Goal: Task Accomplishment & Management: Complete application form

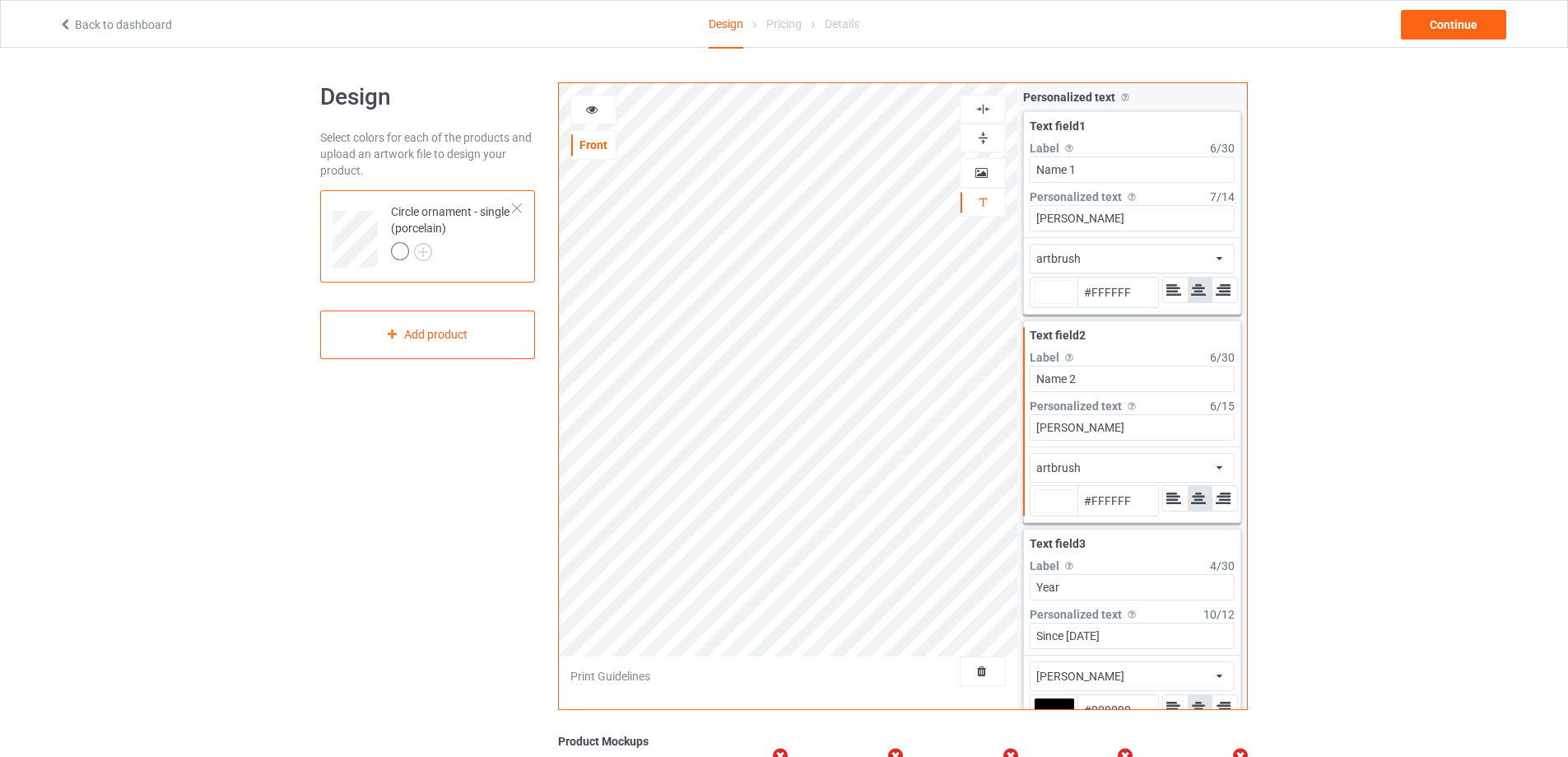
type input "#ffffff"
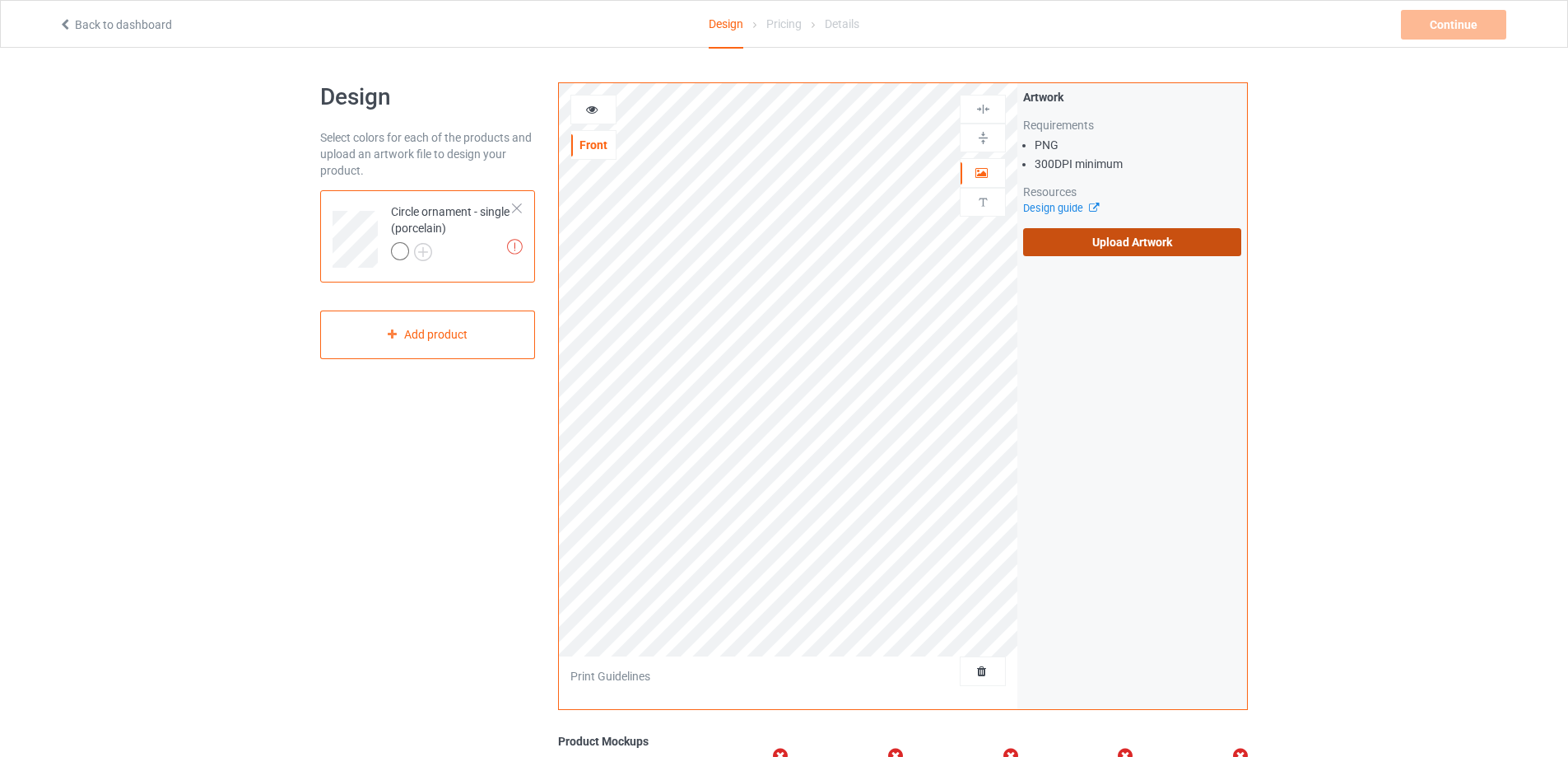
click at [1080, 249] on label "Upload Artwork" at bounding box center [1132, 242] width 219 height 28
click at [0, 0] on input "Upload Artwork" at bounding box center [0, 0] width 0 height 0
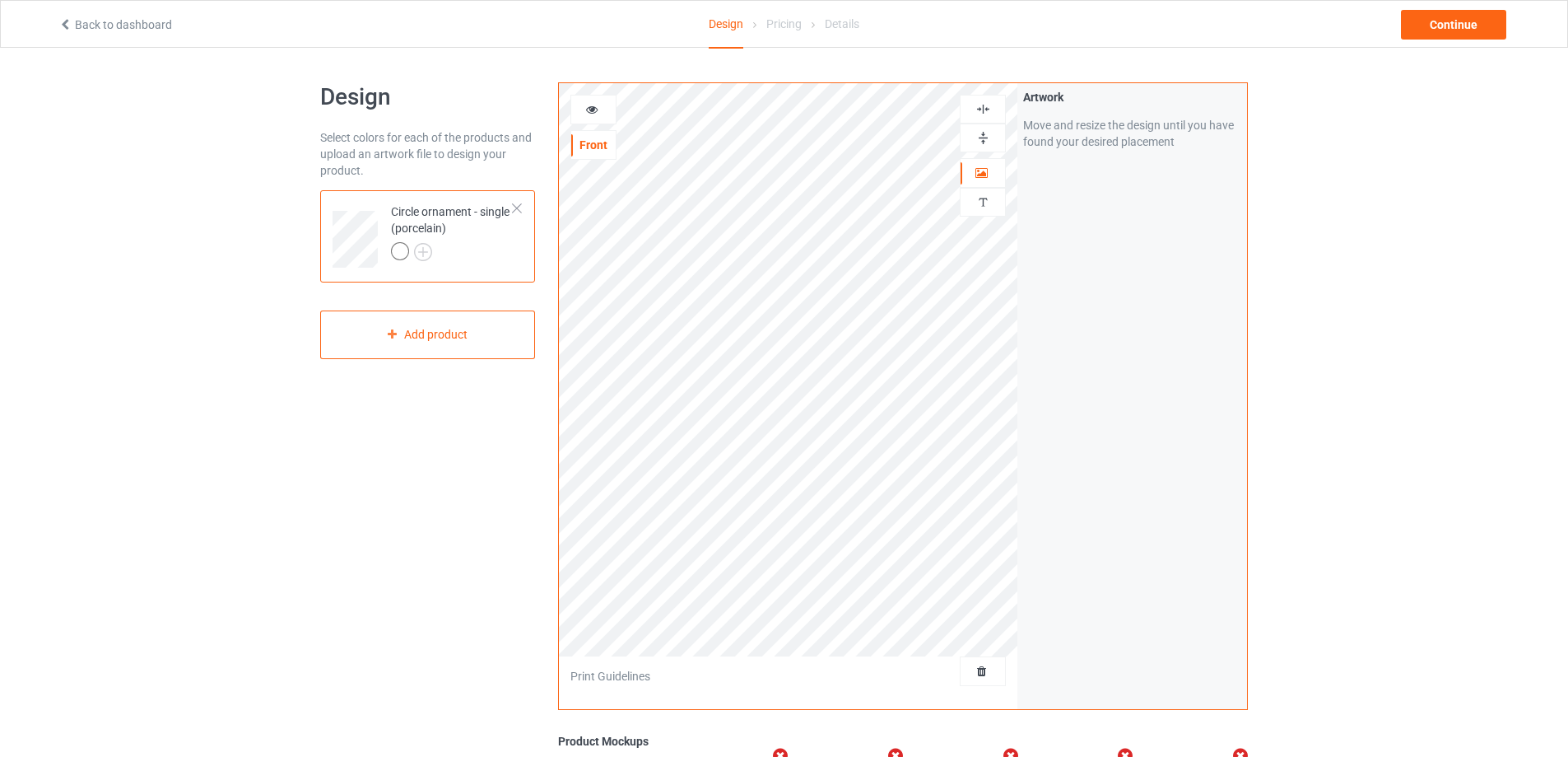
click at [983, 128] on div at bounding box center [982, 137] width 46 height 28
click at [984, 115] on img at bounding box center [983, 109] width 16 height 16
click at [982, 136] on img at bounding box center [983, 138] width 16 height 16
click at [982, 111] on img at bounding box center [983, 109] width 16 height 16
click at [981, 143] on img at bounding box center [983, 138] width 16 height 16
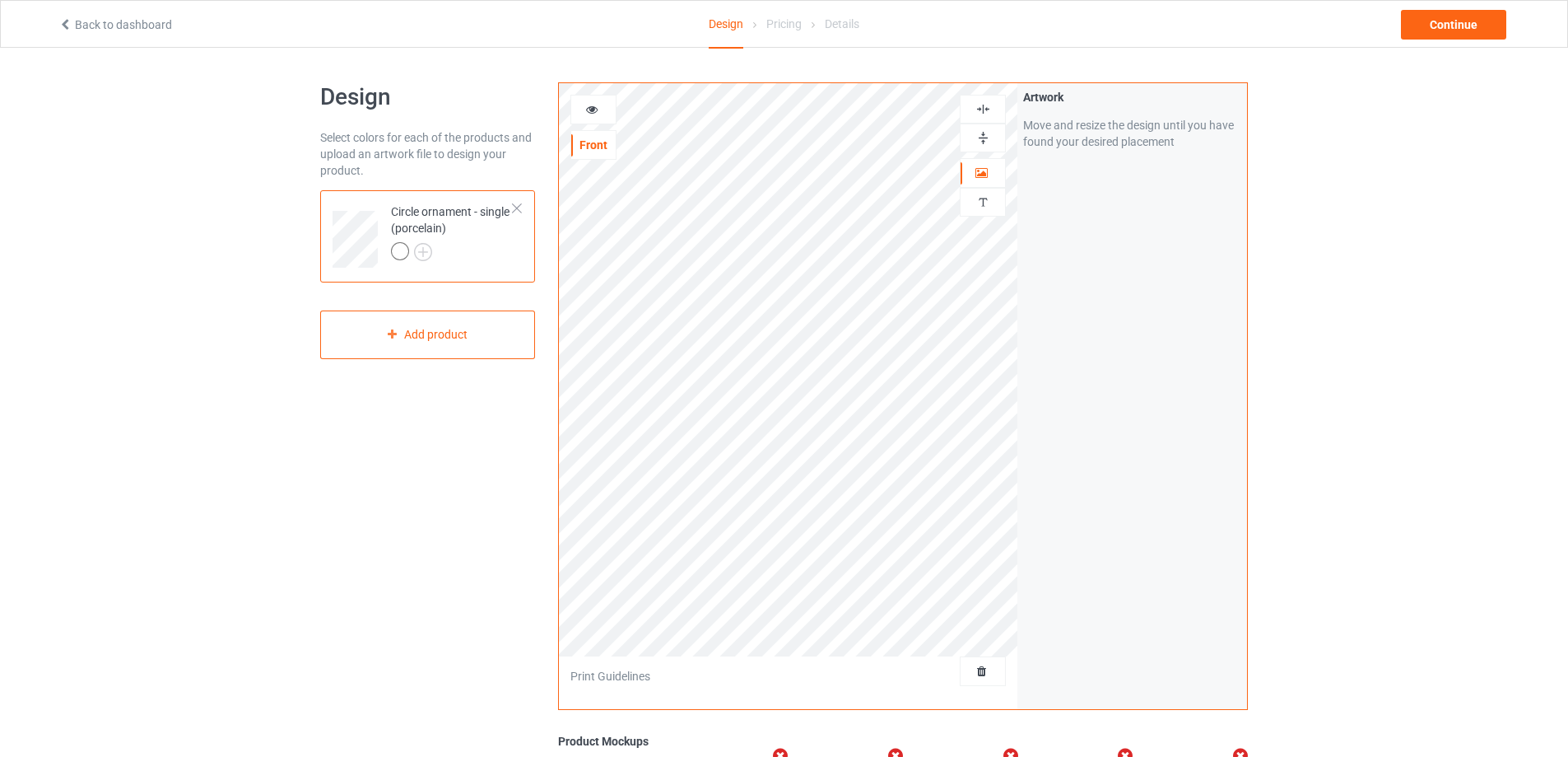
click at [982, 116] on img at bounding box center [983, 109] width 16 height 16
click at [594, 108] on icon at bounding box center [592, 107] width 14 height 12
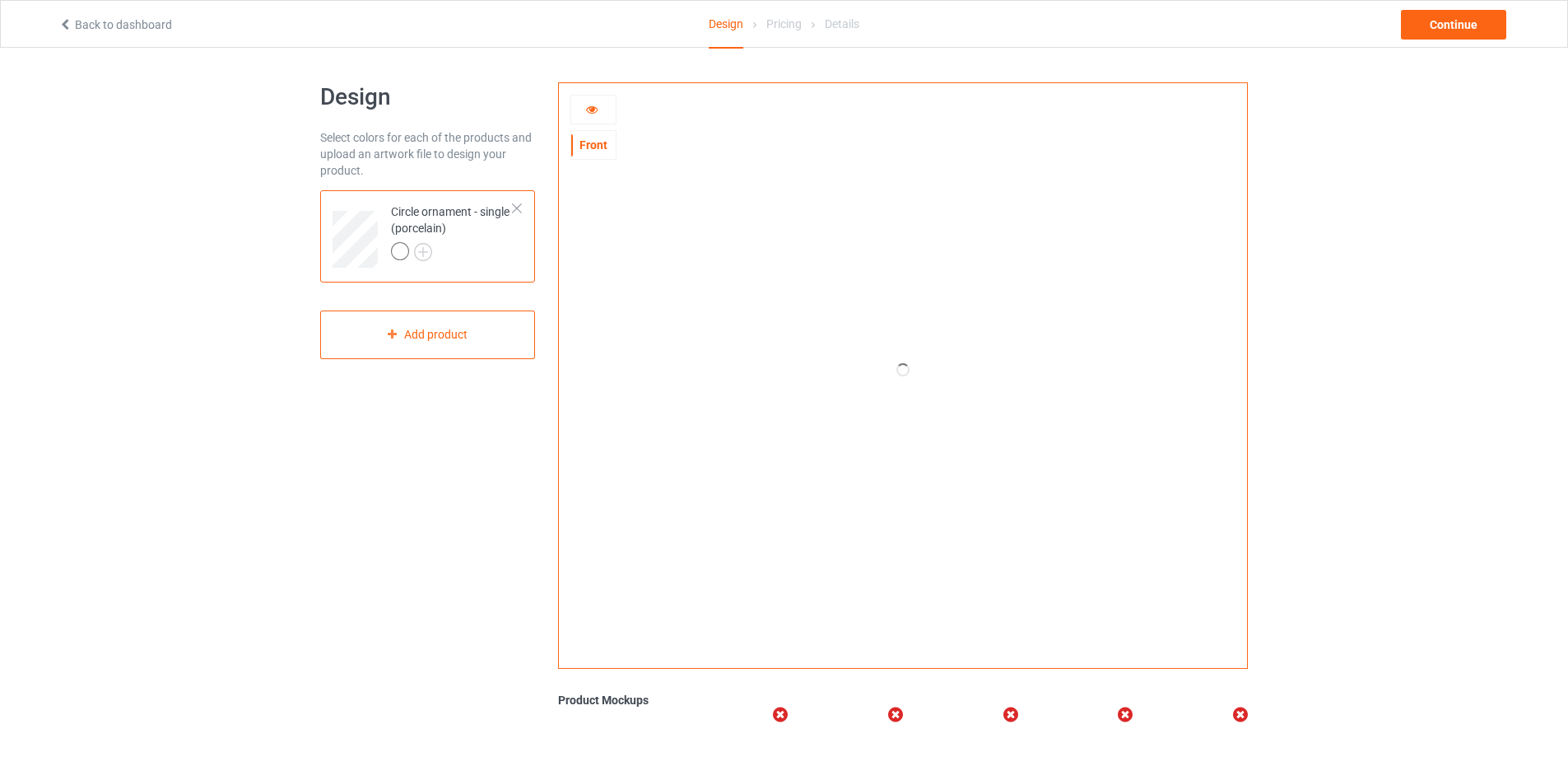
click at [594, 108] on icon at bounding box center [592, 107] width 14 height 12
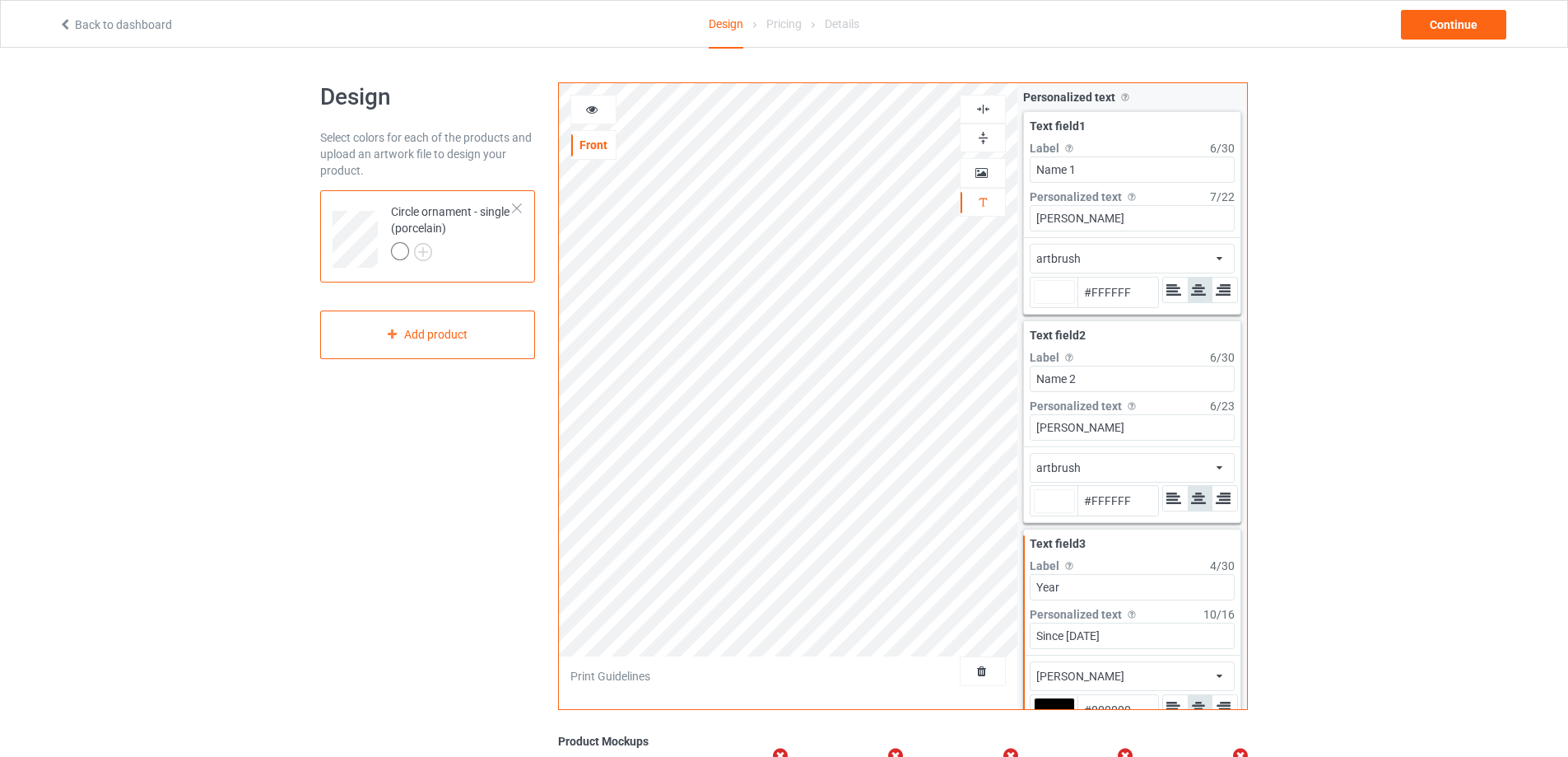
type input "#ffffff"
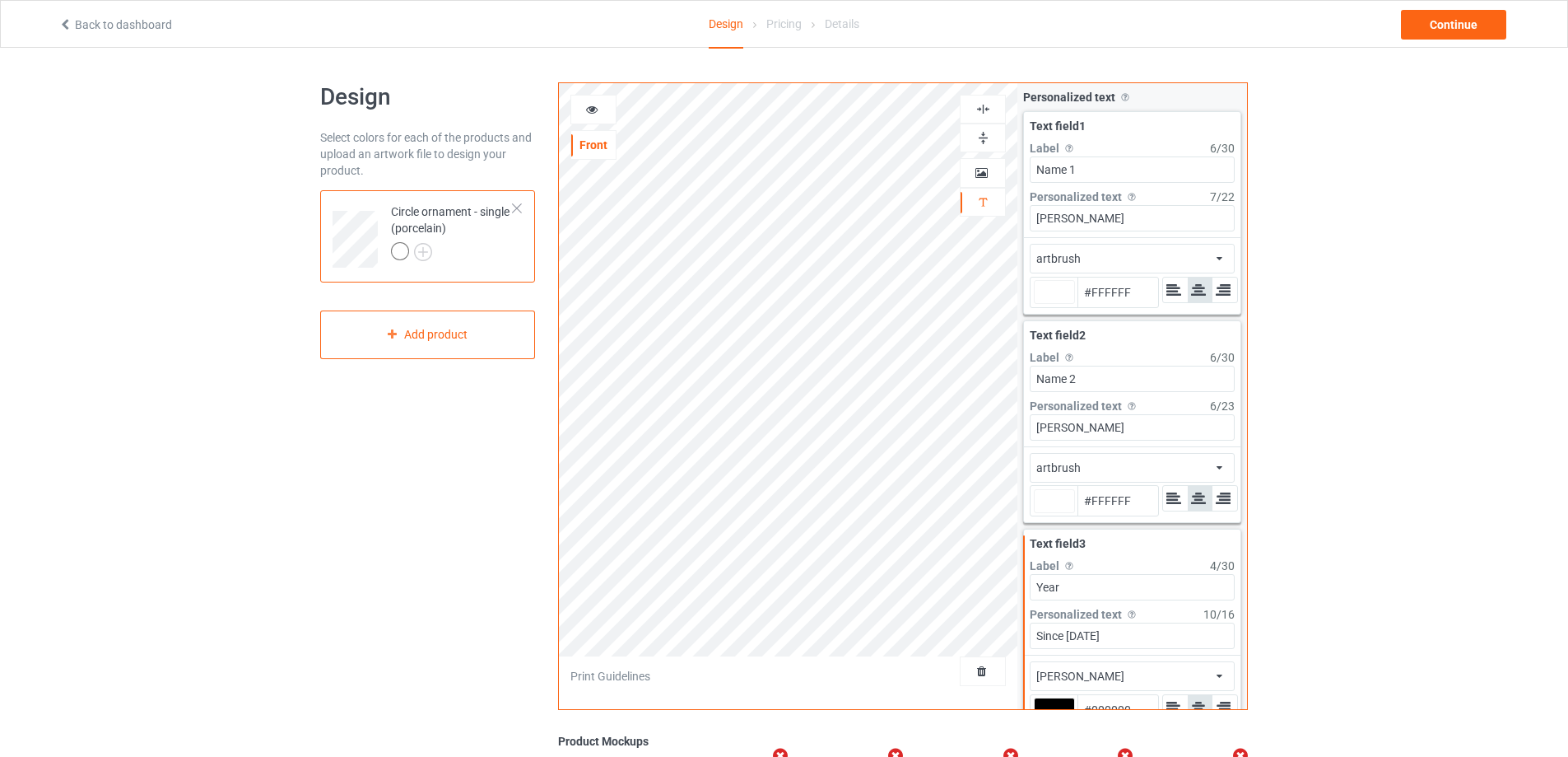
type input "#ffffff"
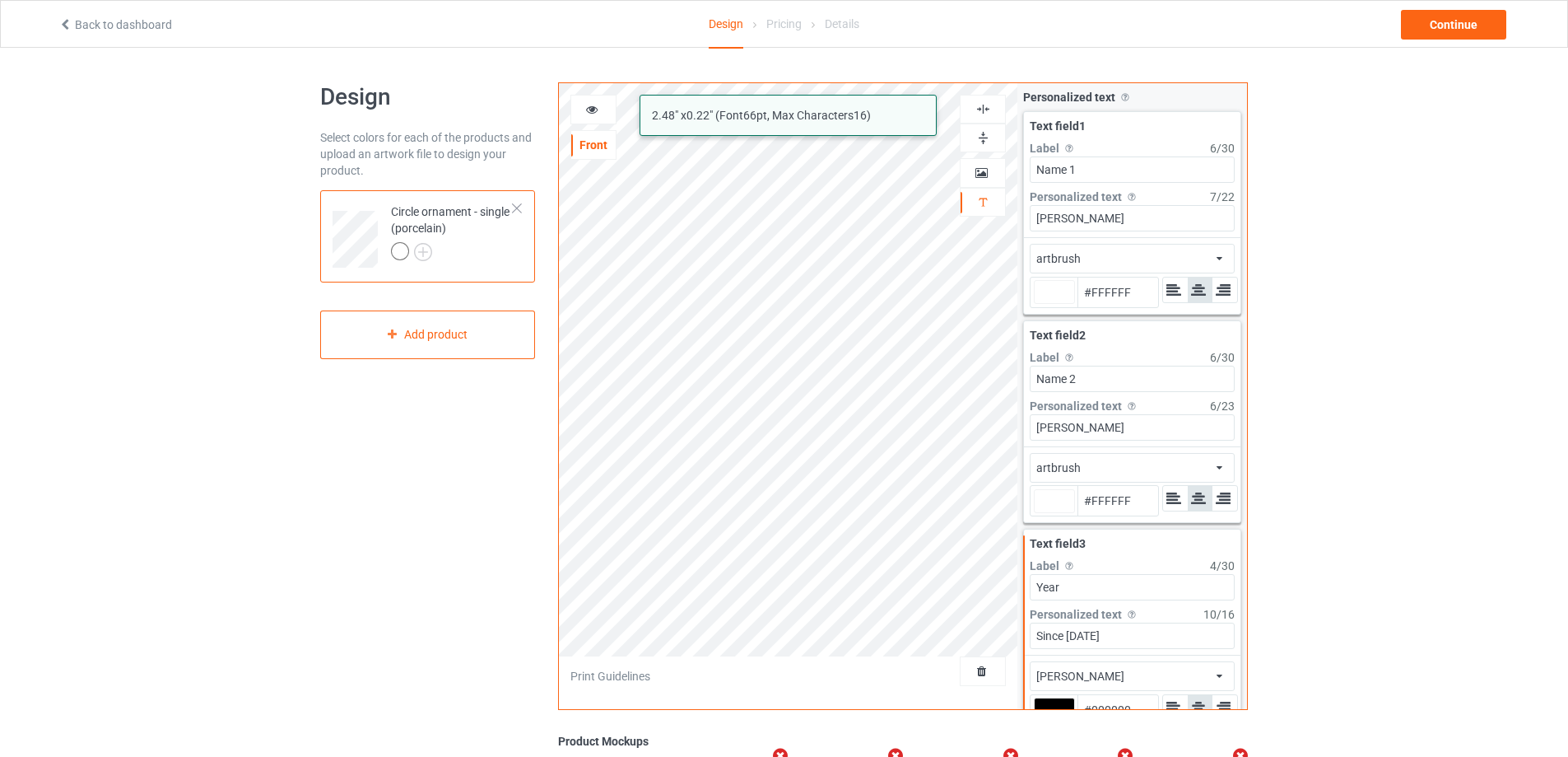
type input "#ffffff"
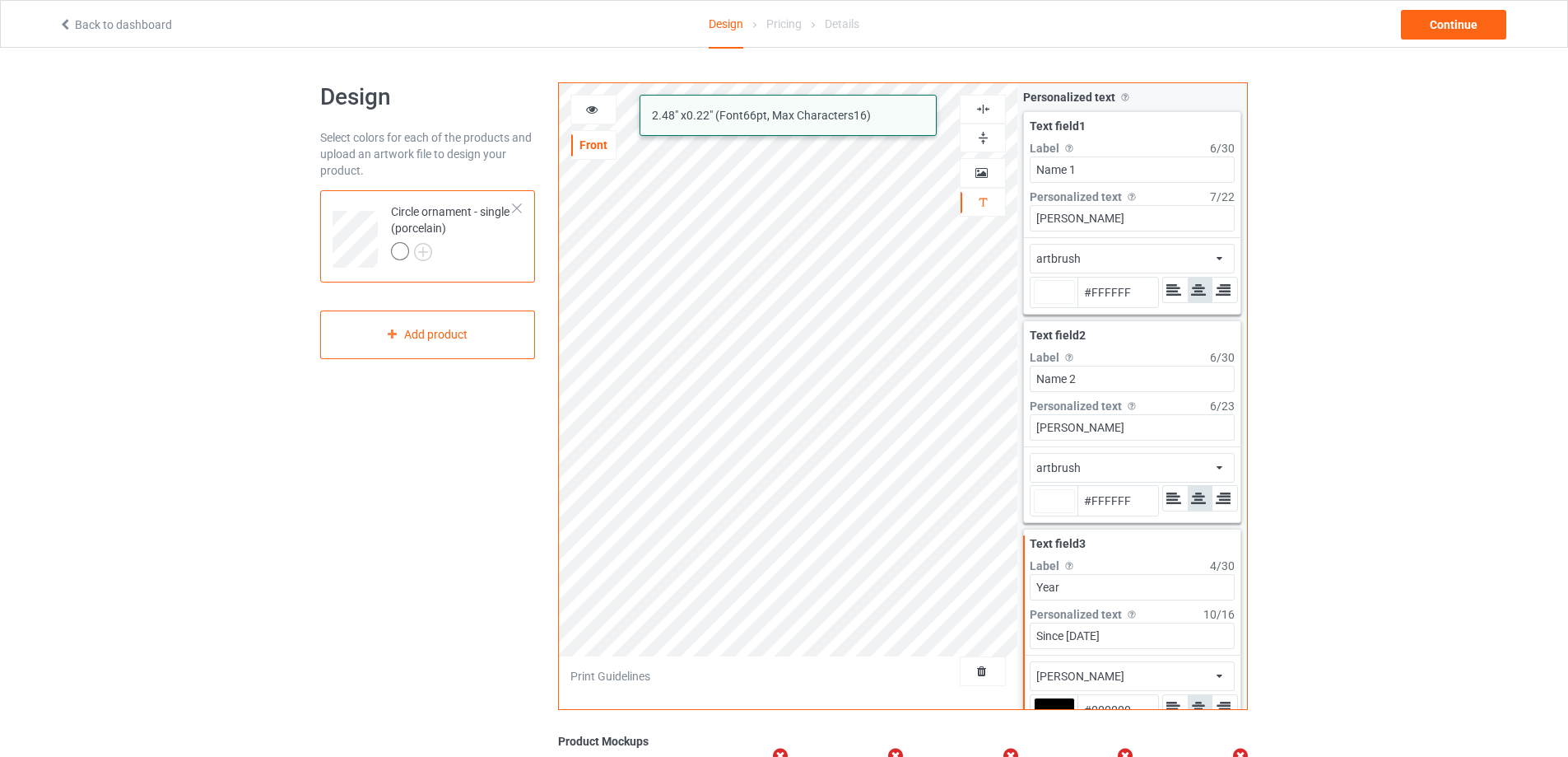
type input "#ffffff"
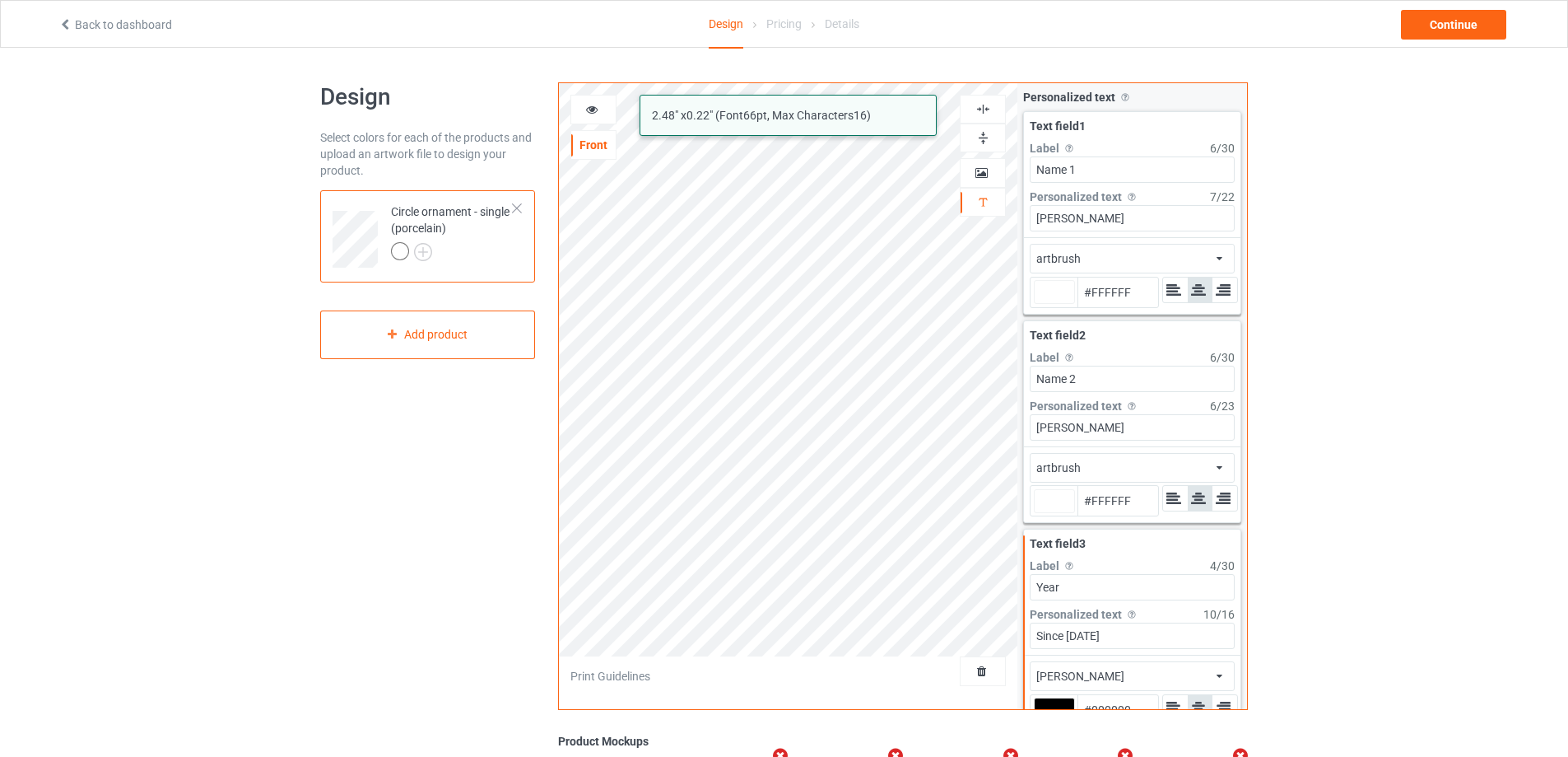
type input "#ffffff"
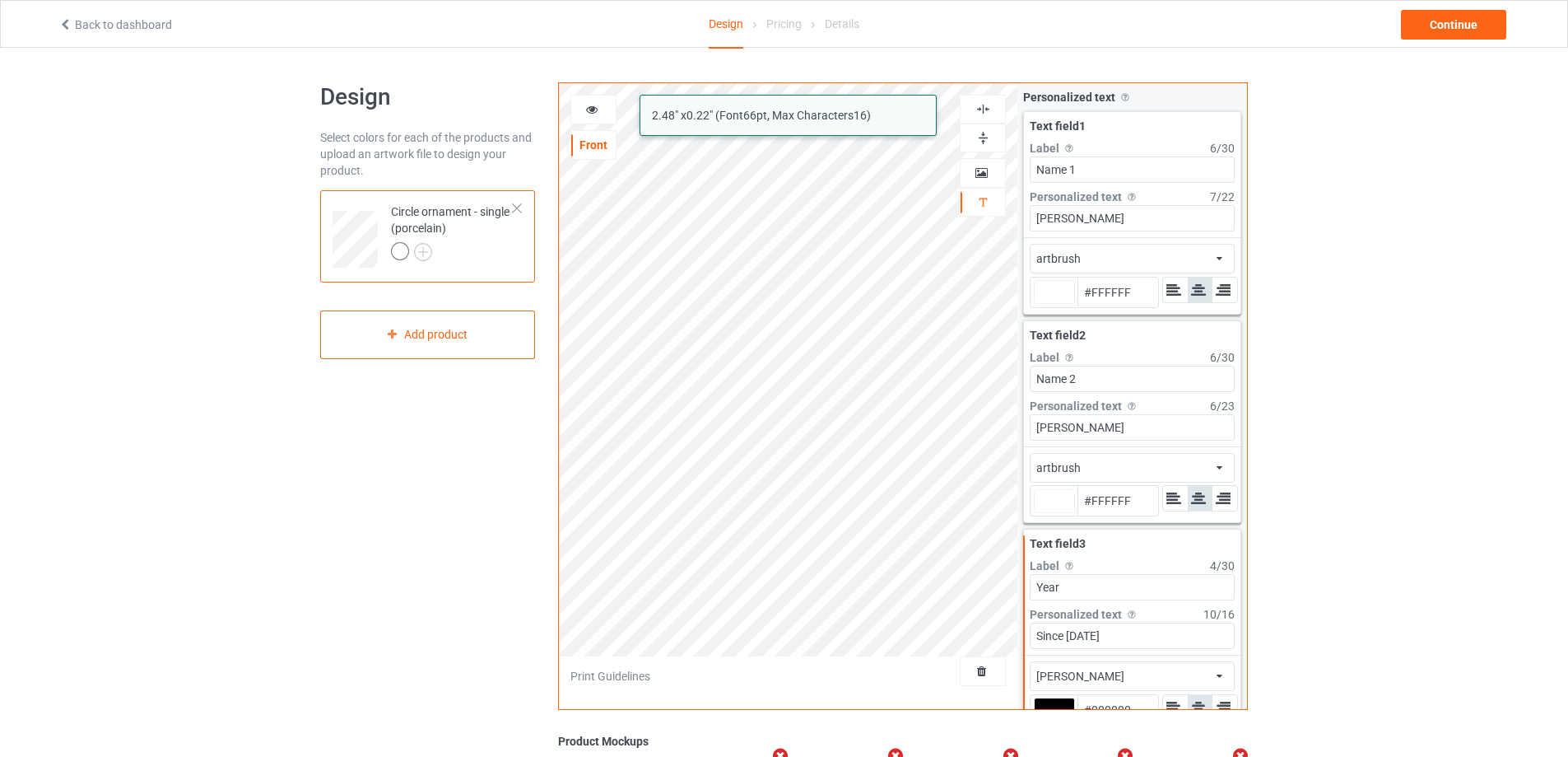
type input "#ffffff"
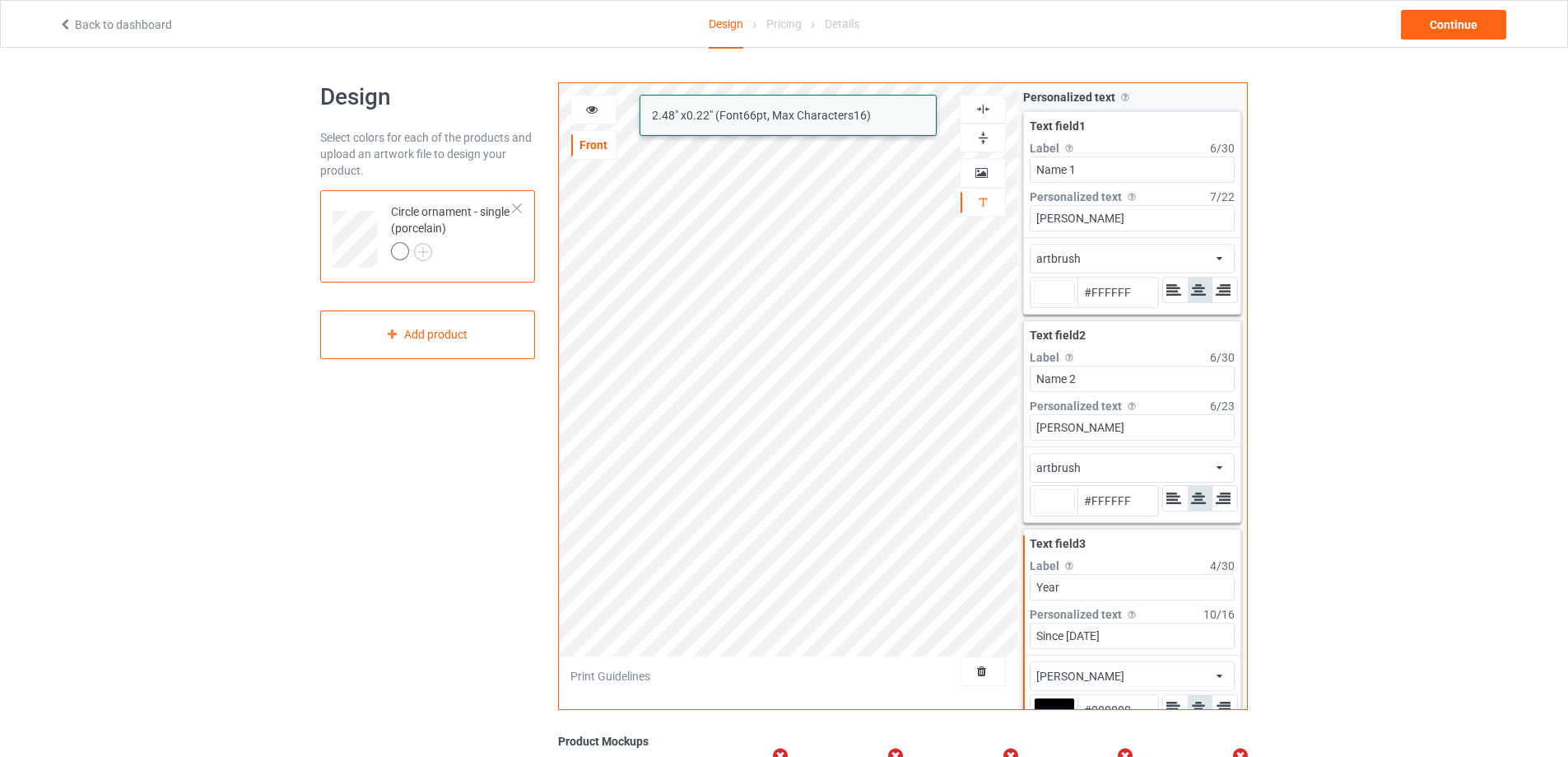
type input "#ffffff"
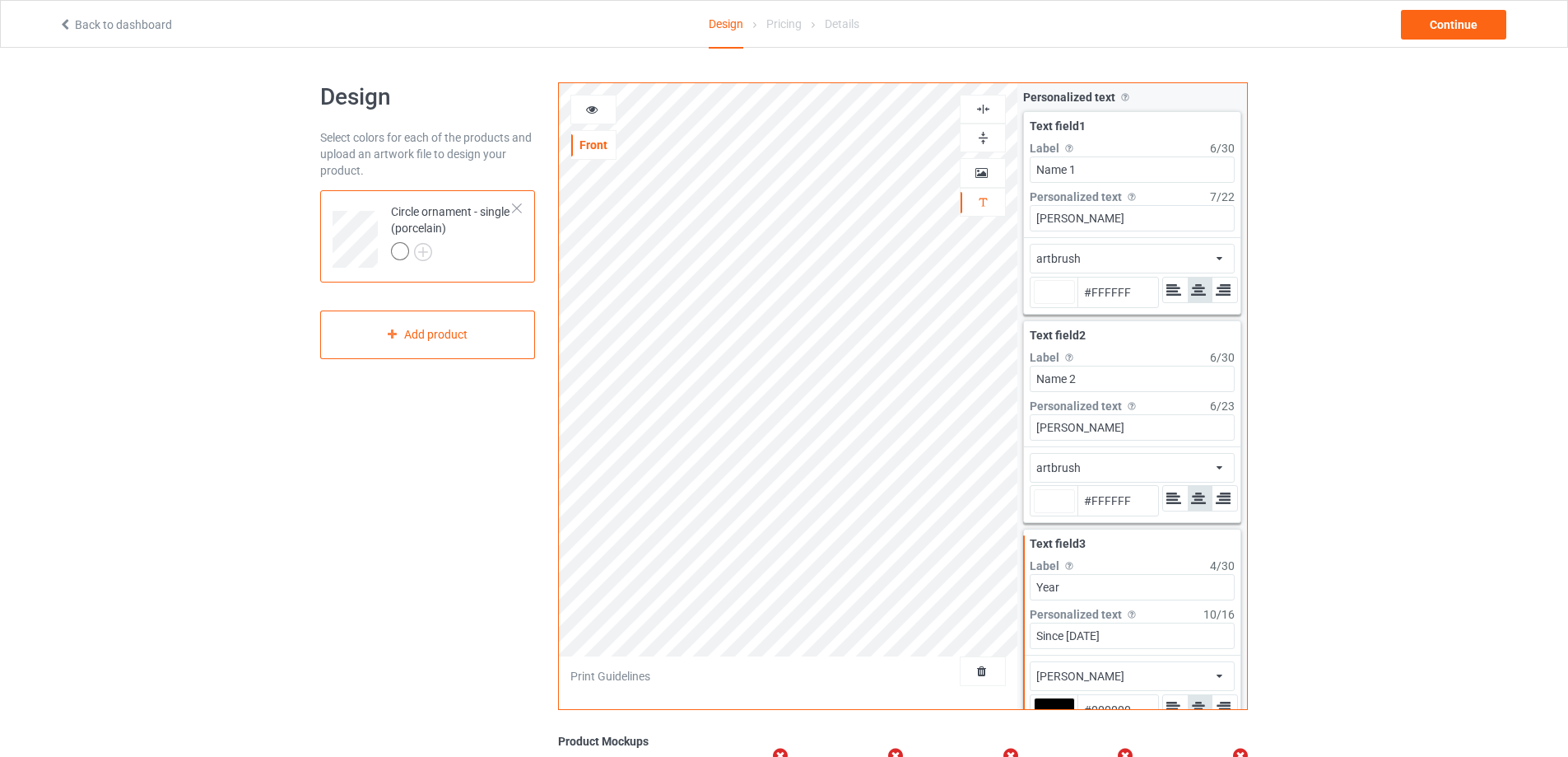
type input "#ffffff"
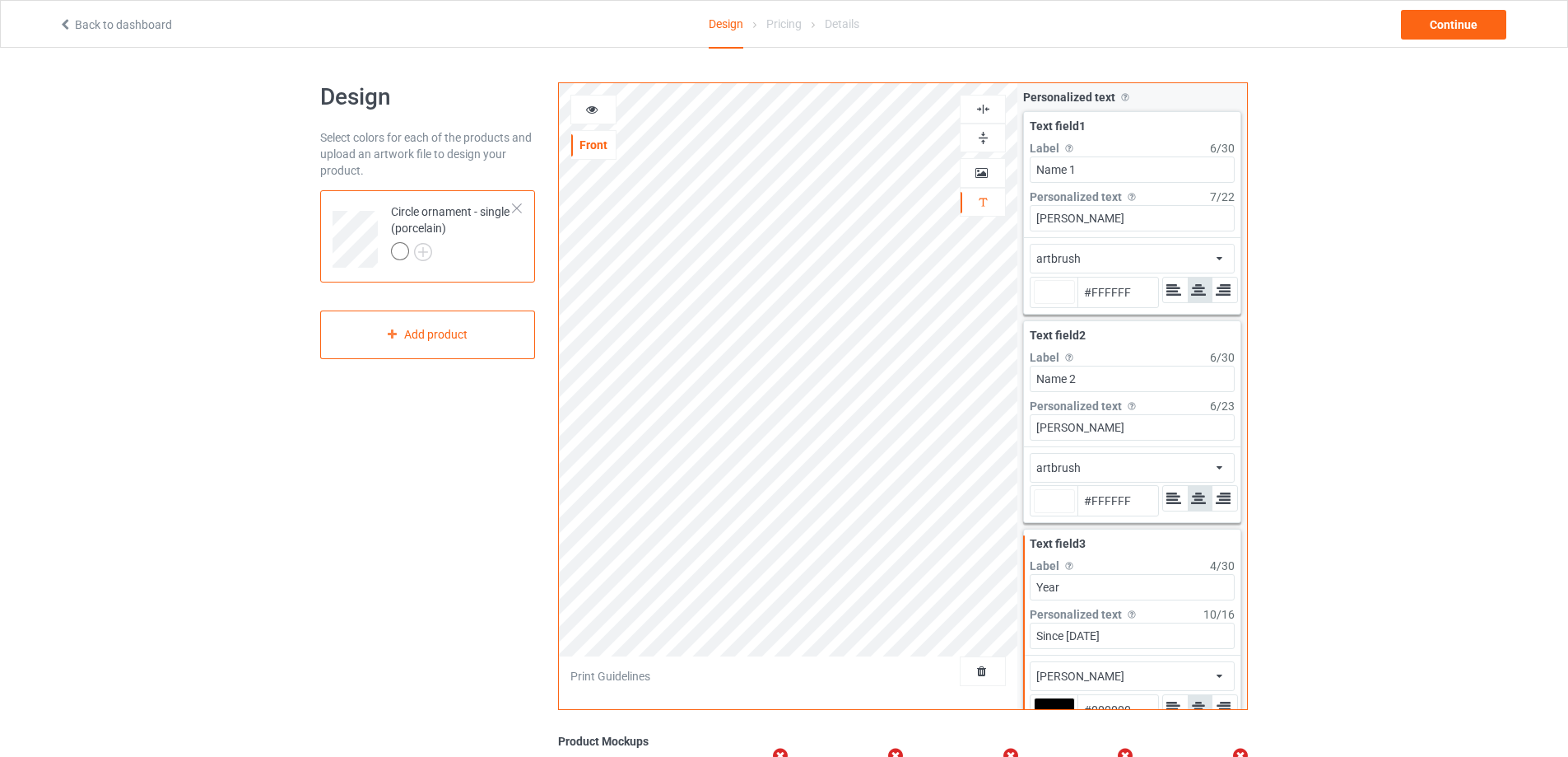
type input "#ffffff"
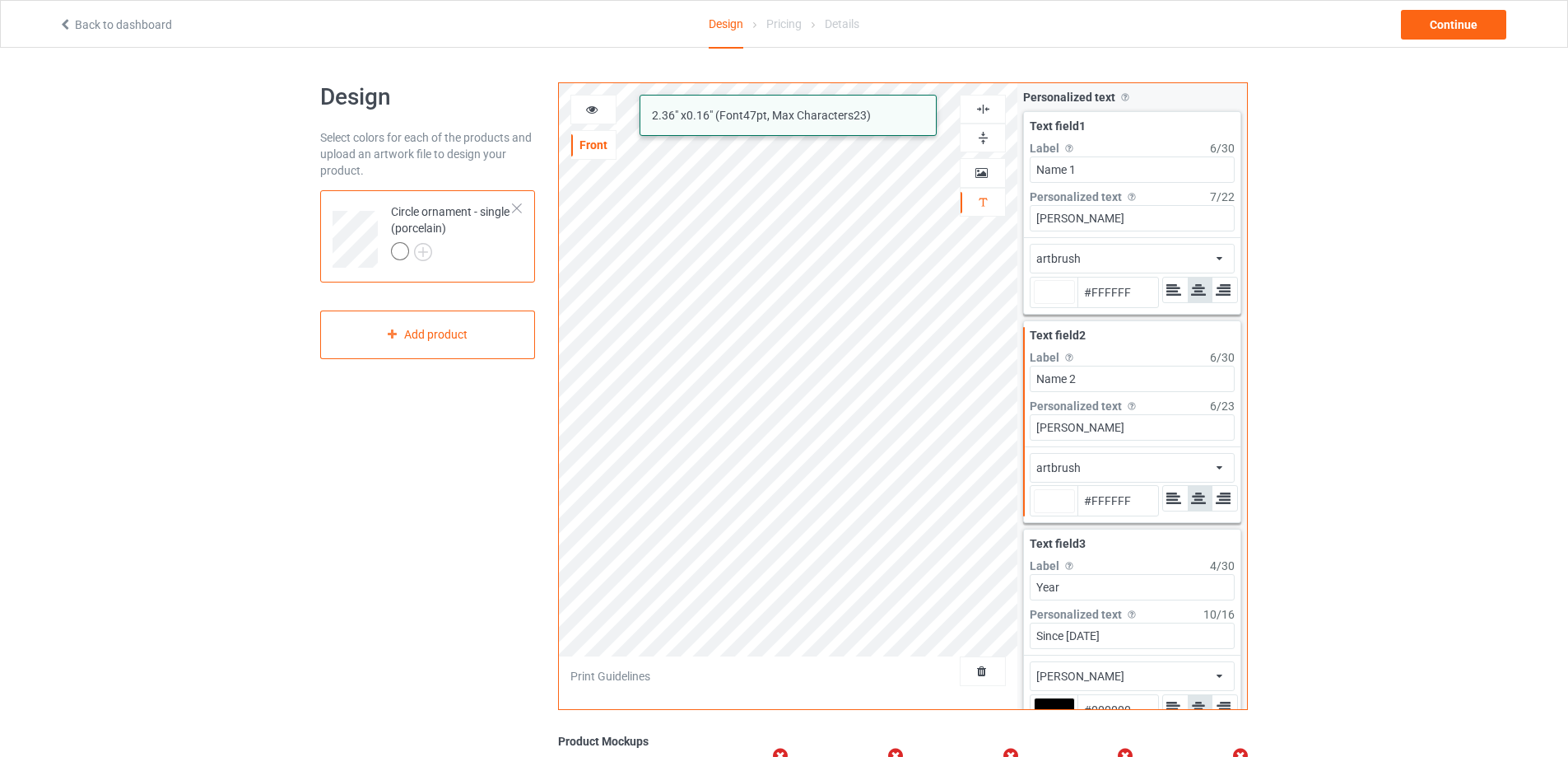
type input "#ffffff"
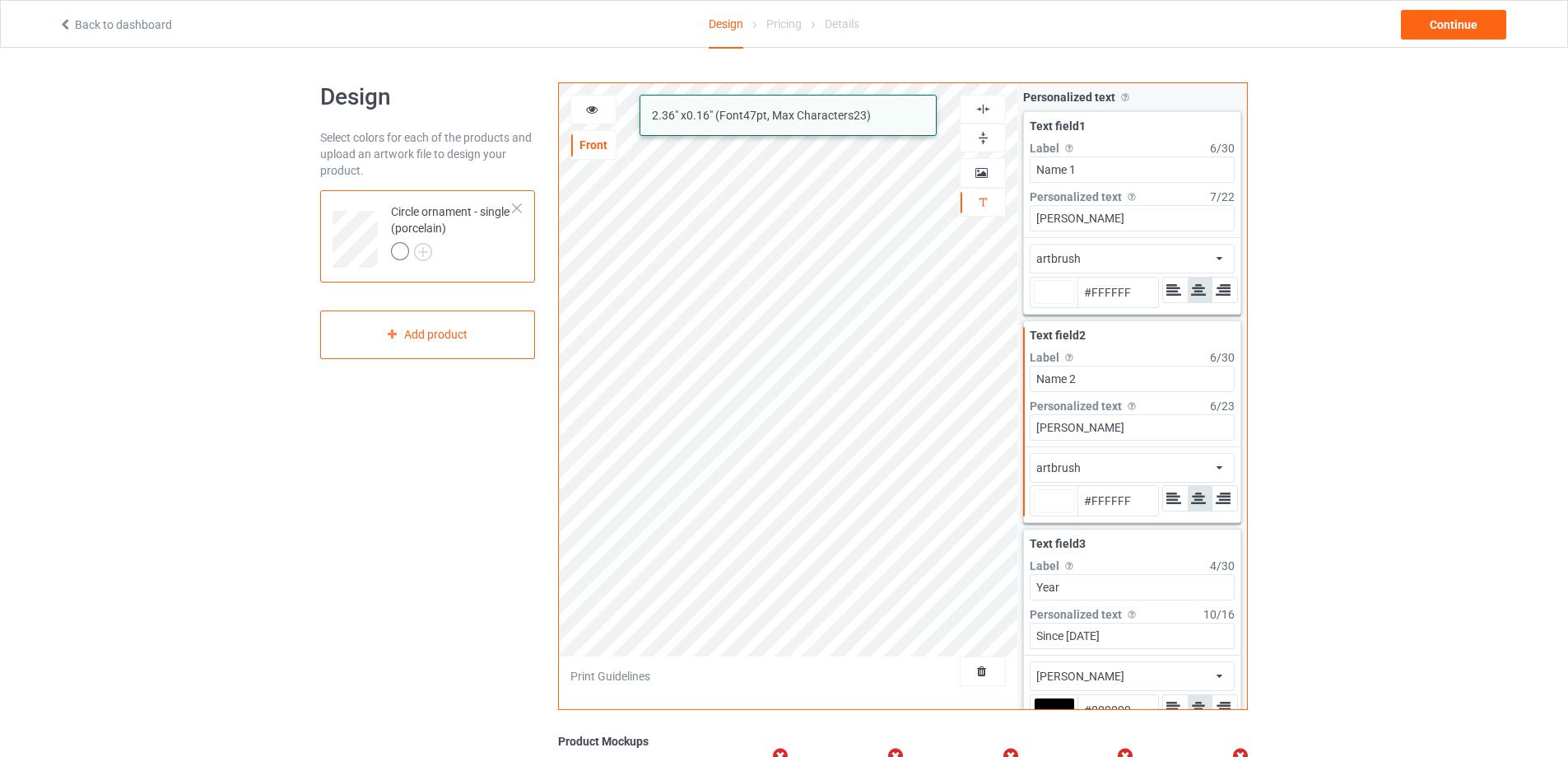
type input "#ffffff"
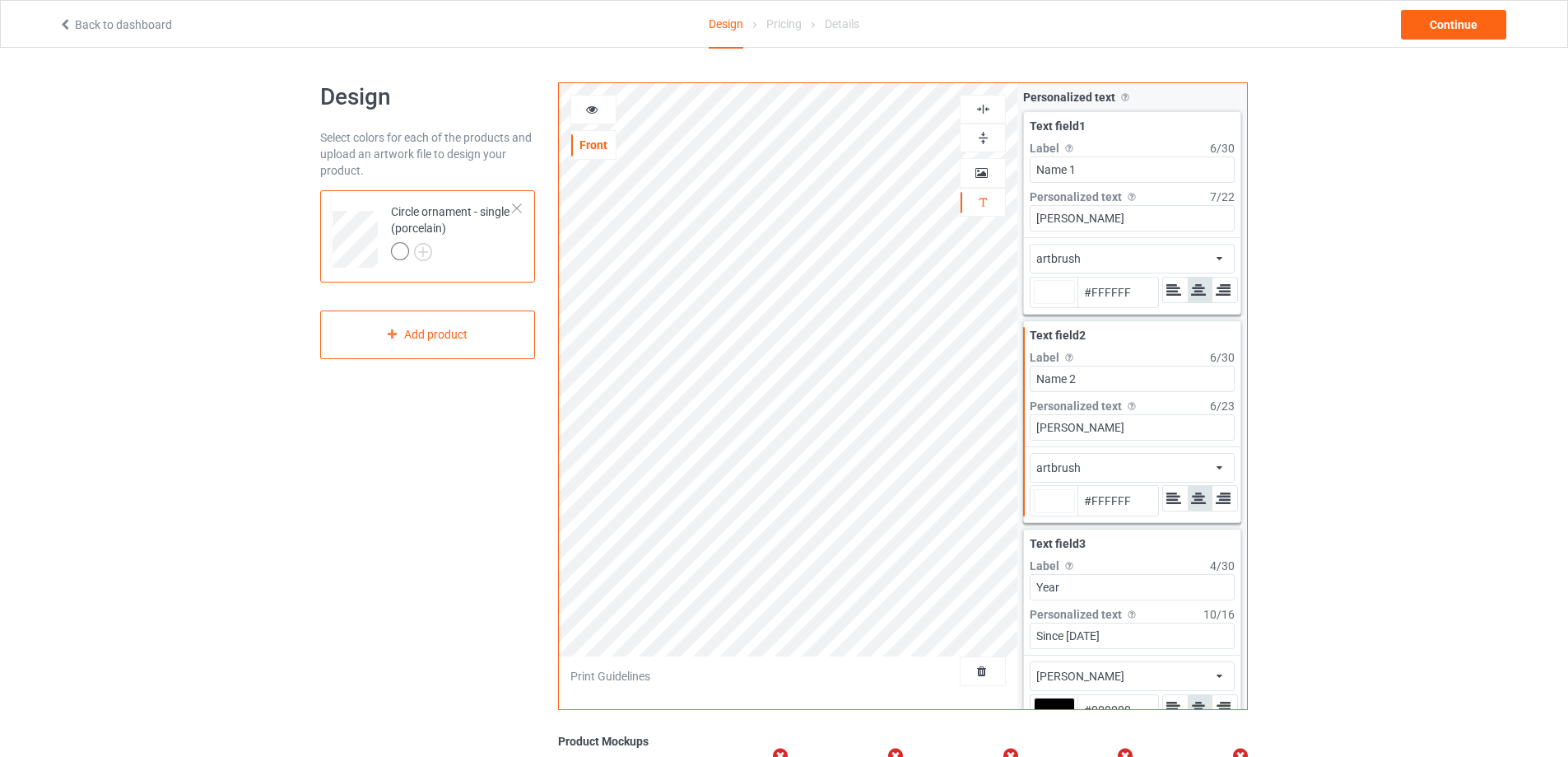
type input "#ffffff"
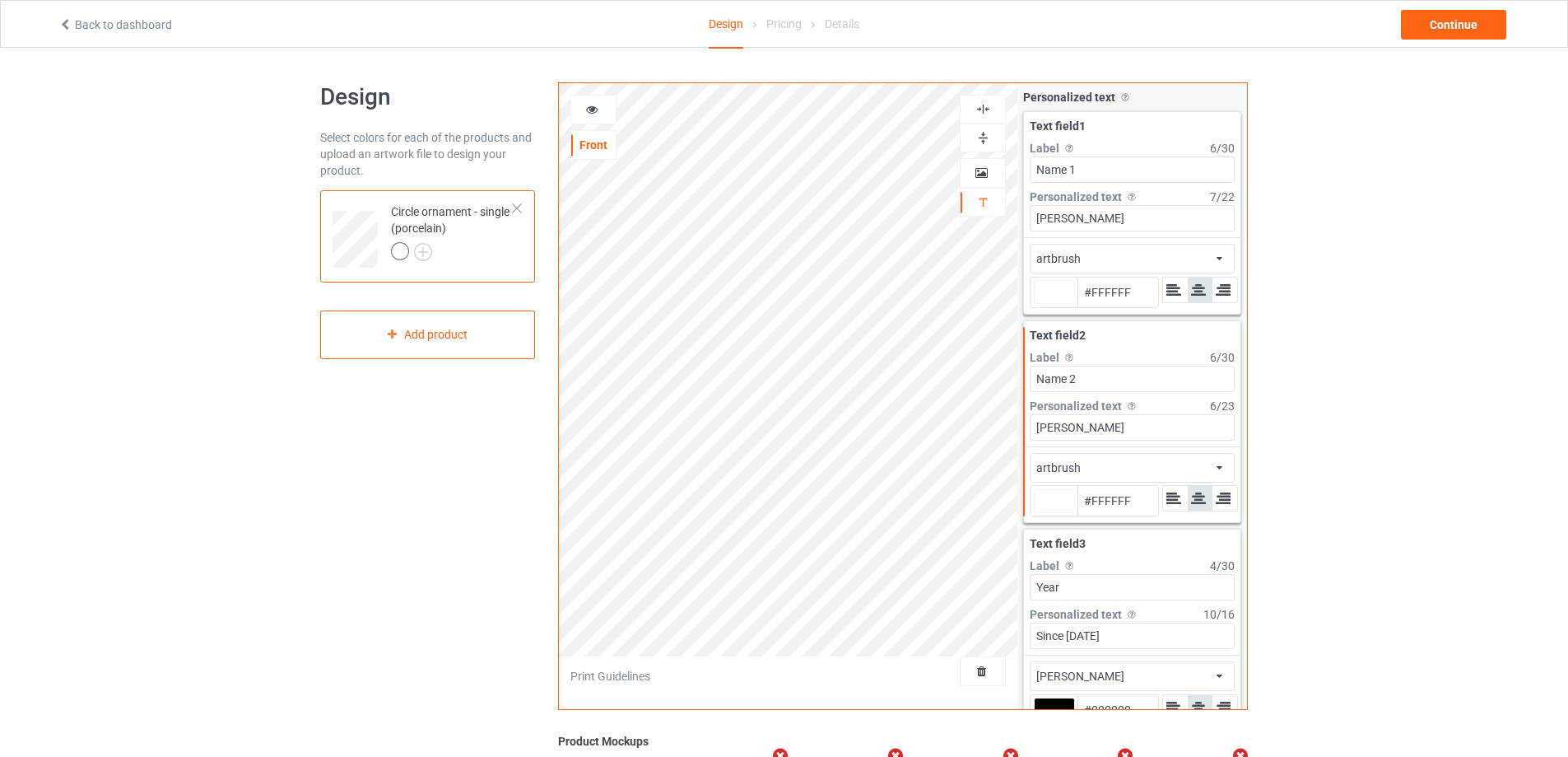
type input "#ffffff"
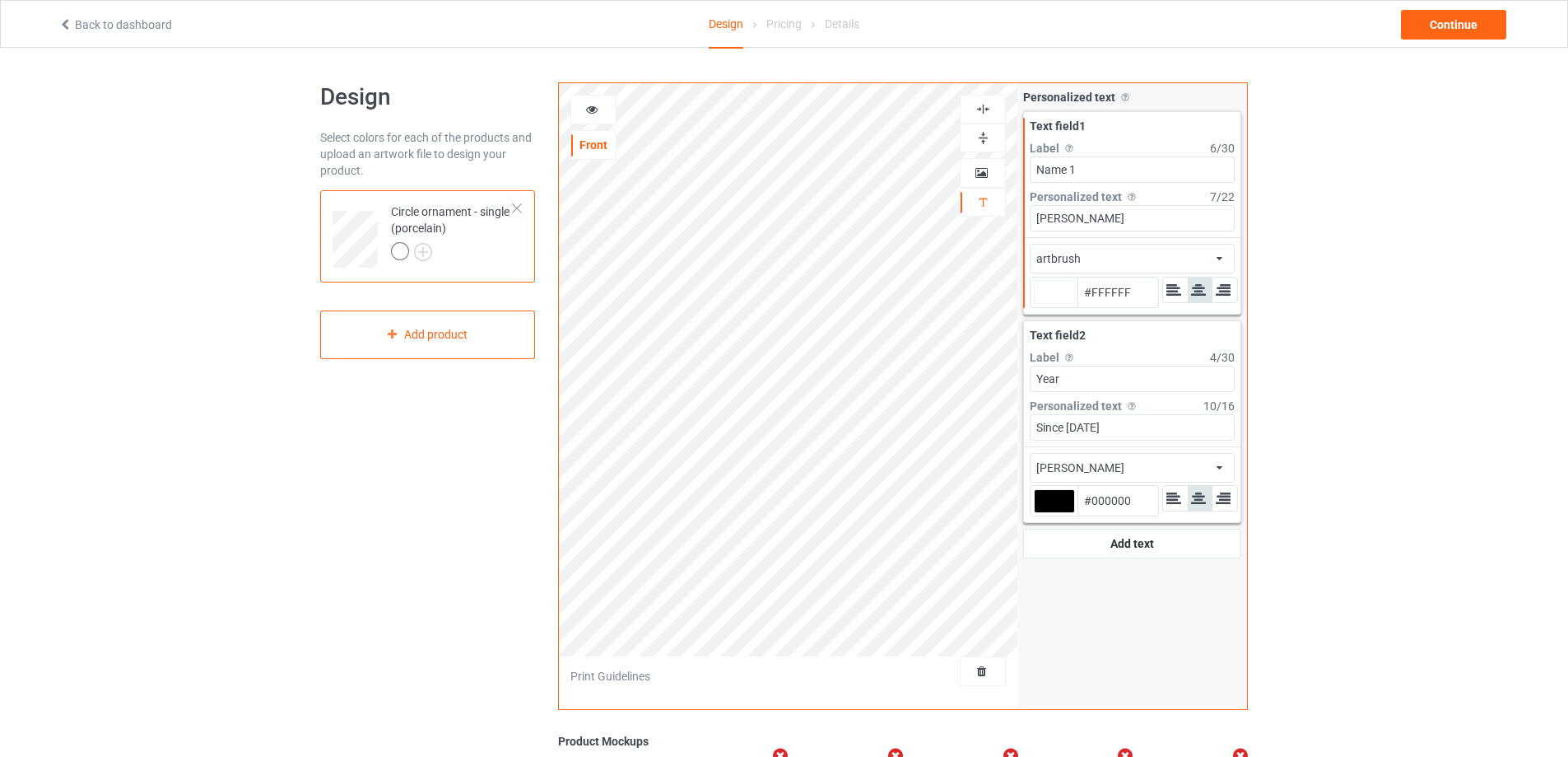
type input "#ffffff"
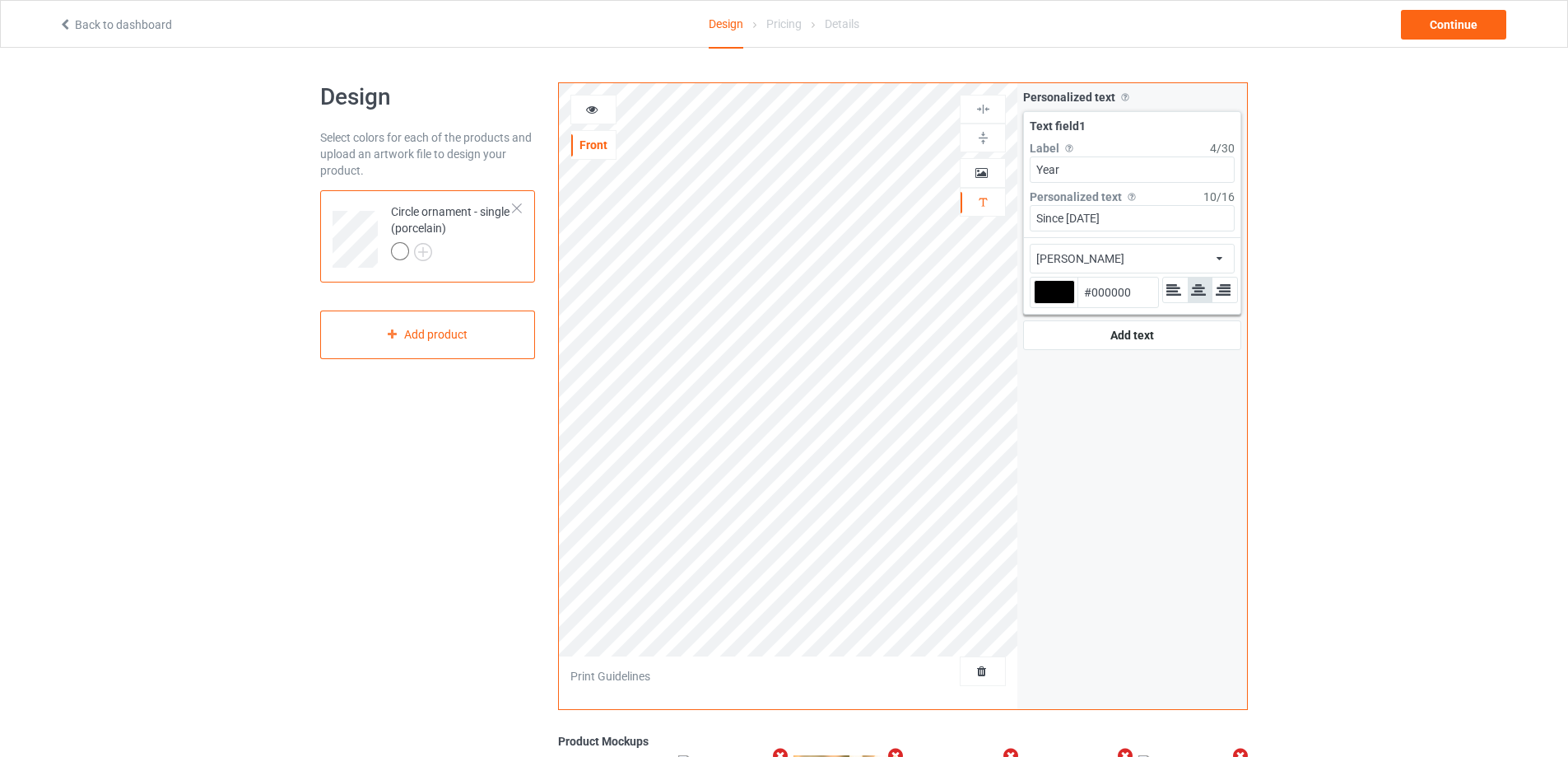
click at [1014, 167] on div "artbrush aldo Front Artwork Personalized text Print Guidelines Personalized tex…" at bounding box center [903, 396] width 690 height 628
drag, startPoint x: 1126, startPoint y: 221, endPoint x: 980, endPoint y: 221, distance: 146.0
click at [983, 221] on div "artbrush aldo Front Artwork Personalized text Print Guidelines Personalized tex…" at bounding box center [903, 396] width 690 height 628
drag, startPoint x: 1115, startPoint y: 164, endPoint x: 998, endPoint y: 165, distance: 117.0
click at [998, 165] on div "artbrush aldo Front Artwork Personalized text Print Guidelines Personalized tex…" at bounding box center [903, 396] width 690 height 628
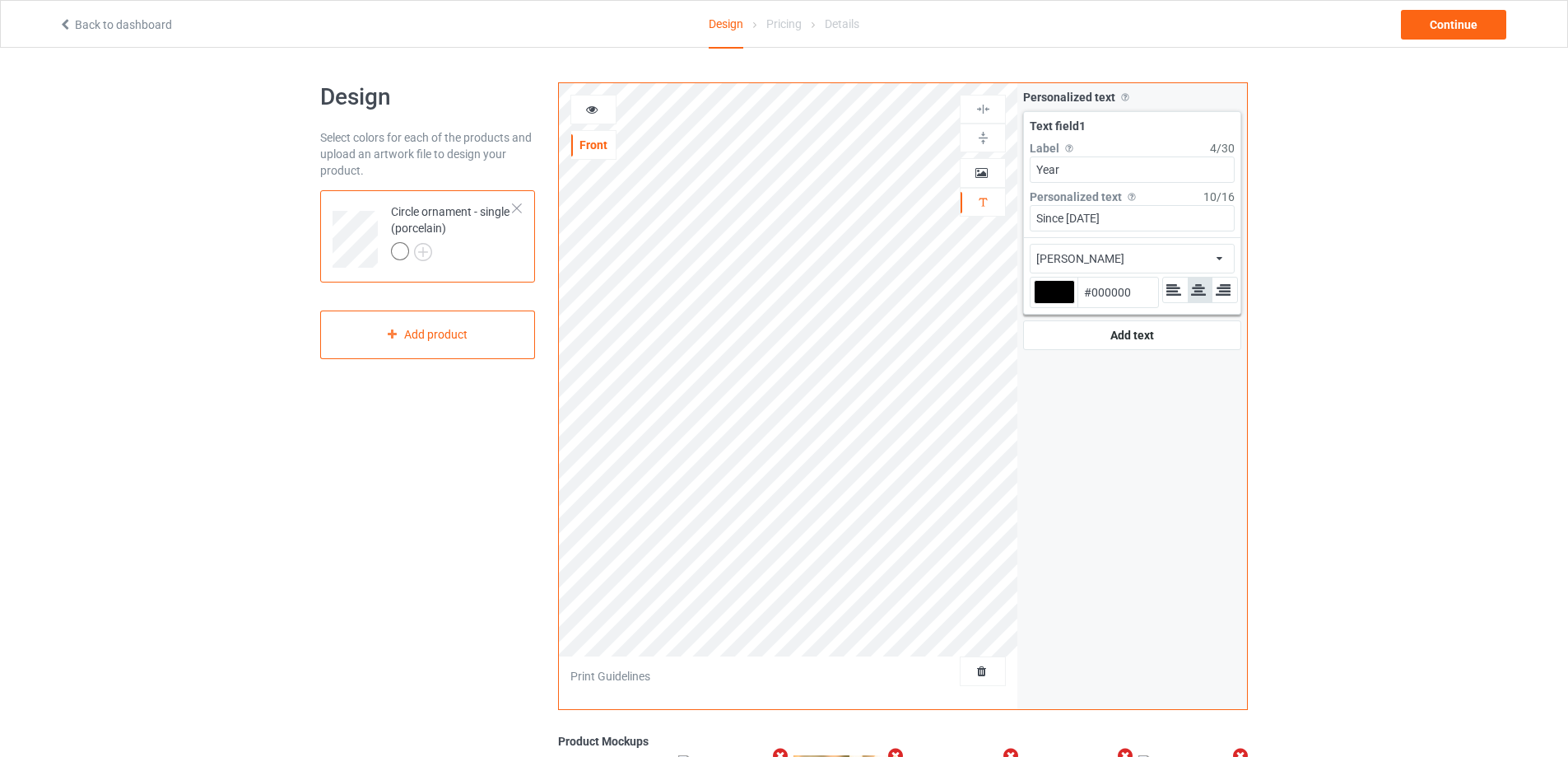
click at [1014, 205] on div "artbrush aldo Front Artwork Personalized text Print Guidelines Personalized tex…" at bounding box center [903, 396] width 690 height 628
type input "25th"
click at [1054, 289] on div at bounding box center [1054, 291] width 41 height 24
click at [1054, 304] on input "#000000" at bounding box center [1054, 315] width 41 height 23
type input "#7f0e0c"
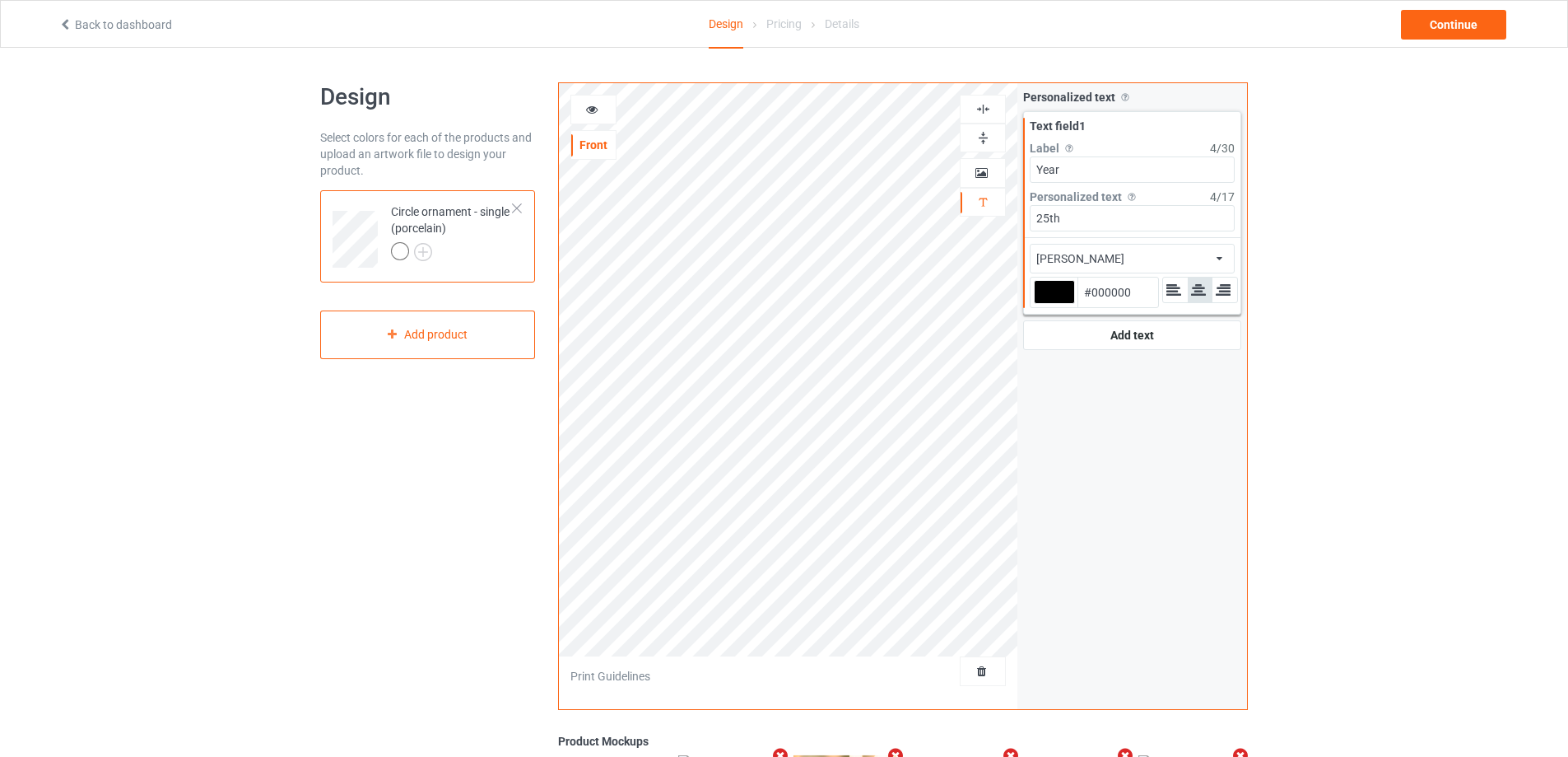
type input "#7F0E0C"
type input "#dc1e1e"
type input "#DC1E1E"
type input "#ee1717"
type input "#EE1717"
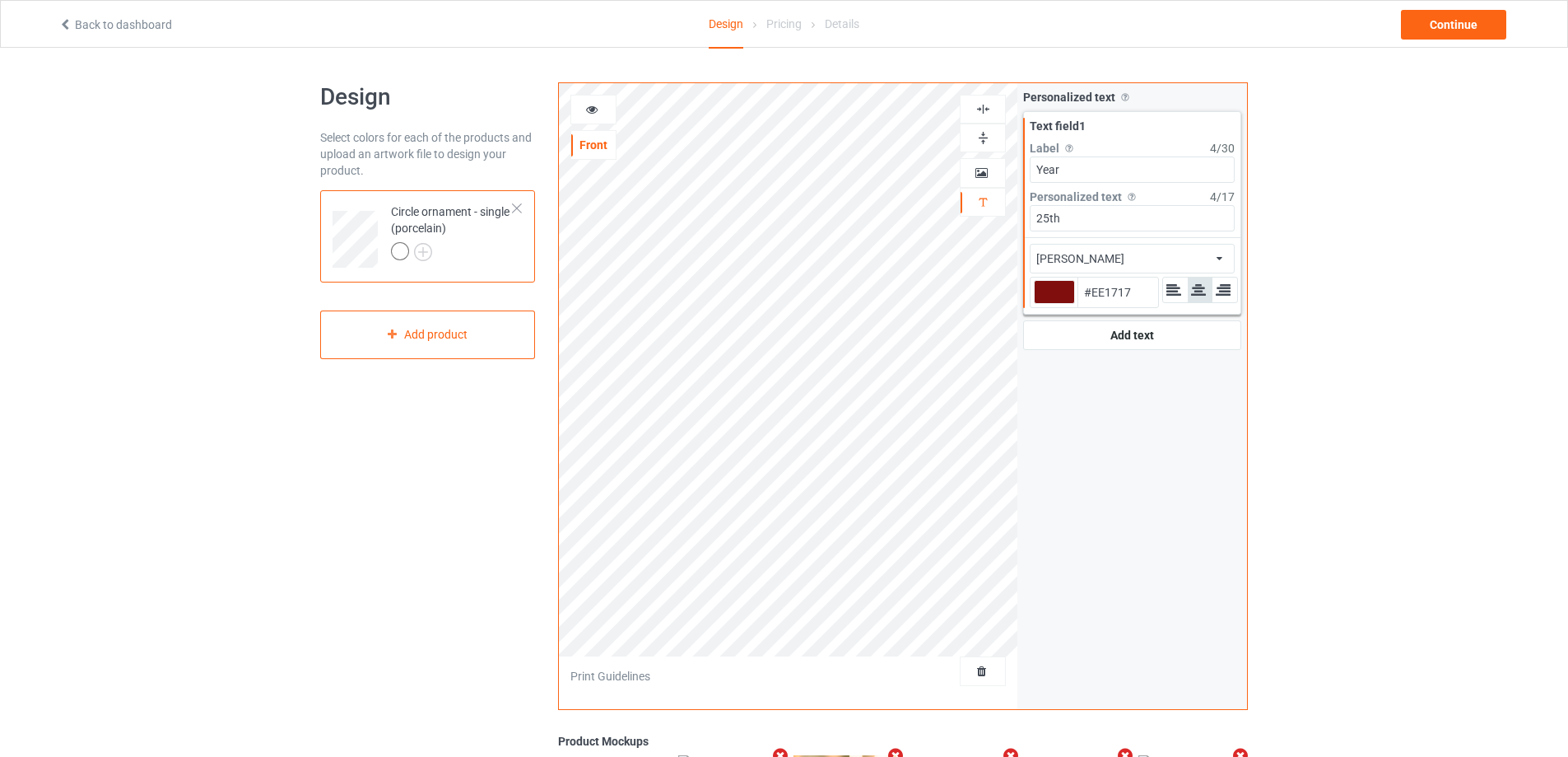
type input "#ff0000"
type input "#FF0000"
type input "#e82121"
type input "#E82121"
type input "#e92b2b"
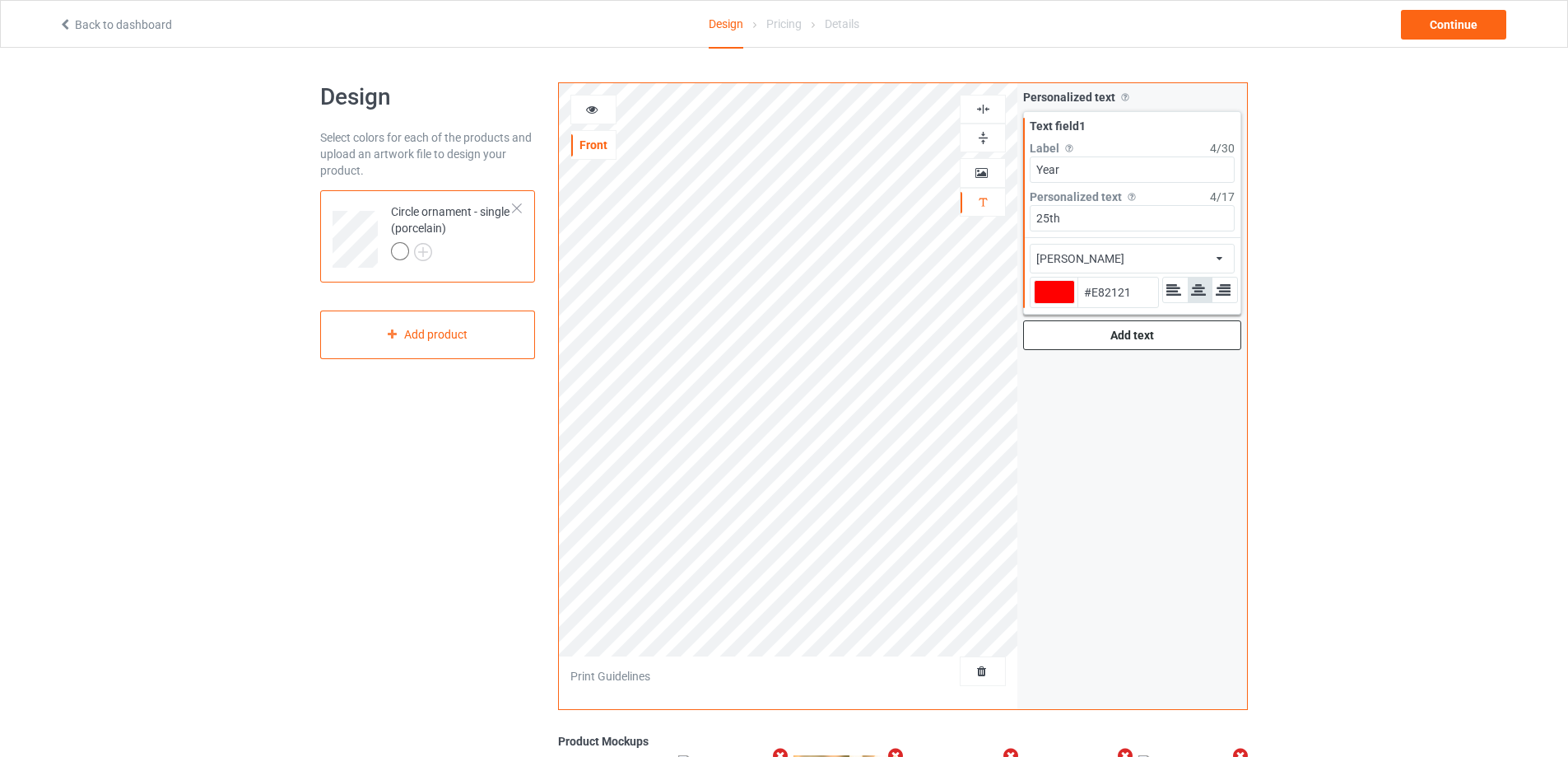
type input "#E92B2B"
type input "#f23636"
type input "#F23636"
type input "#ff4747"
type input "#FF4747"
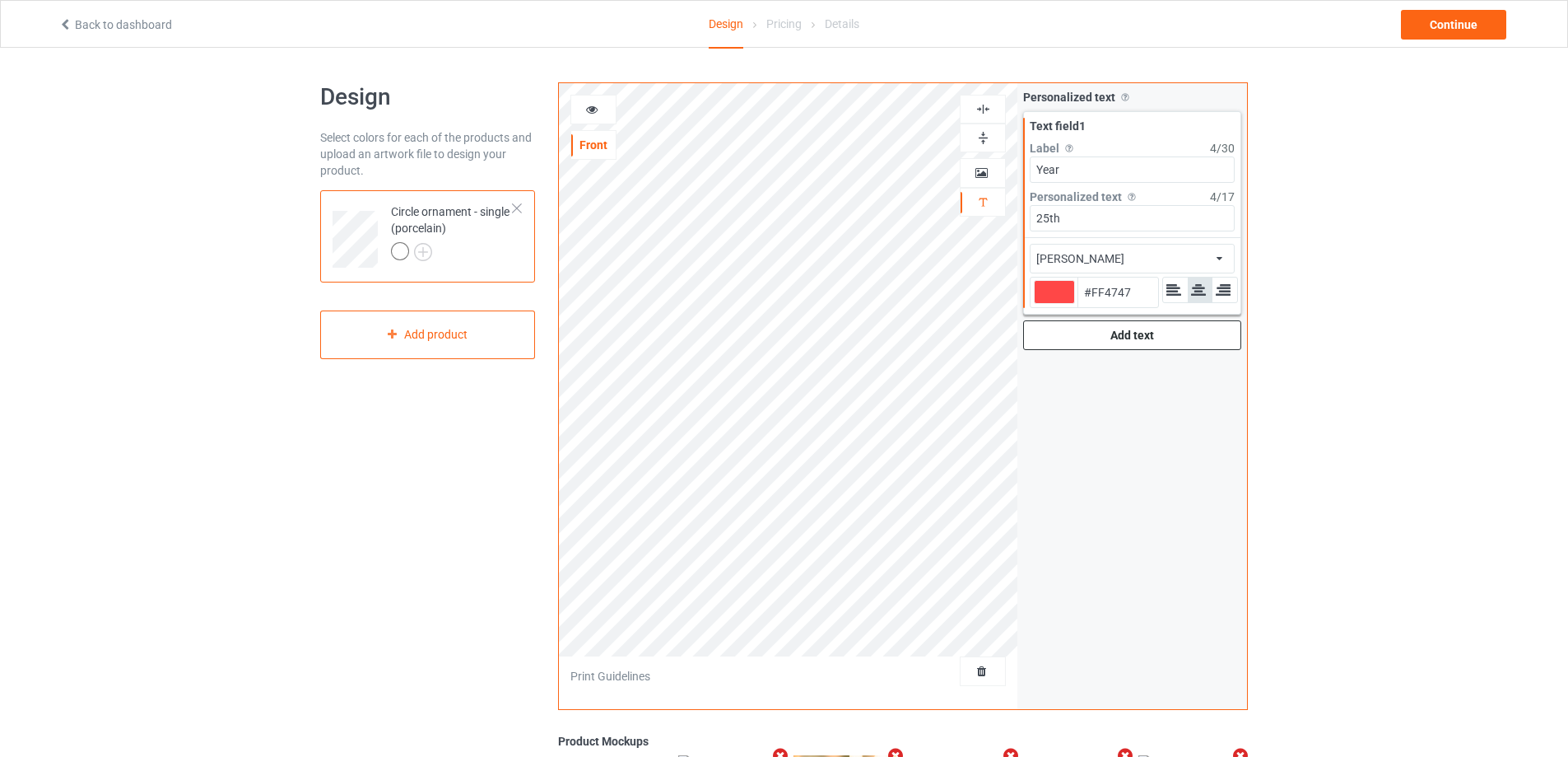
type input "#d02525"
type input "#D02525"
type input "#c71f1f"
type input "#C71F1F"
type input "#b11010"
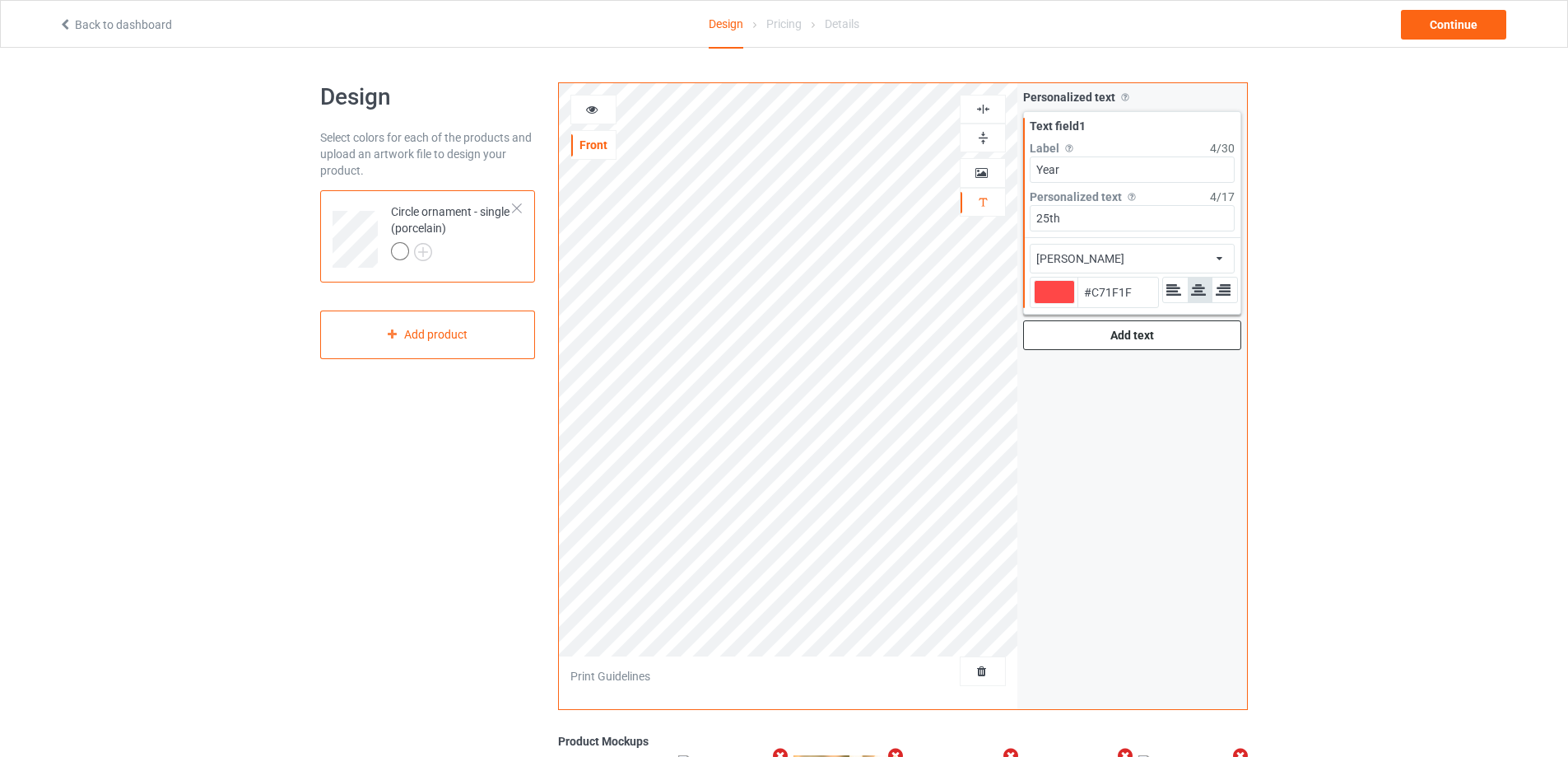
type input "#B11010"
type input "#930606"
type input "#700000"
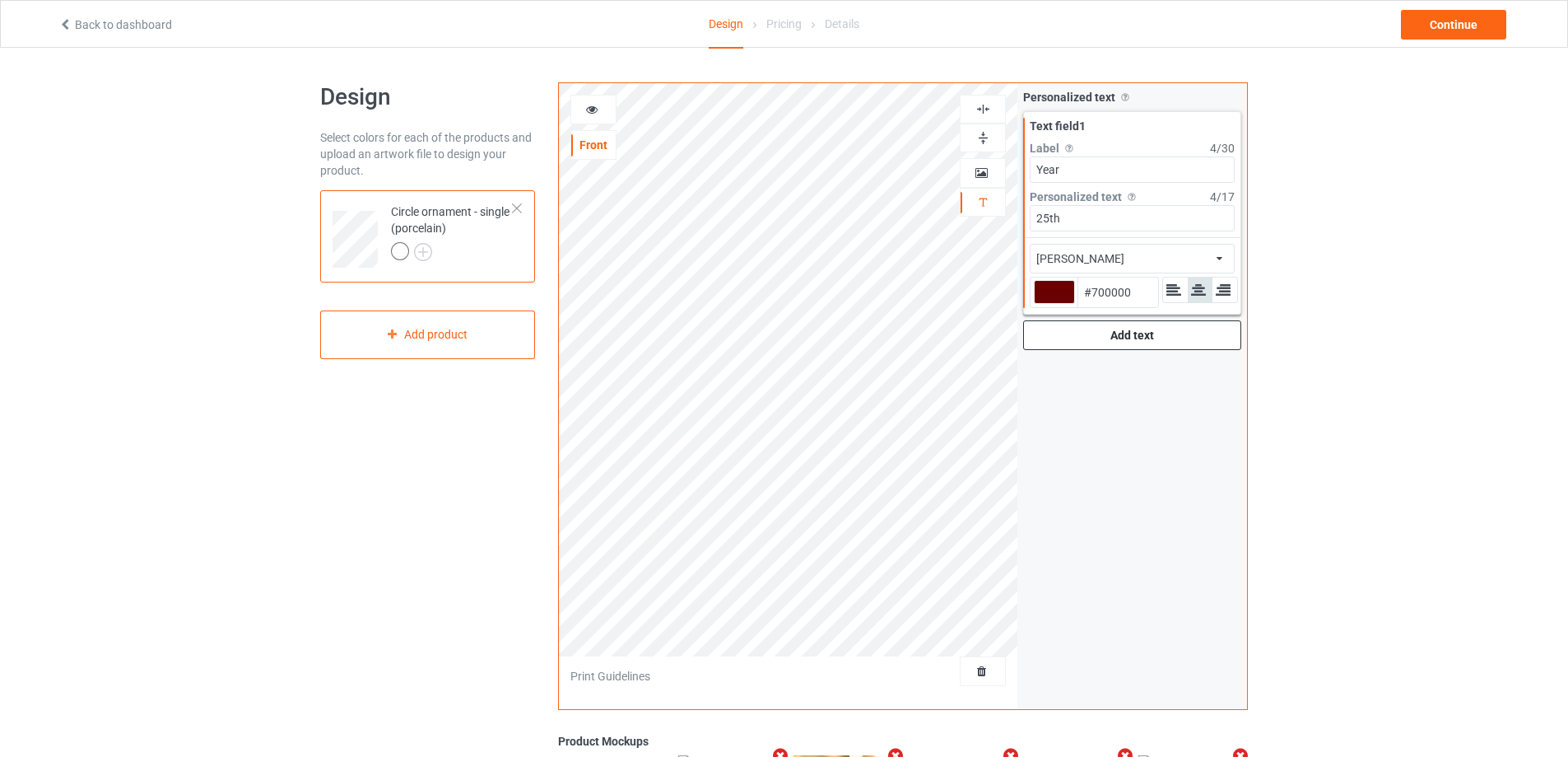
type input "#660000"
type input "#610000"
type input "#b63e37"
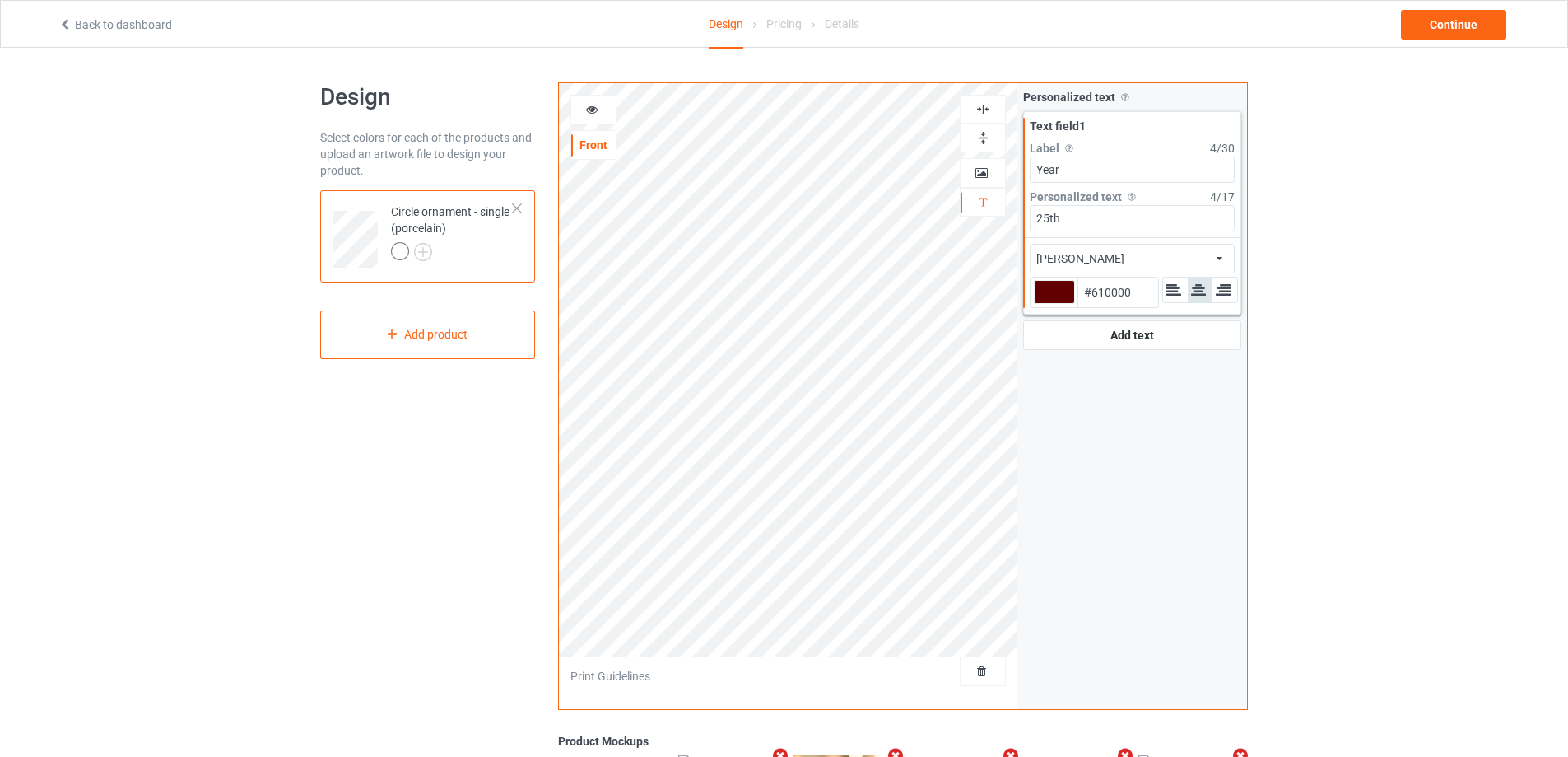
type input "#B63E37"
click at [1110, 222] on input "25th" at bounding box center [1131, 218] width 205 height 26
click at [1179, 259] on div "[PERSON_NAME] airstream aladdin alcohollicks [PERSON_NAME] almontesnow anglican…" at bounding box center [1131, 259] width 205 height 29
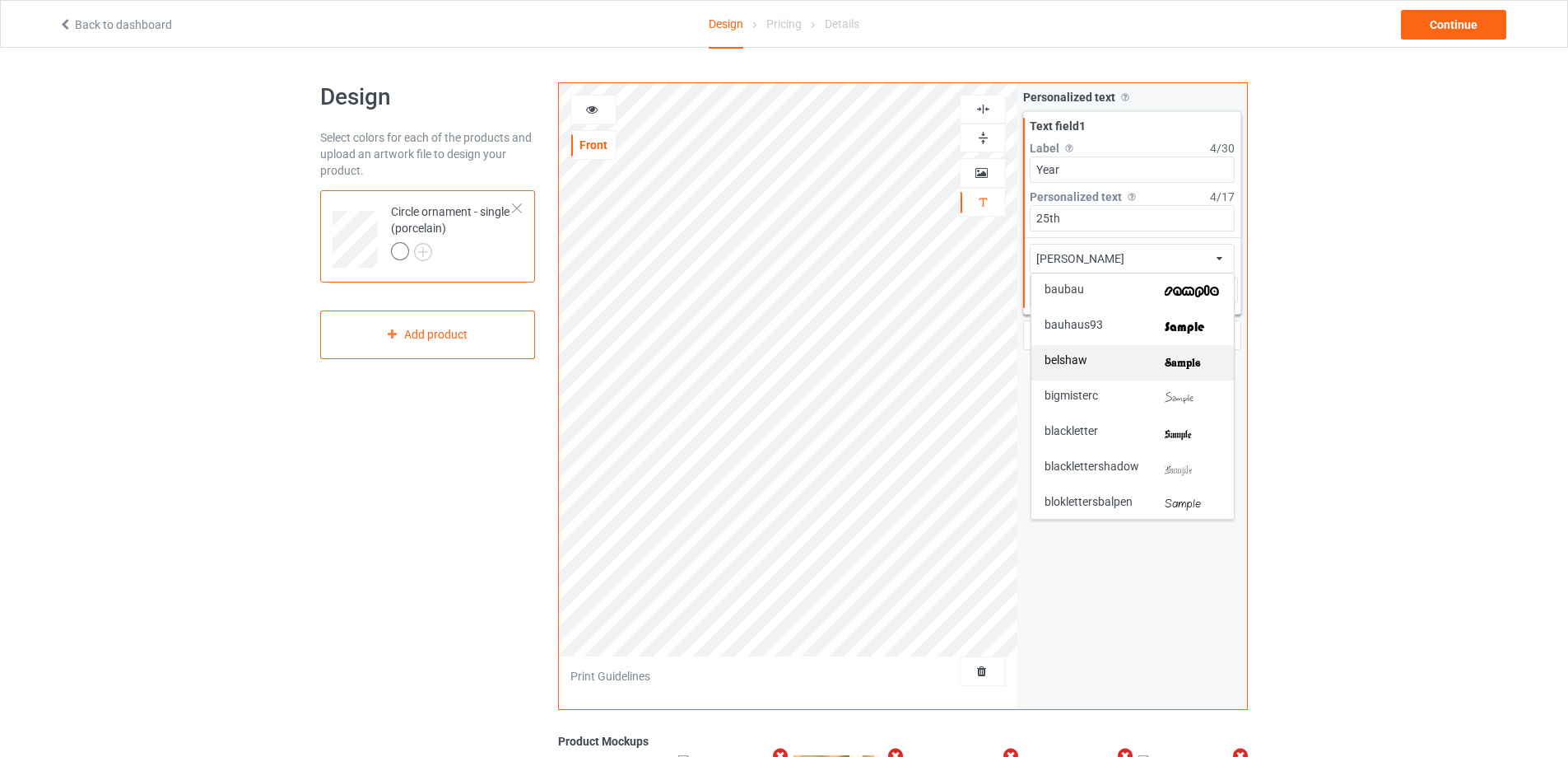
click at [1196, 363] on img at bounding box center [1192, 363] width 56 height 18
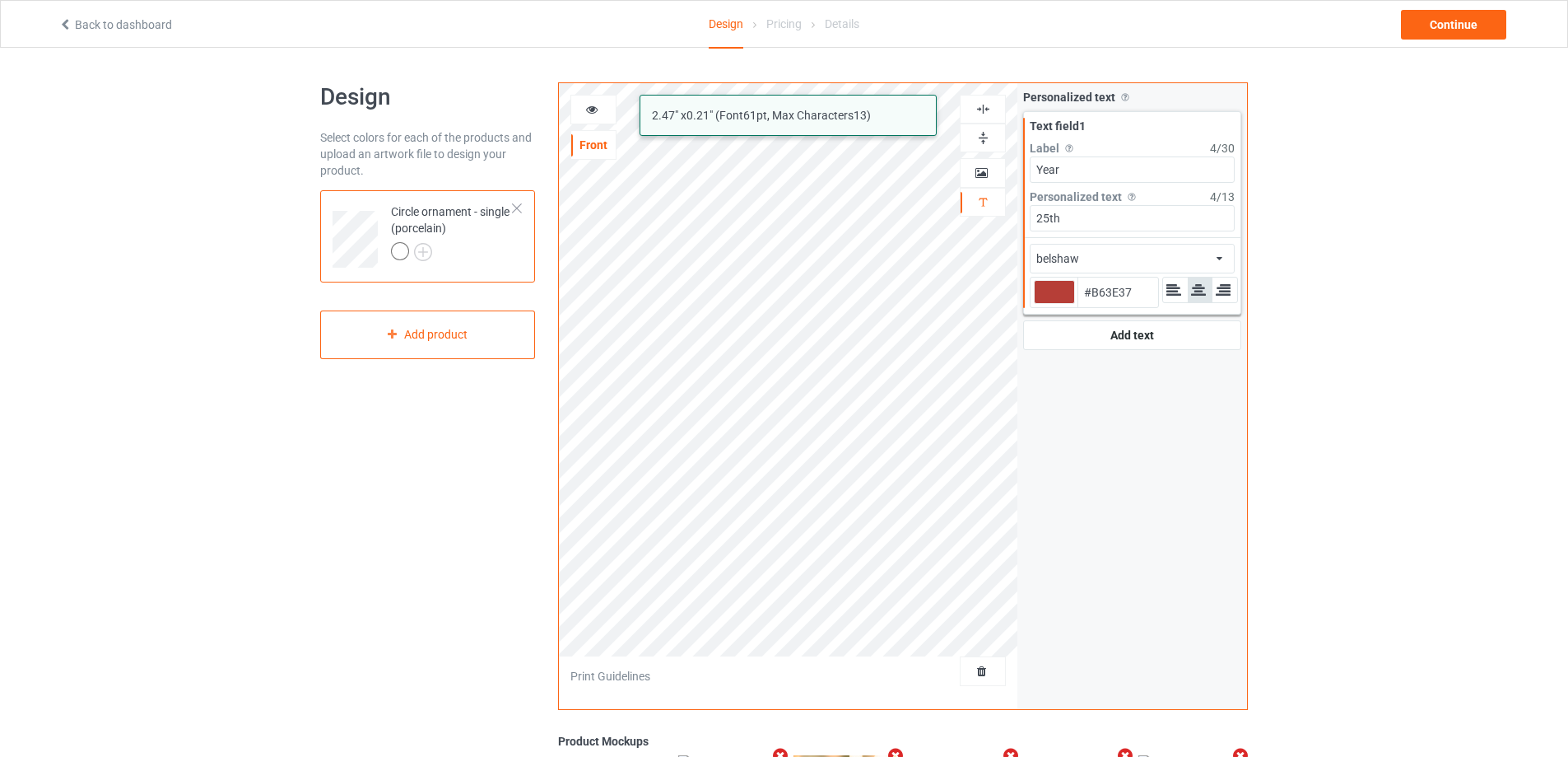
type input "#b63e37"
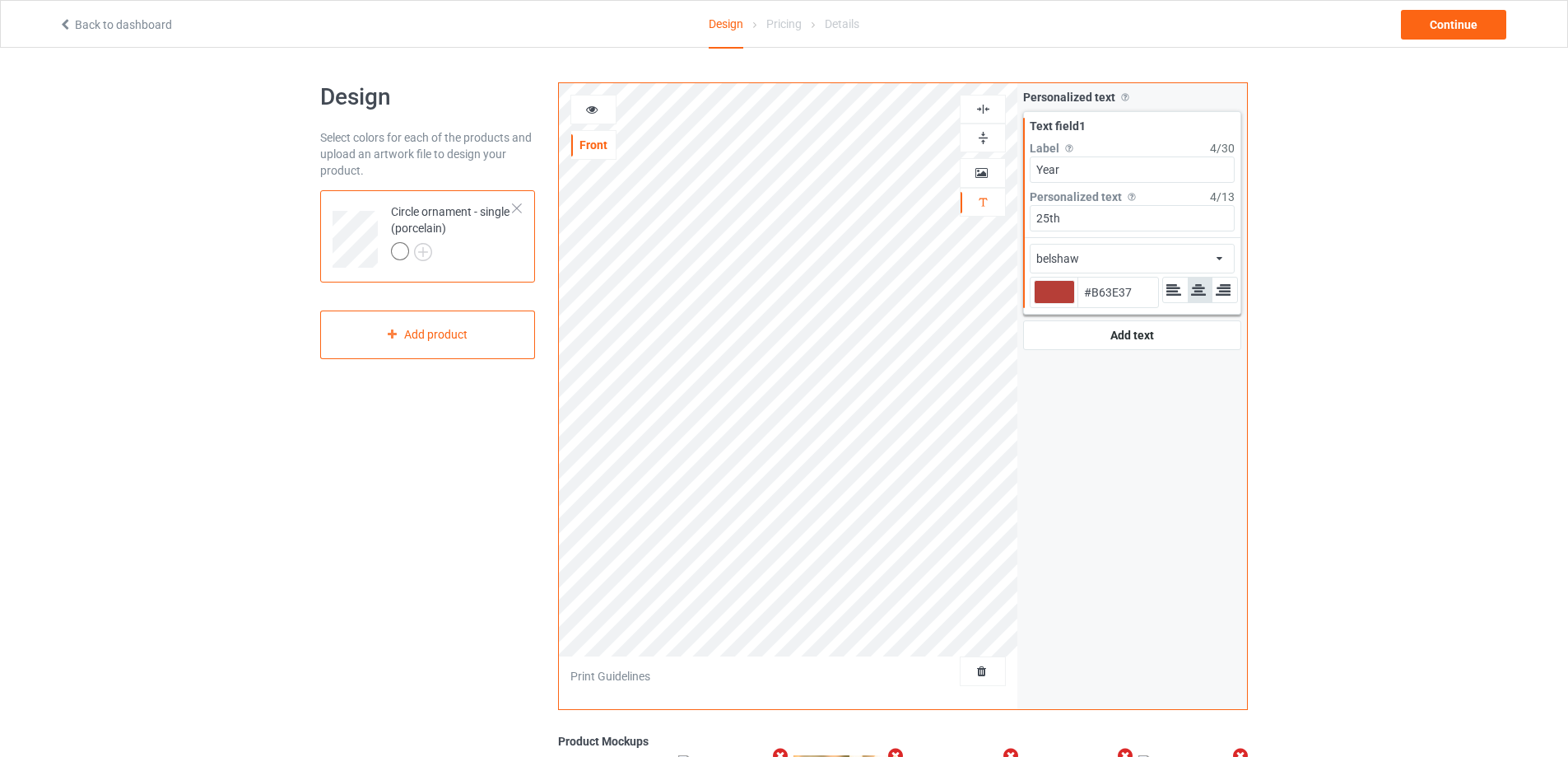
click at [588, 113] on icon at bounding box center [592, 107] width 14 height 12
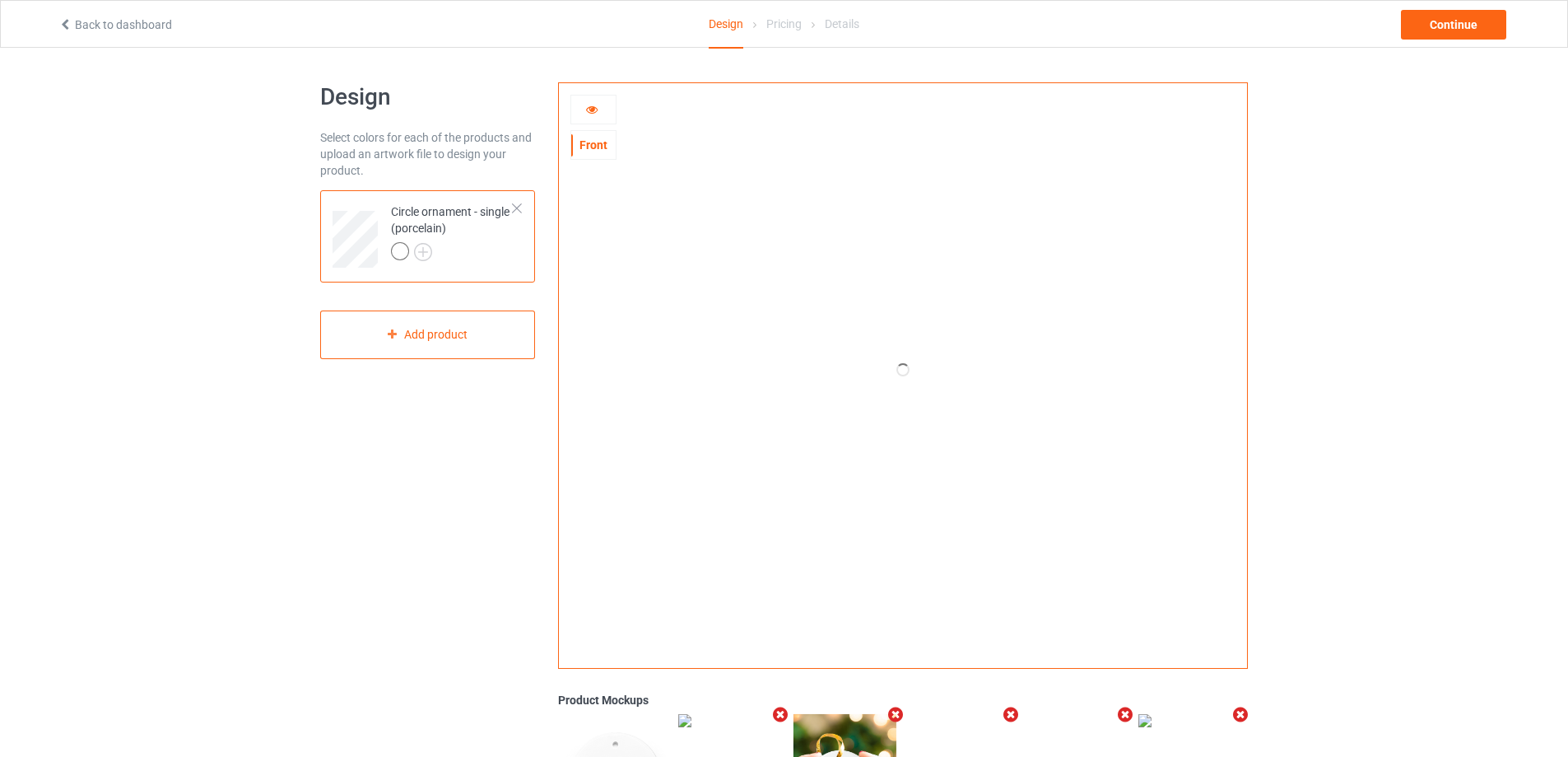
click at [588, 113] on icon at bounding box center [592, 107] width 14 height 12
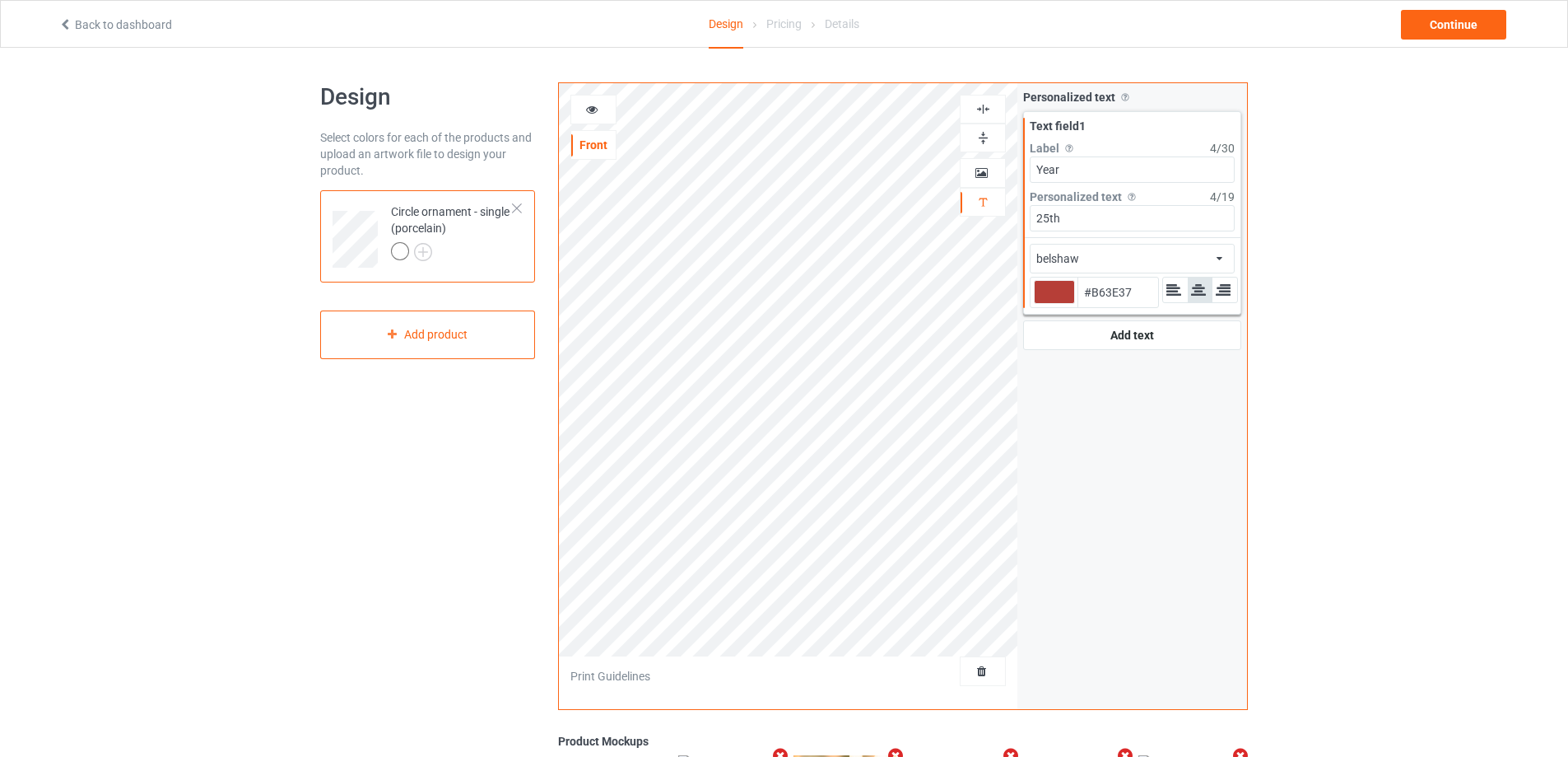
click at [1217, 258] on icon at bounding box center [1219, 255] width 6 height 10
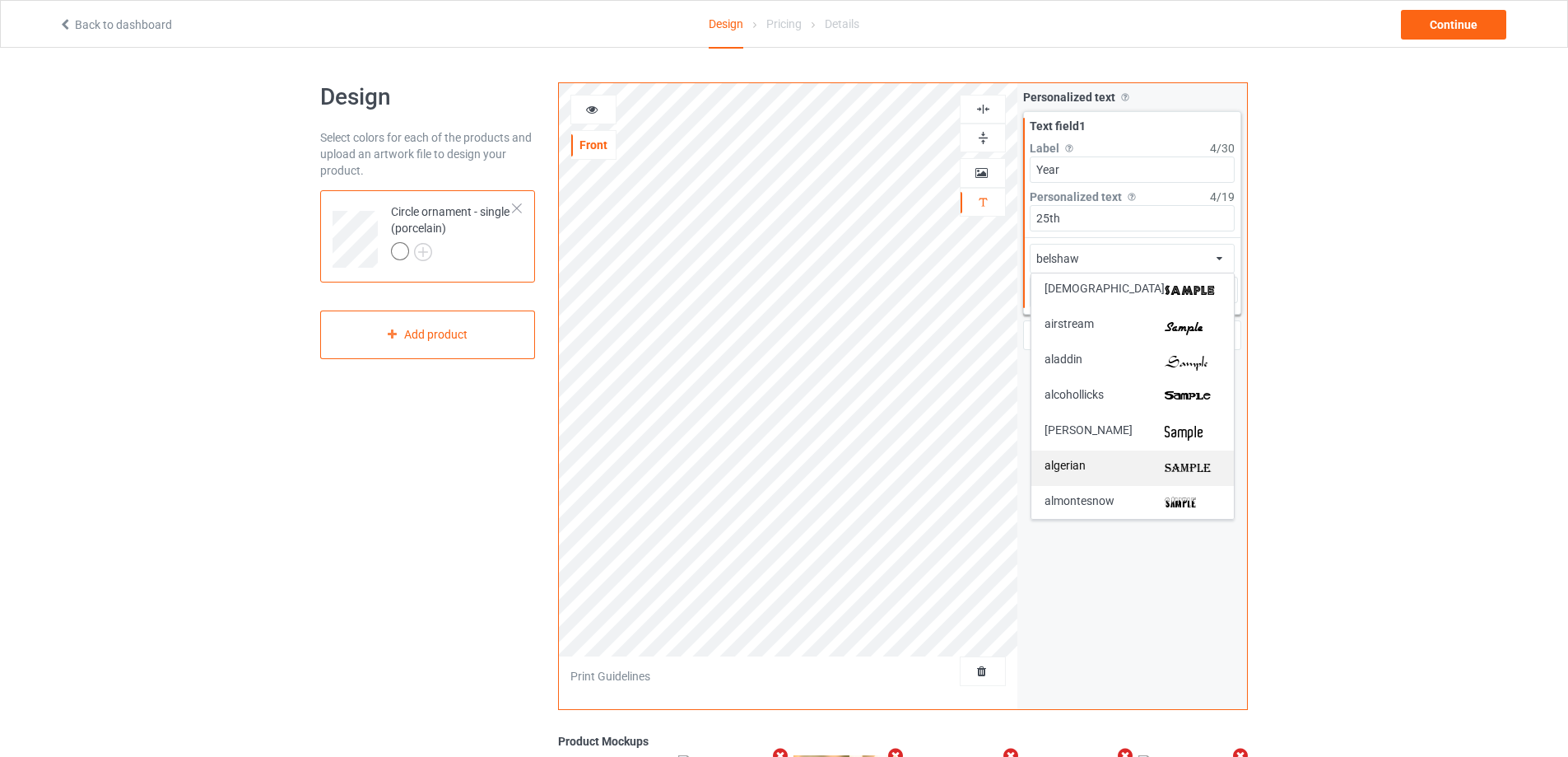
click at [1175, 471] on img at bounding box center [1192, 469] width 56 height 18
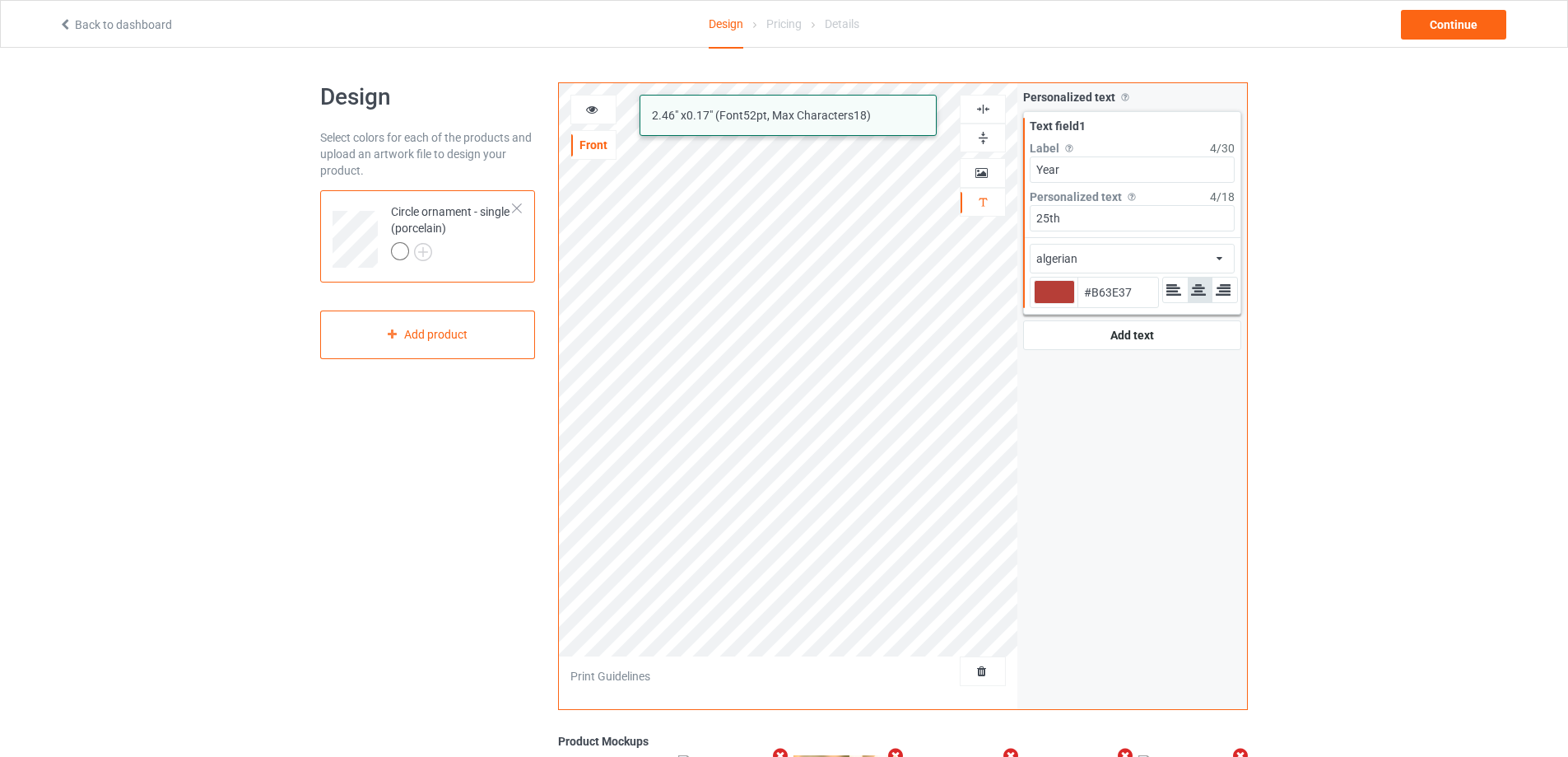
type input "#b63e37"
click at [595, 109] on icon at bounding box center [592, 107] width 14 height 12
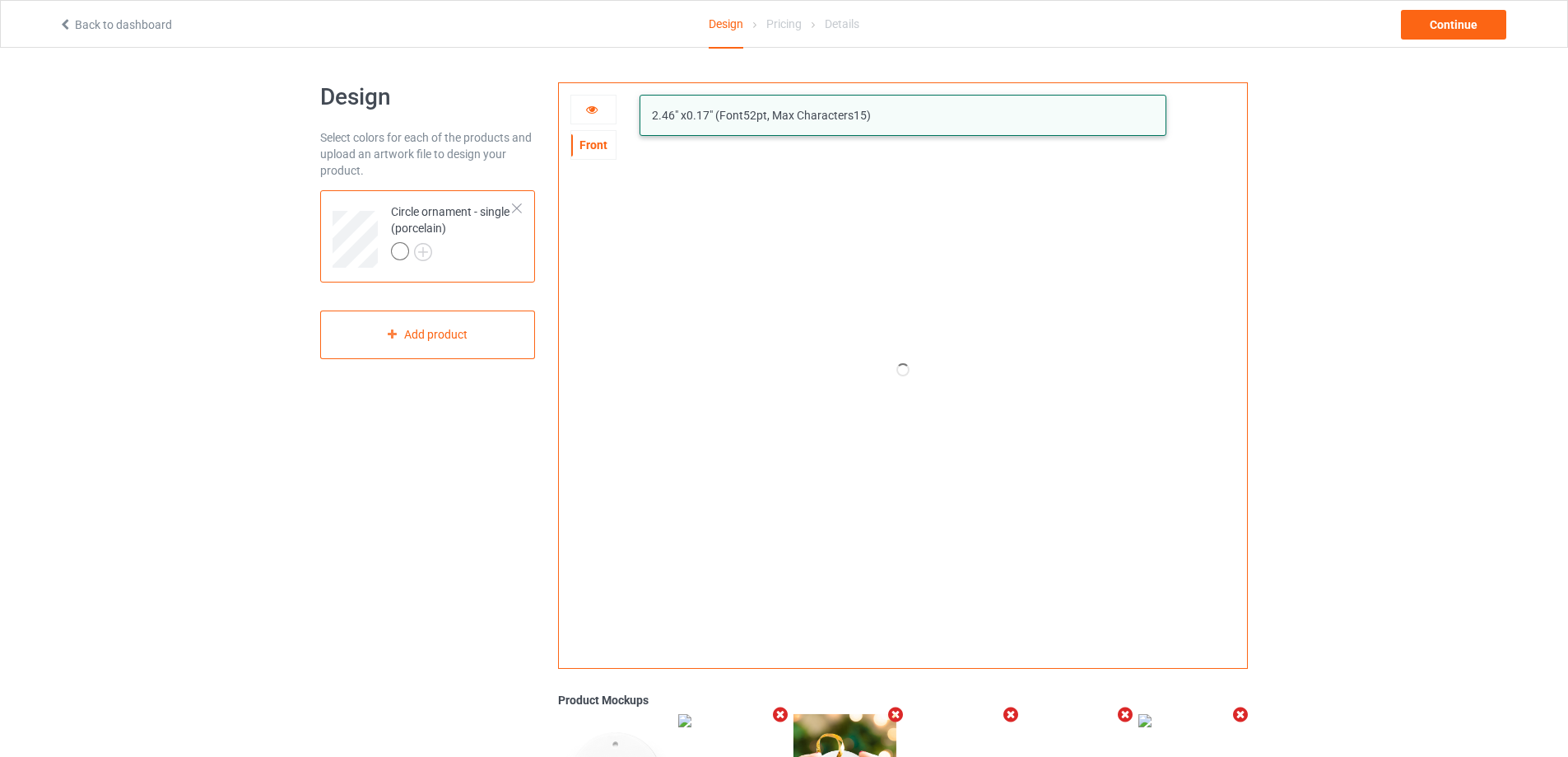
click at [595, 109] on icon at bounding box center [592, 107] width 14 height 12
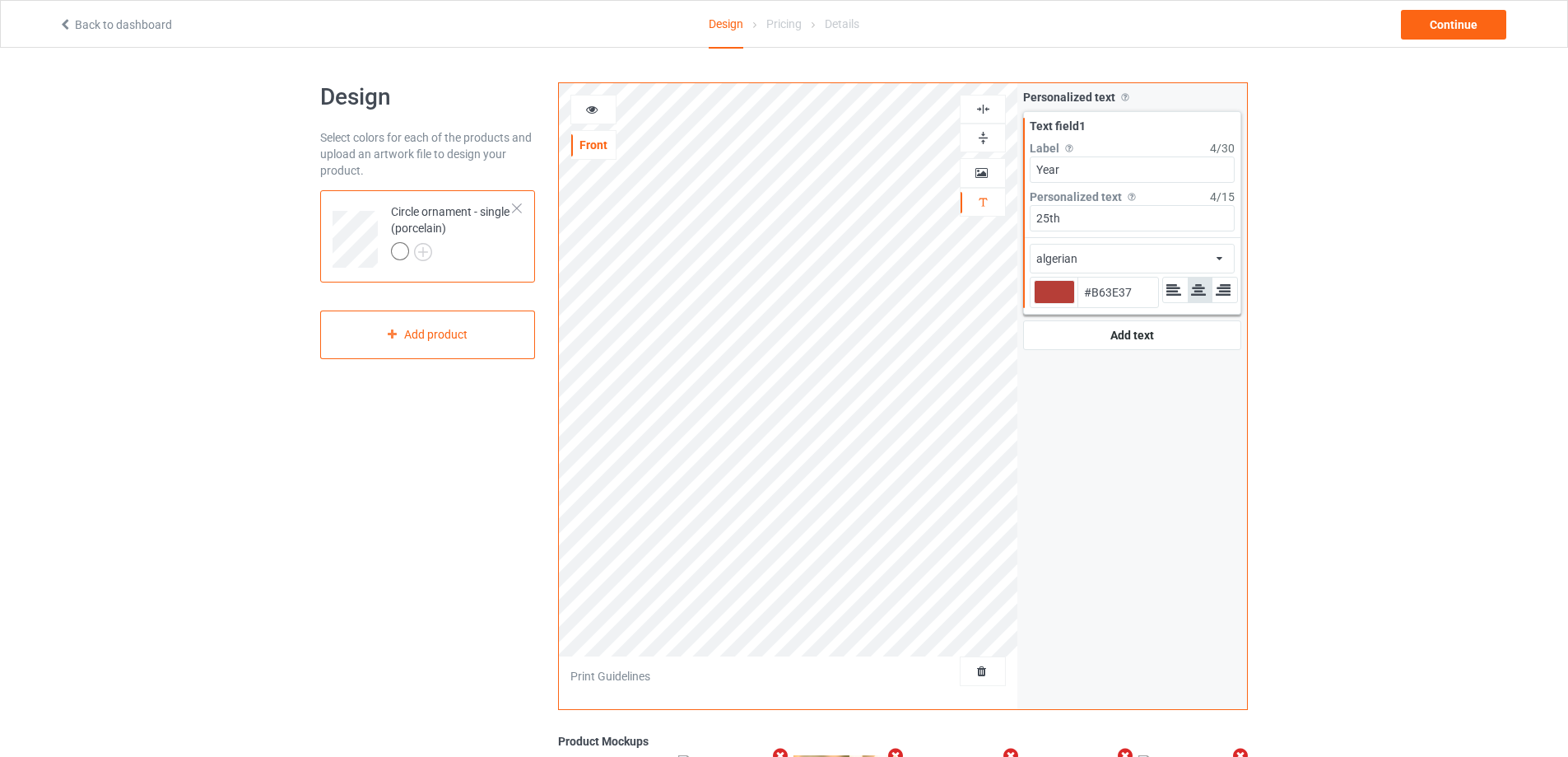
click at [1193, 265] on div "algerian african airstream aladdin alcohollicks [PERSON_NAME] almontesnow angli…" at bounding box center [1131, 259] width 205 height 29
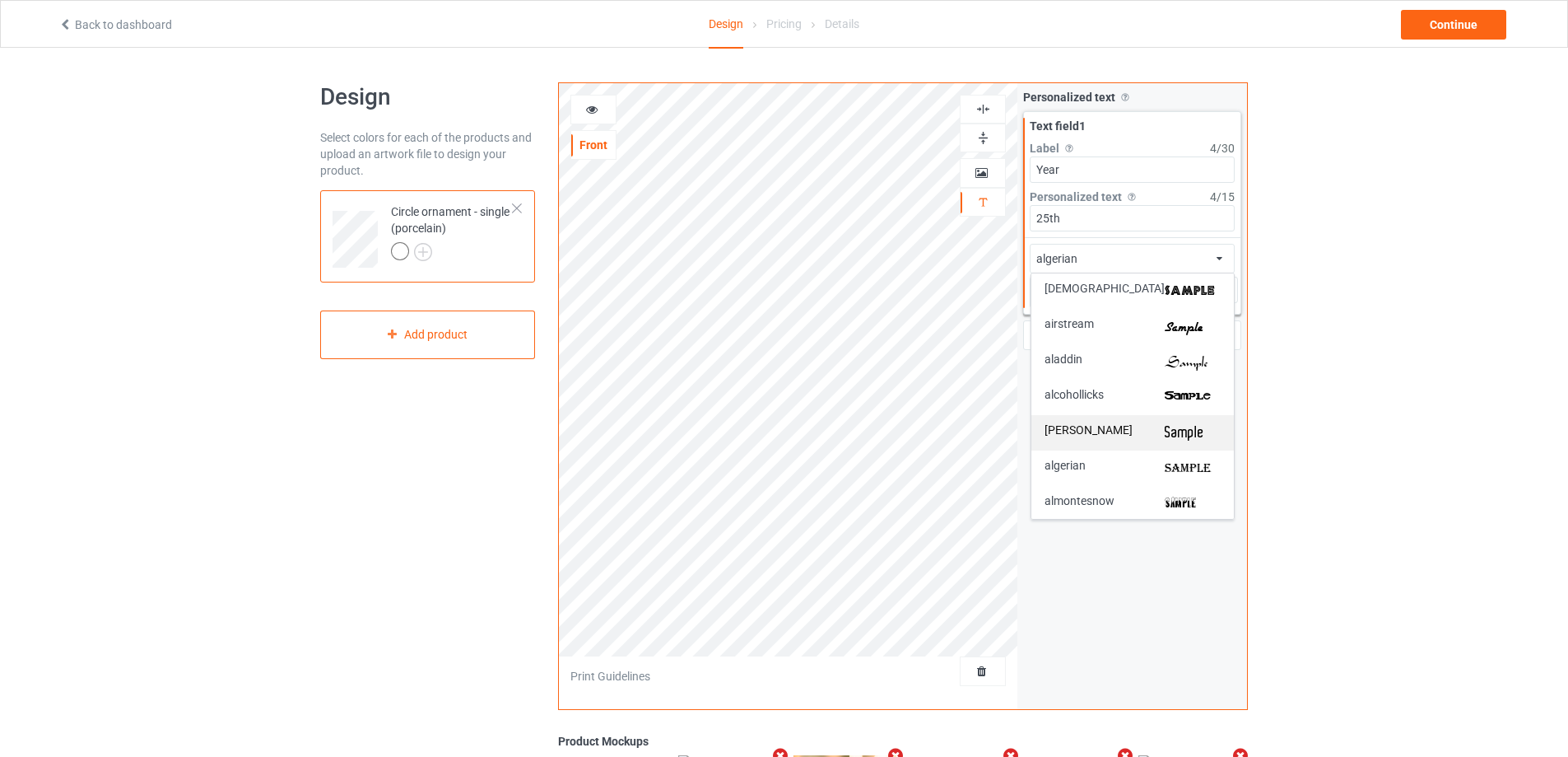
click at [1188, 429] on img at bounding box center [1192, 432] width 56 height 18
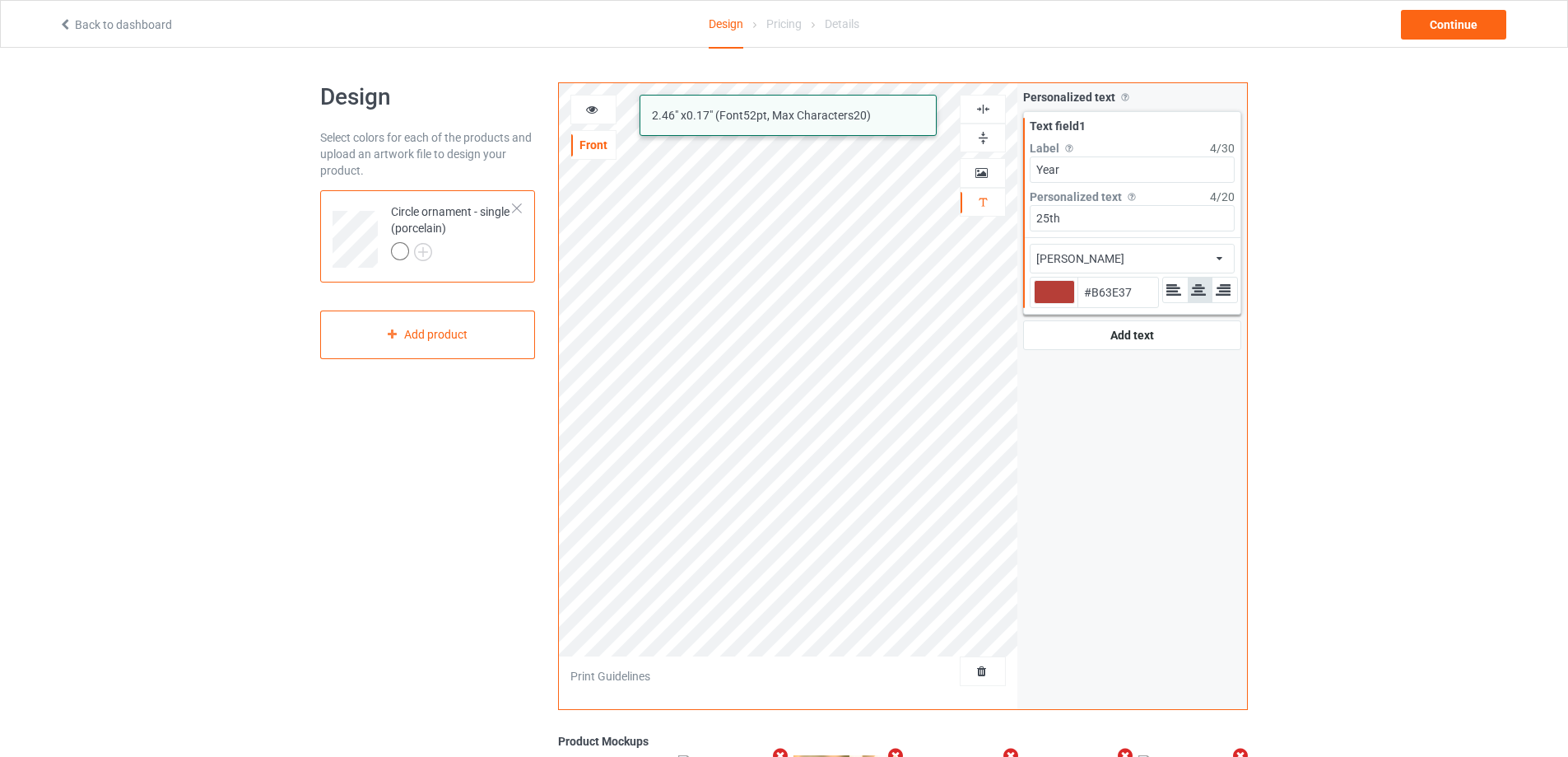
click at [1189, 268] on div "[PERSON_NAME] airstream aladdin alcohollicks [PERSON_NAME] almontesnow anglican…" at bounding box center [1131, 259] width 205 height 29
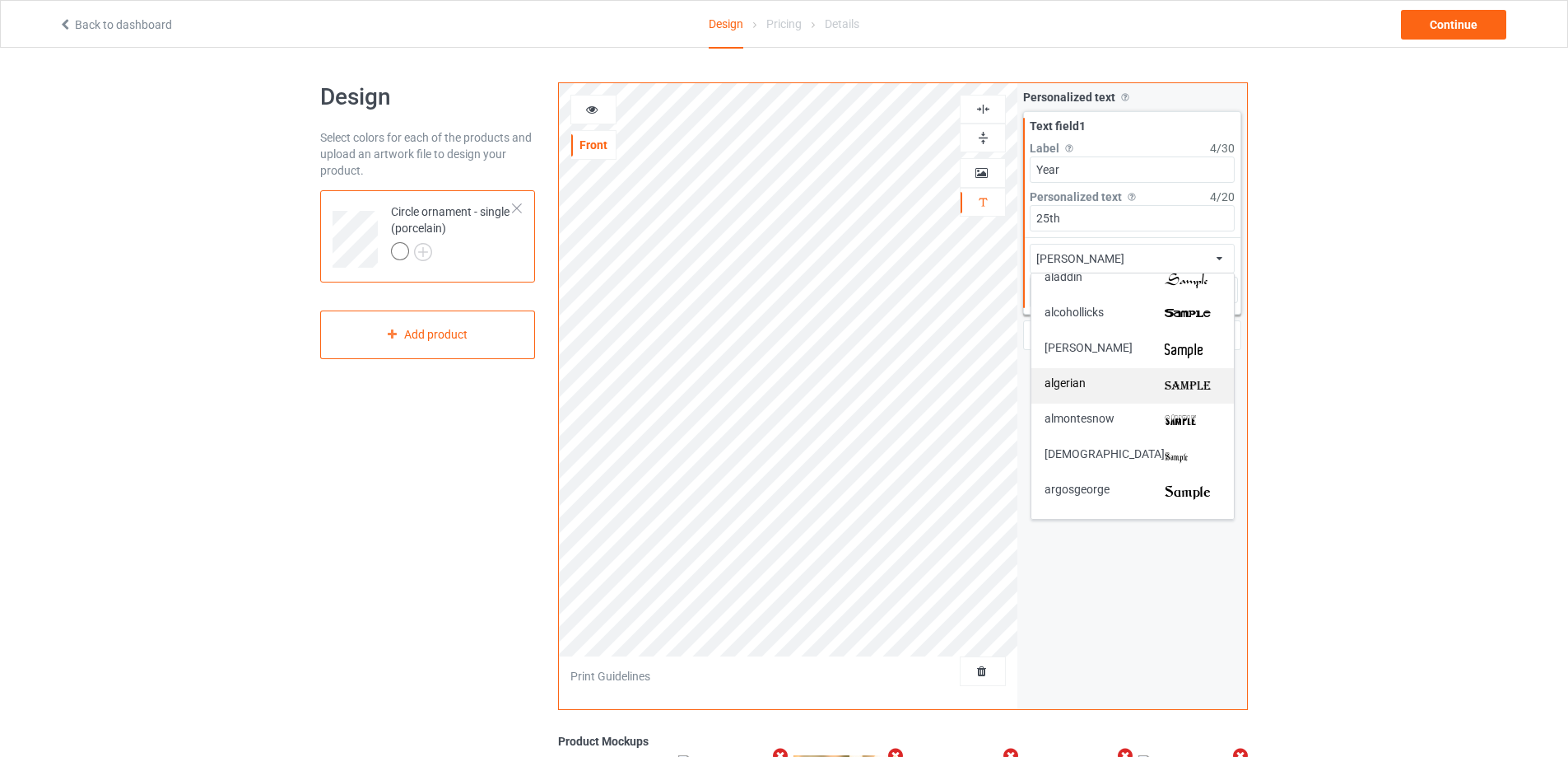
scroll to position [165, 0]
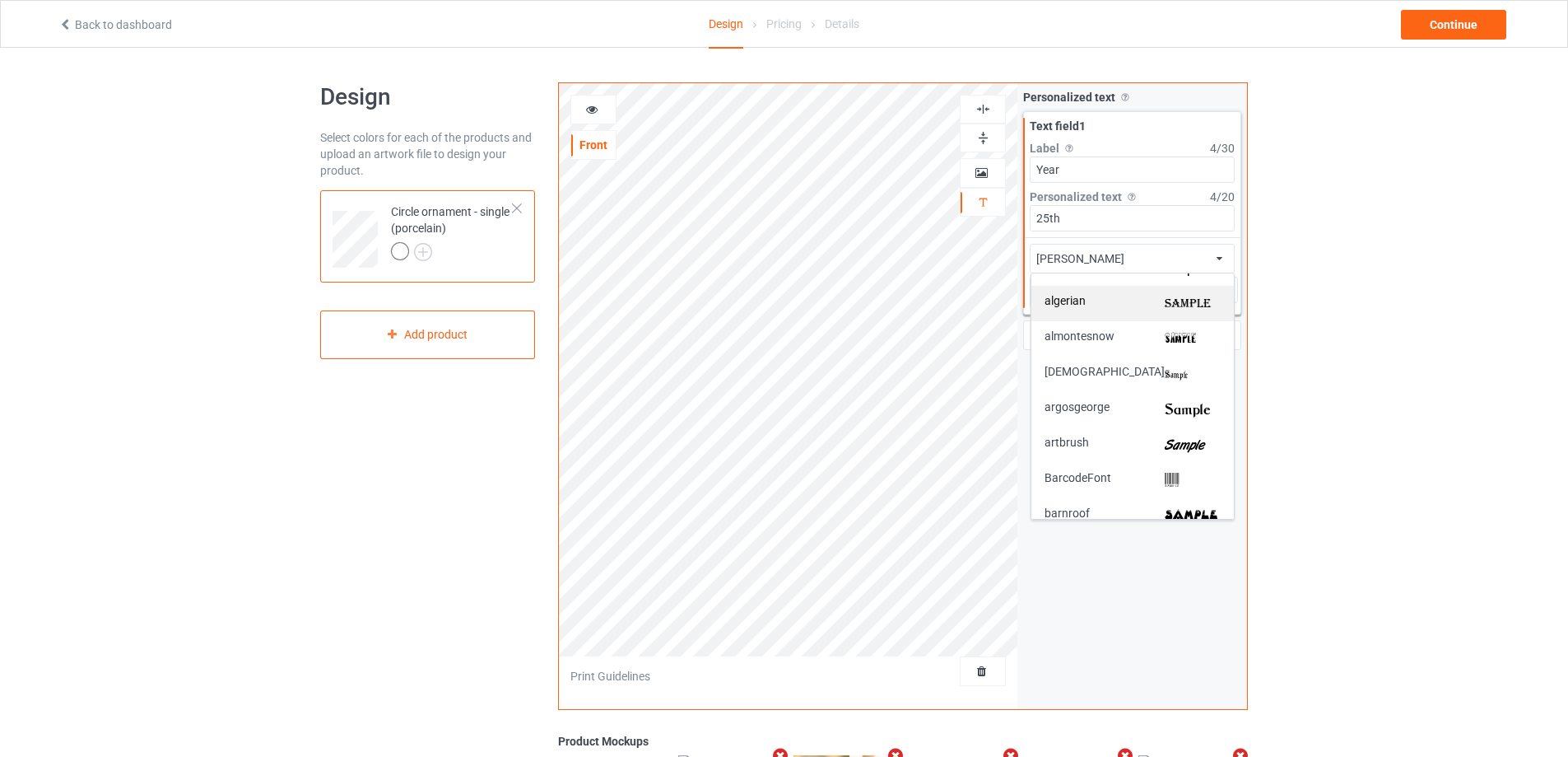
click at [1192, 402] on img at bounding box center [1192, 410] width 56 height 18
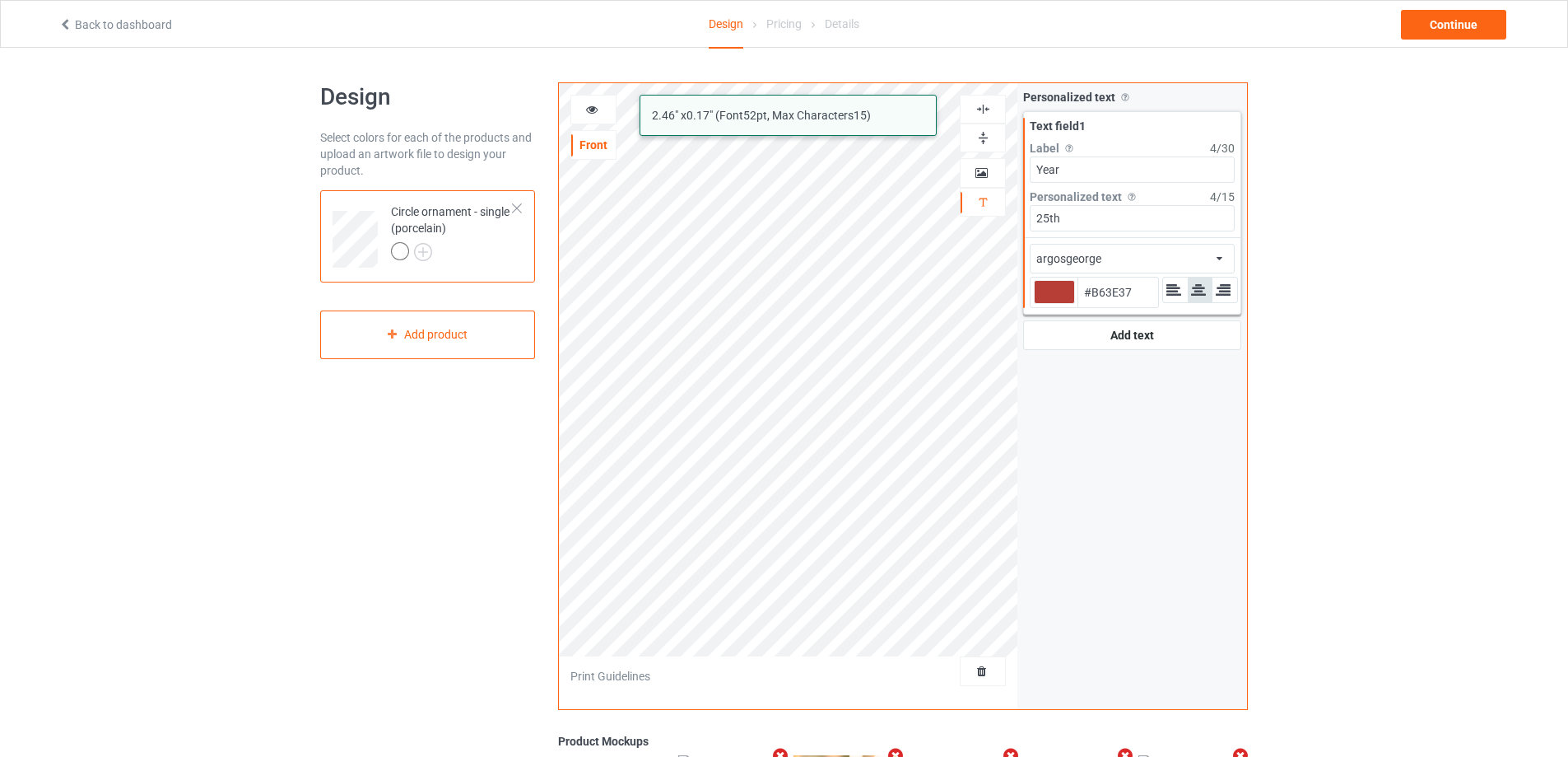
type input "#b63e37"
click at [588, 104] on icon at bounding box center [592, 107] width 14 height 12
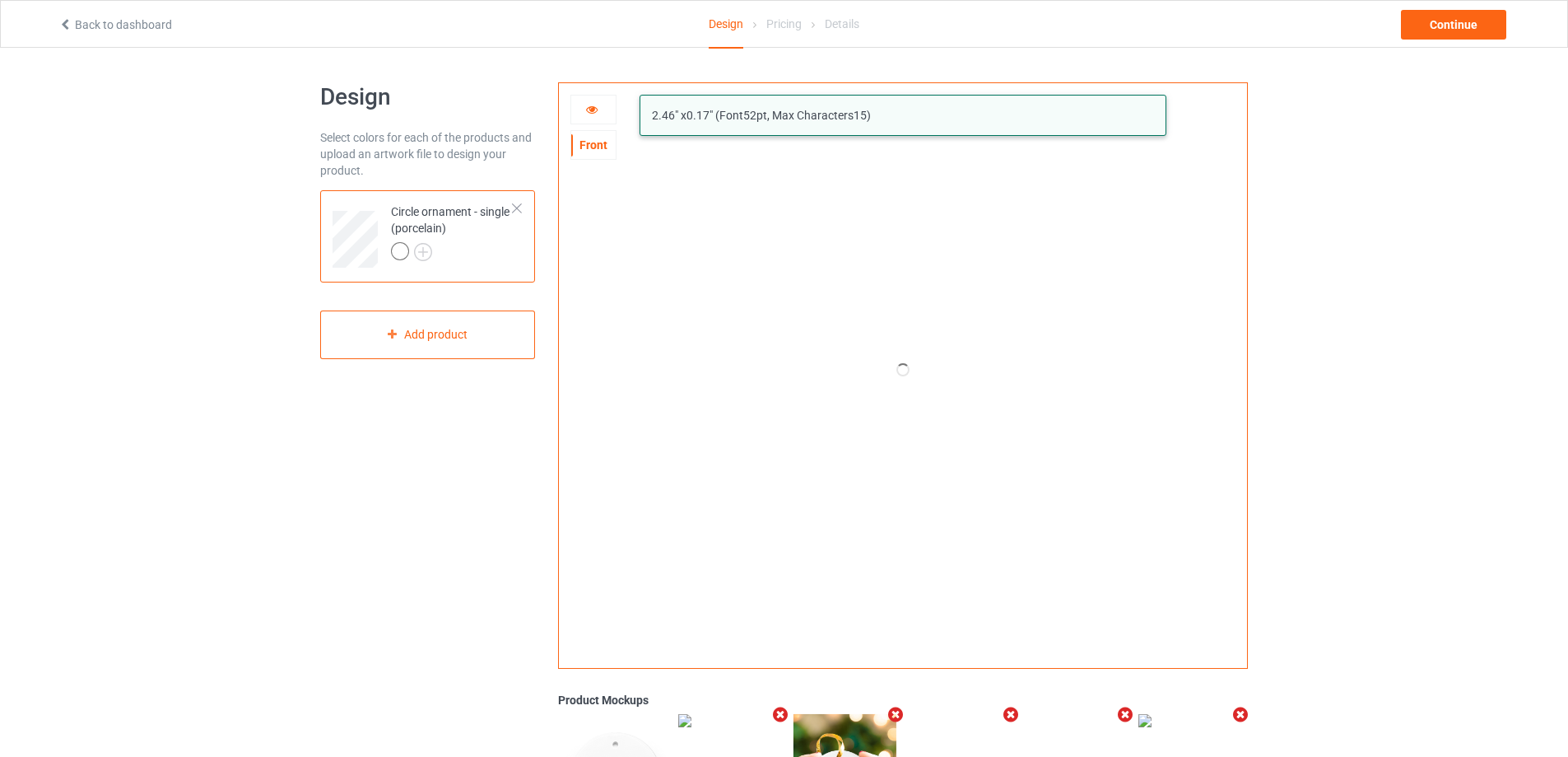
click at [588, 104] on icon at bounding box center [592, 107] width 14 height 12
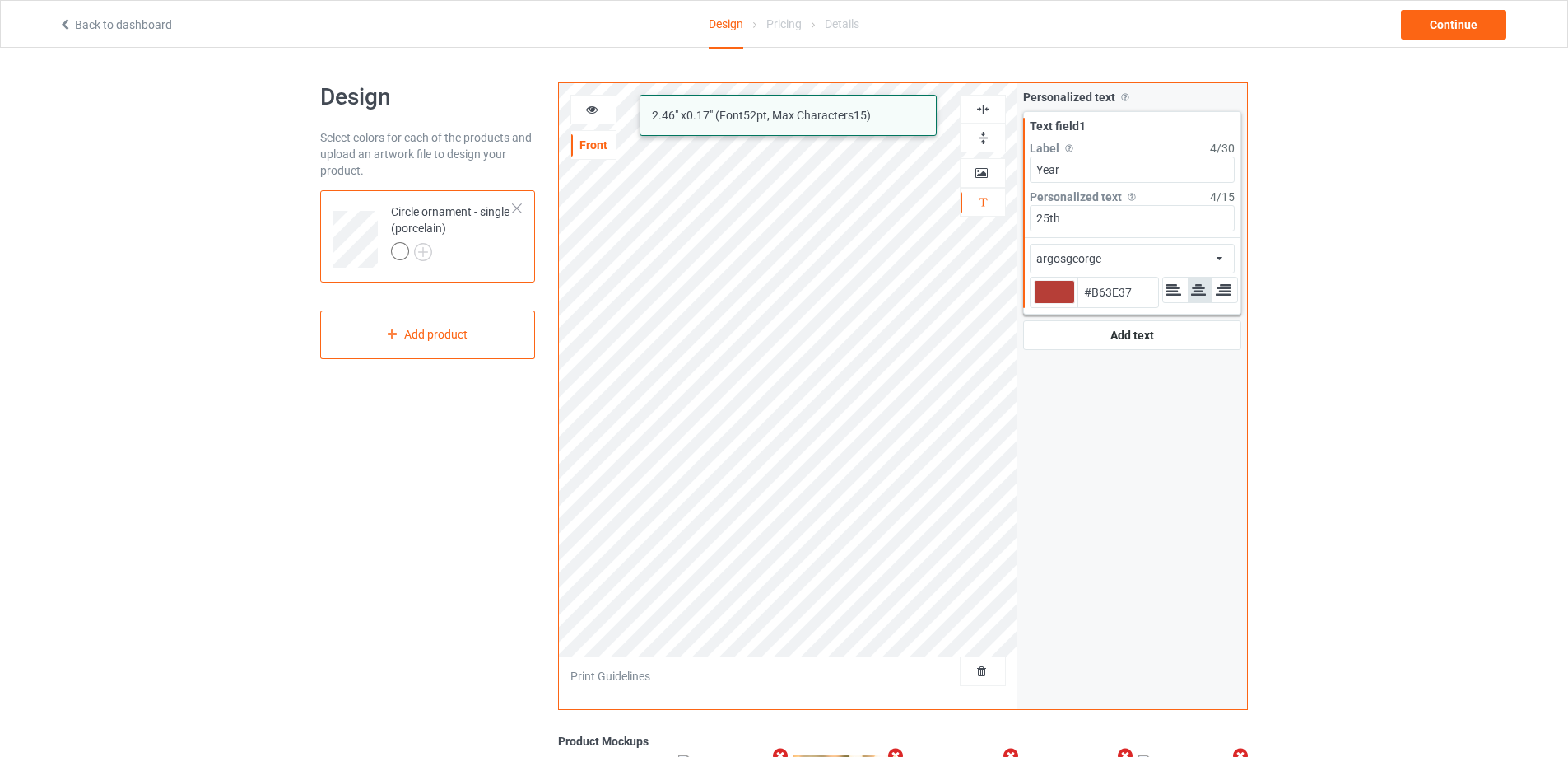
click at [588, 104] on icon at bounding box center [592, 107] width 14 height 12
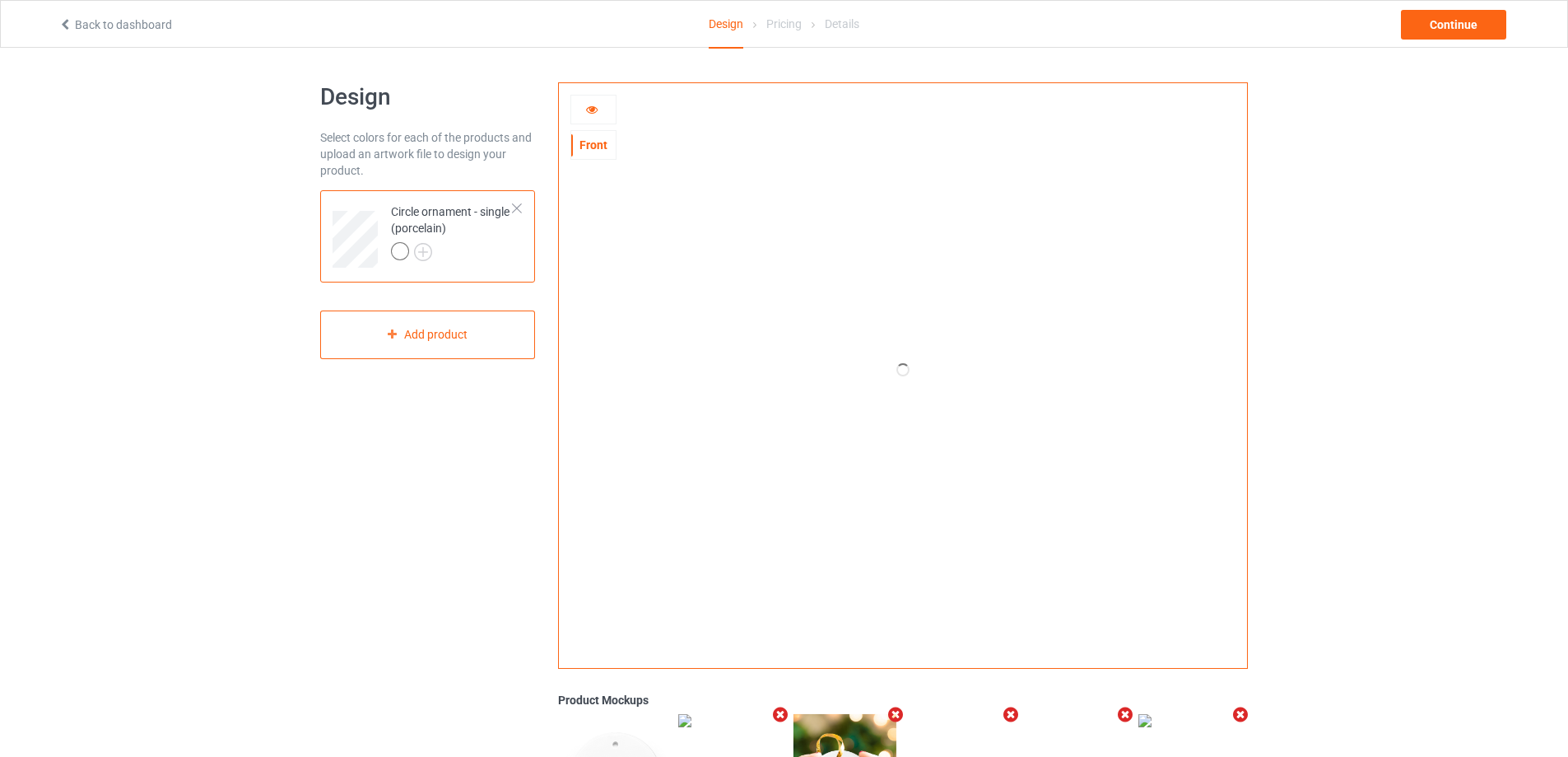
click at [588, 104] on icon at bounding box center [592, 107] width 14 height 12
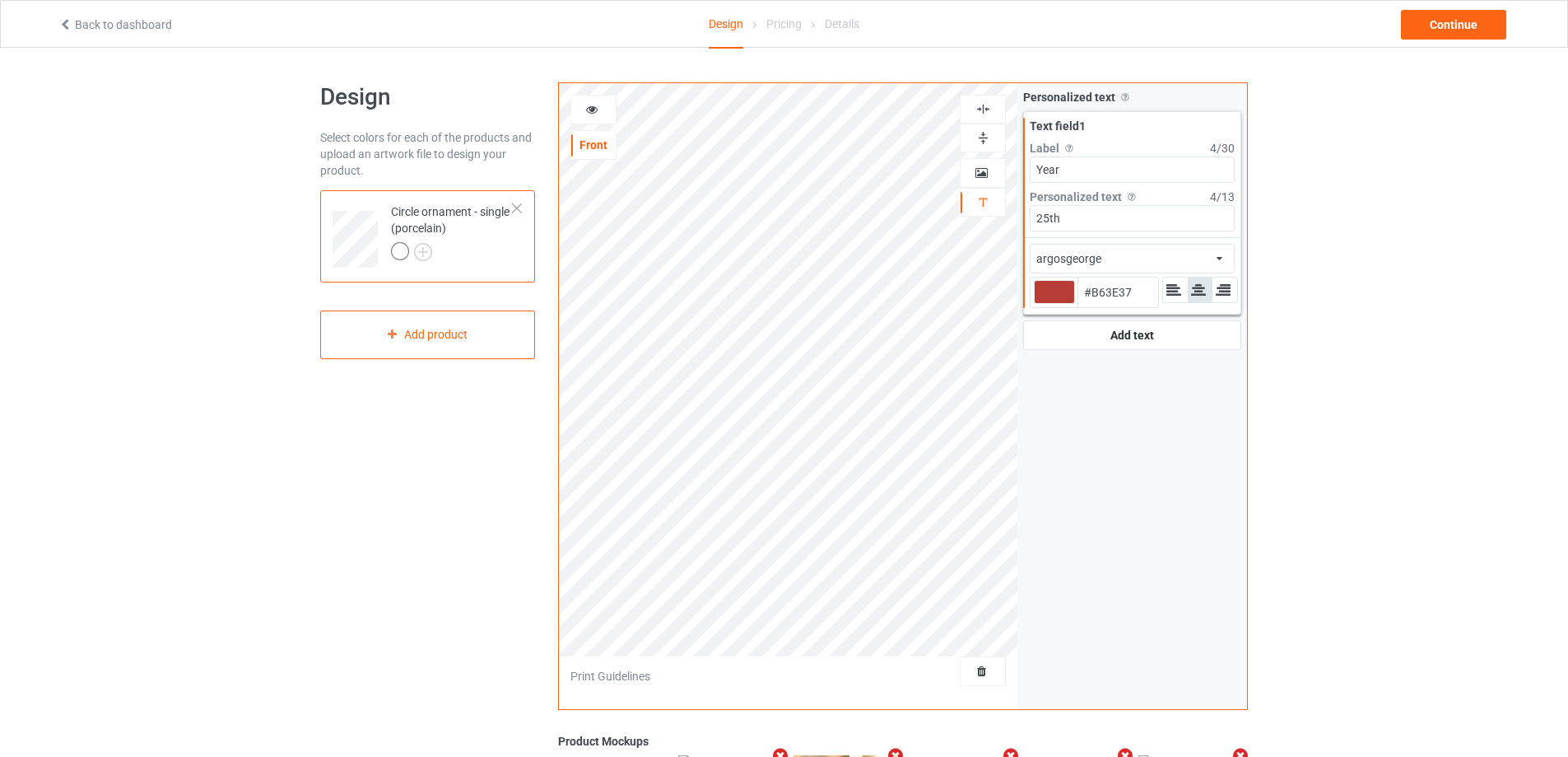
click at [1064, 300] on div at bounding box center [1054, 291] width 41 height 24
click at [1064, 304] on input "#b63e37" at bounding box center [1054, 315] width 41 height 23
type input "#a32a24"
type input "#A32A24"
click at [1110, 343] on div "Add text" at bounding box center [1132, 335] width 219 height 29
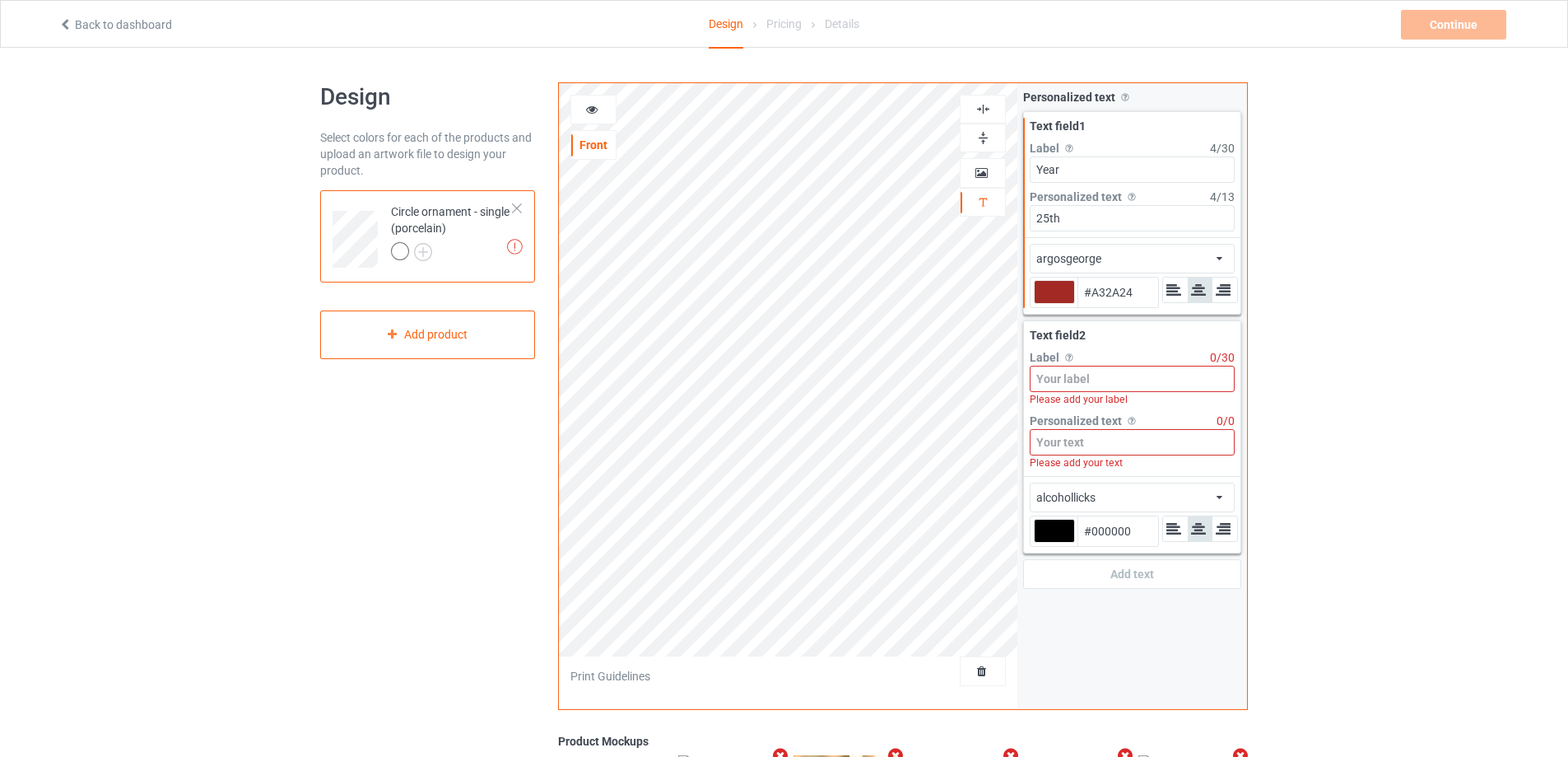
click at [1105, 381] on input at bounding box center [1131, 378] width 205 height 26
type input "#a32a24"
type input "N"
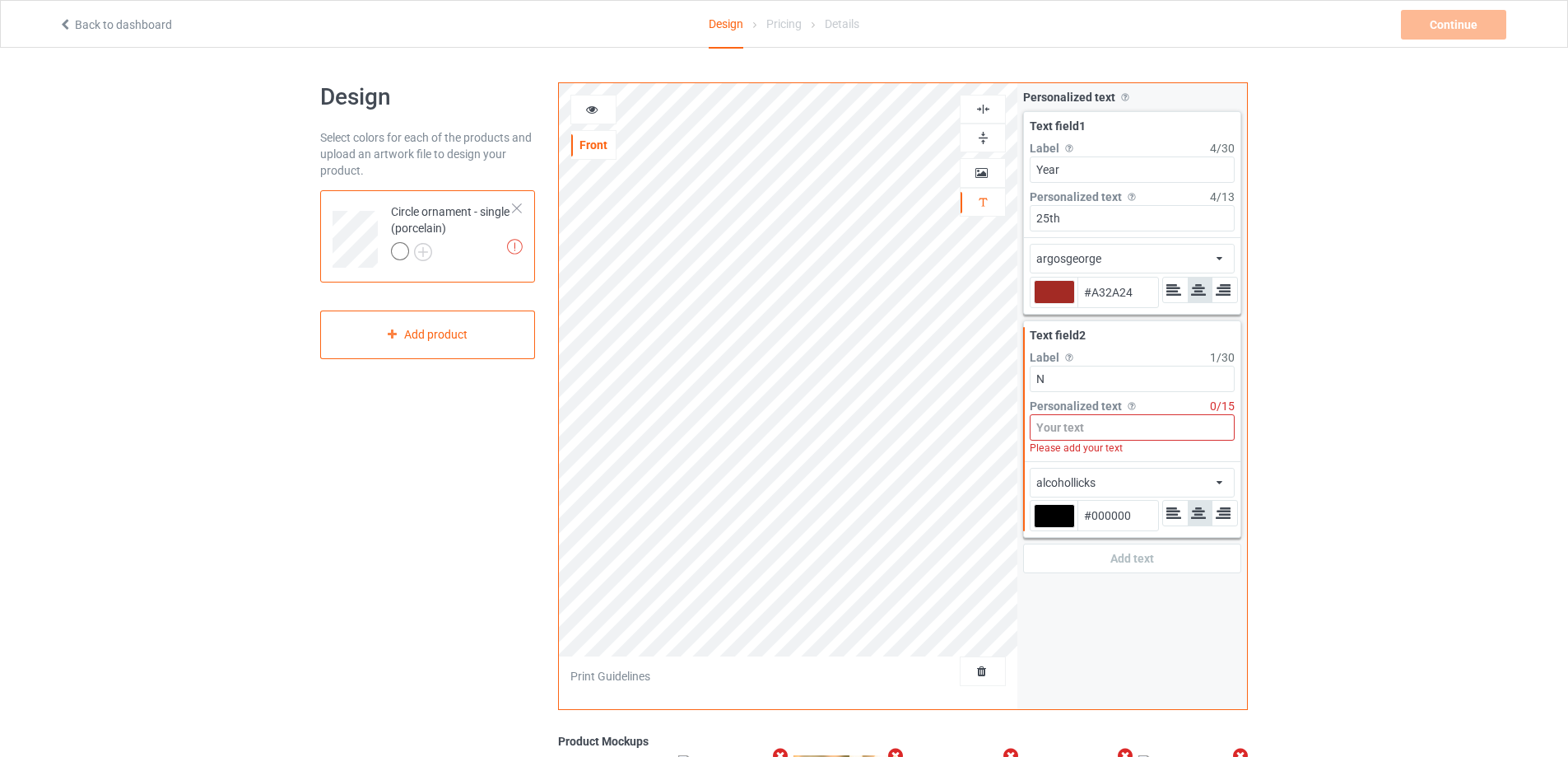
type input "#a32a24"
type input "Na"
type input "#a32a24"
type input "Nam"
type input "#a32a24"
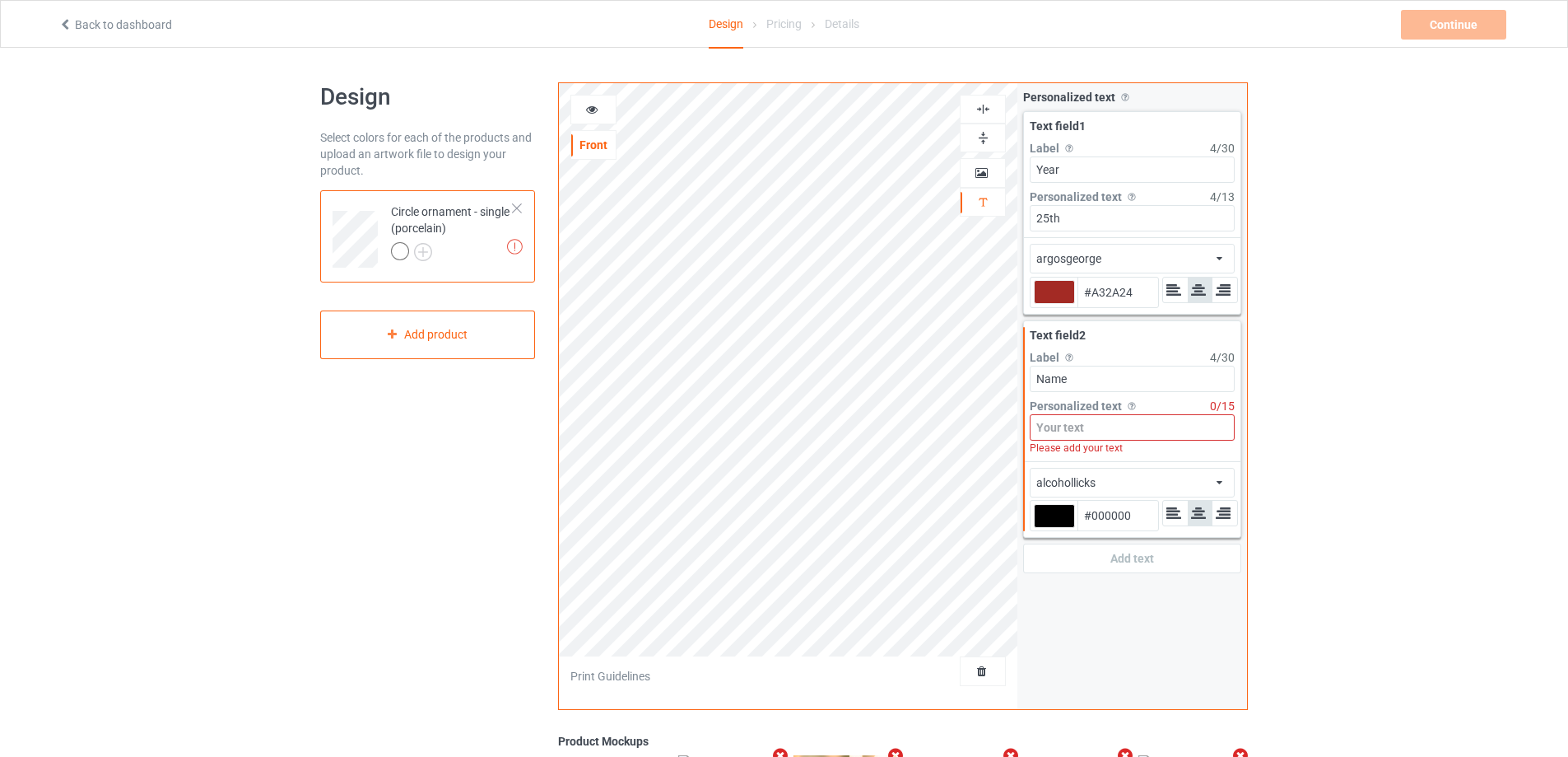
type input "Name"
click at [1006, 161] on div "artbrush [PERSON_NAME] algerian argosgeorge alcohollicks Front Artwork Personal…" at bounding box center [903, 396] width 690 height 628
click at [1070, 424] on input at bounding box center [1131, 427] width 205 height 26
type input "#a32a24"
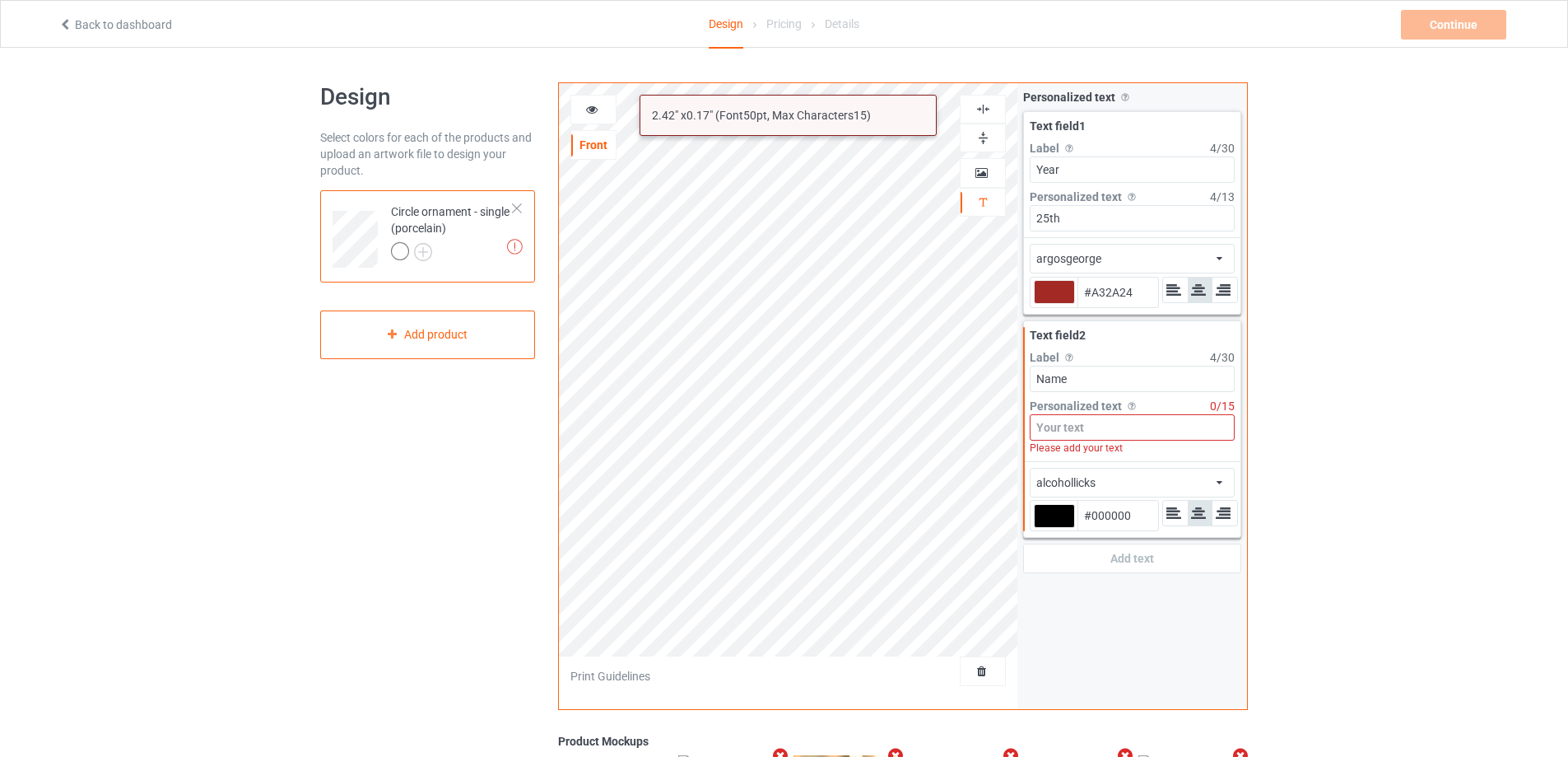
type input "Ư"
type input "#a32a24"
type input "W"
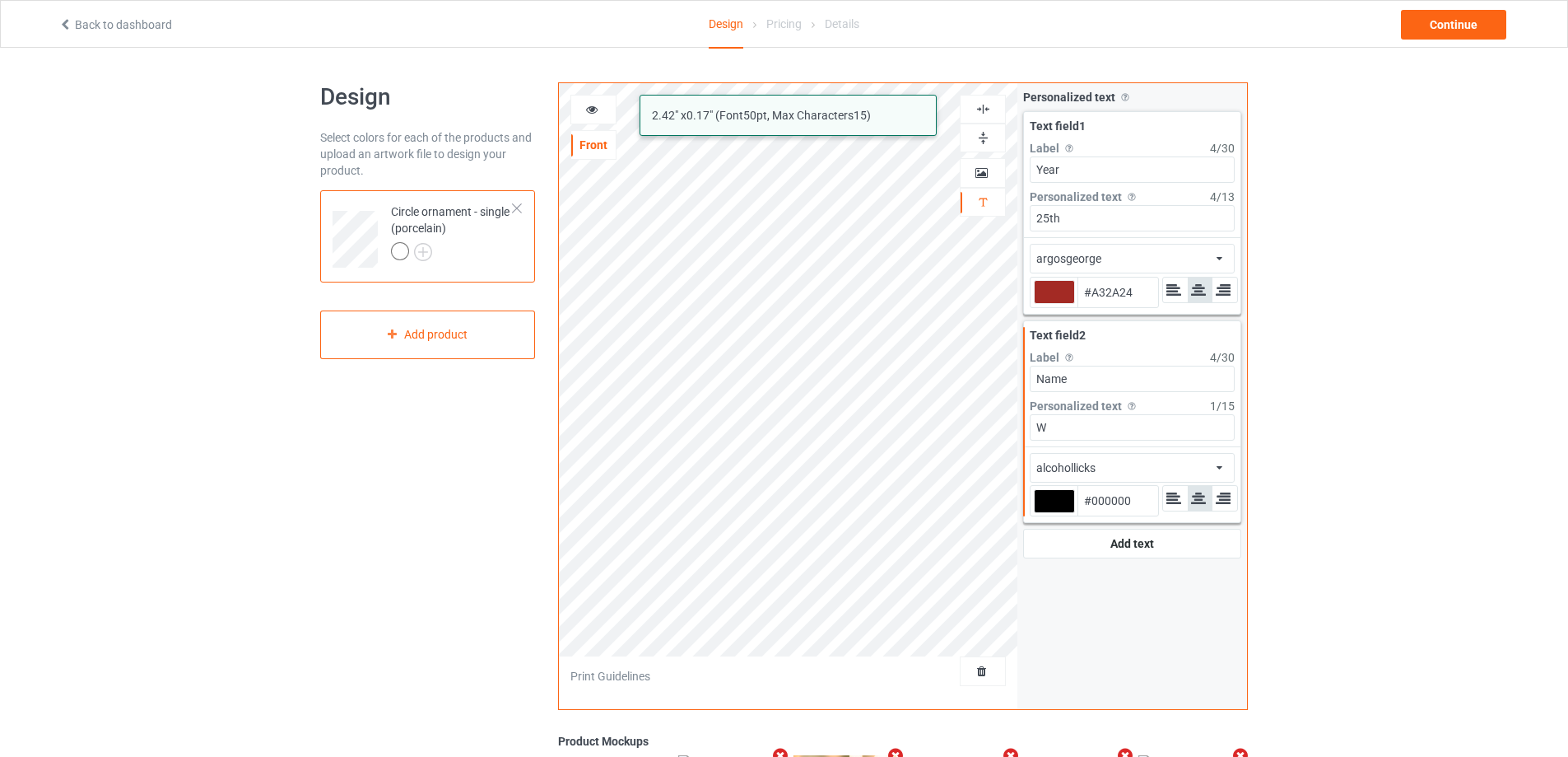
type input "#a32a24"
type input "Wi"
type input "#a32a24"
type input "Wil"
type input "#a32a24"
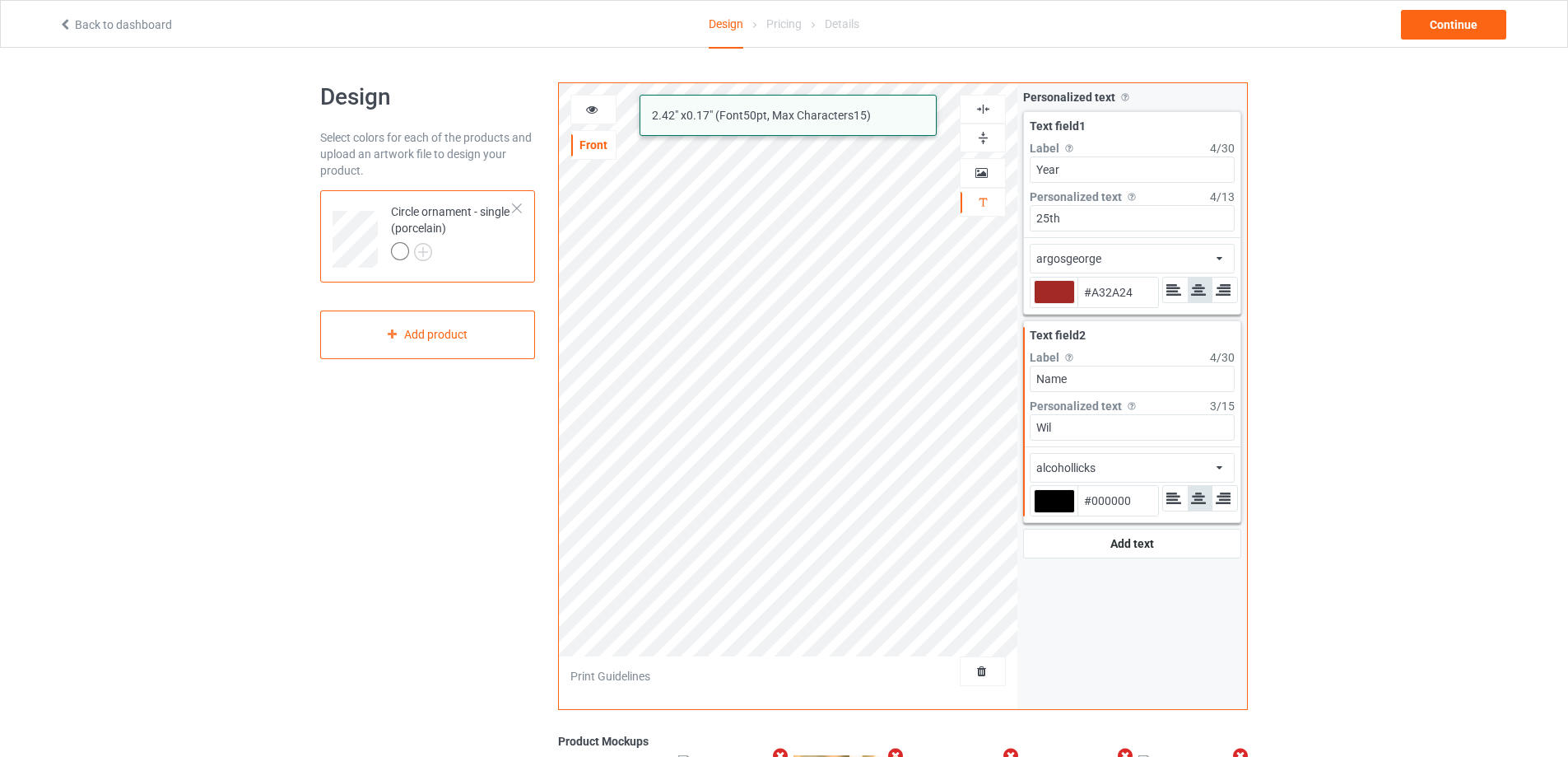
type input "Will"
type input "#a32a24"
type input "[PERSON_NAME]"
type input "#a32a24"
type input "[PERSON_NAME]"
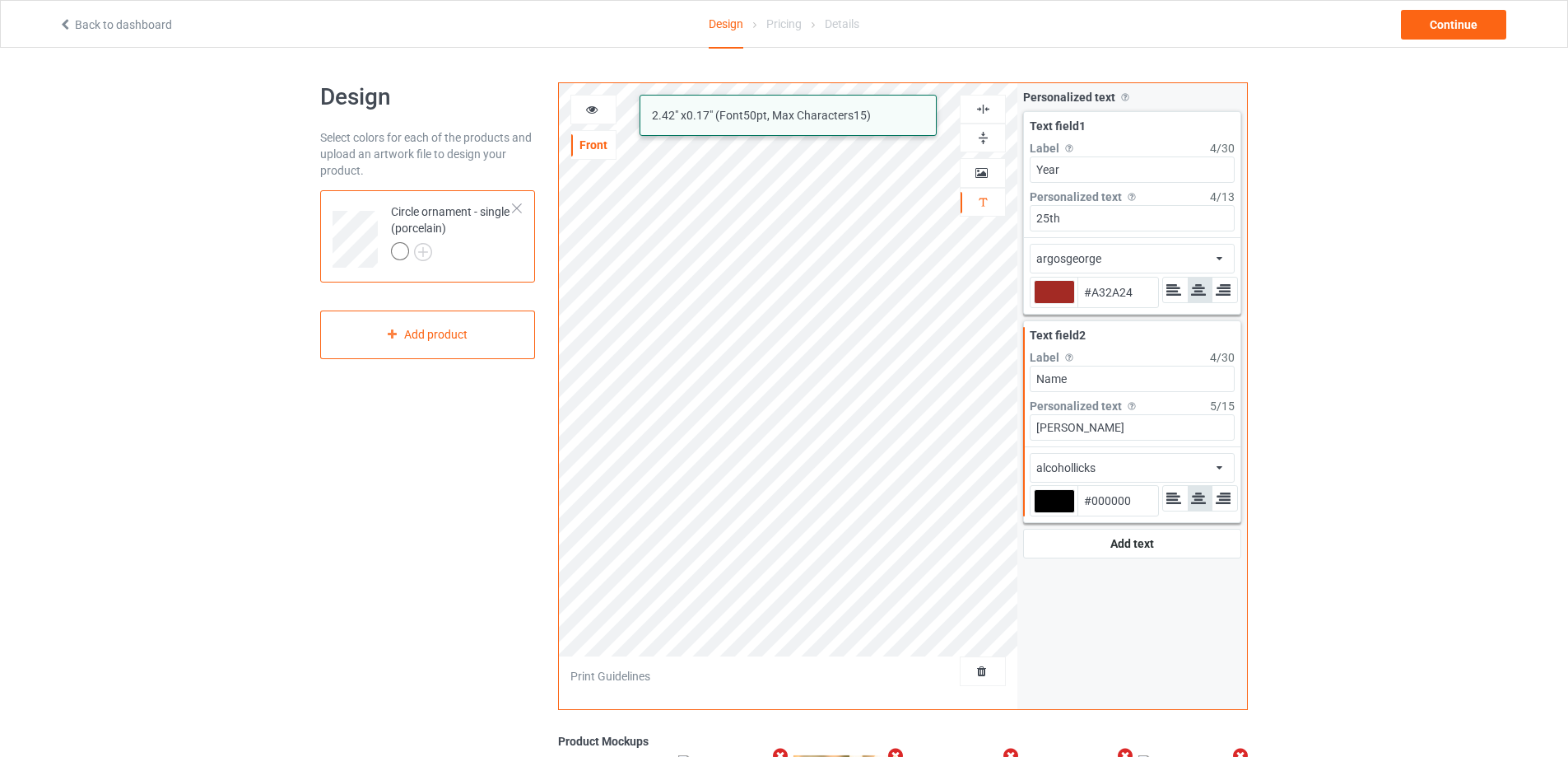
type input "#a32a24"
type input "[PERSON_NAME]"
type input "#a32a24"
type input "[PERSON_NAME] &"
type input "#a32a24"
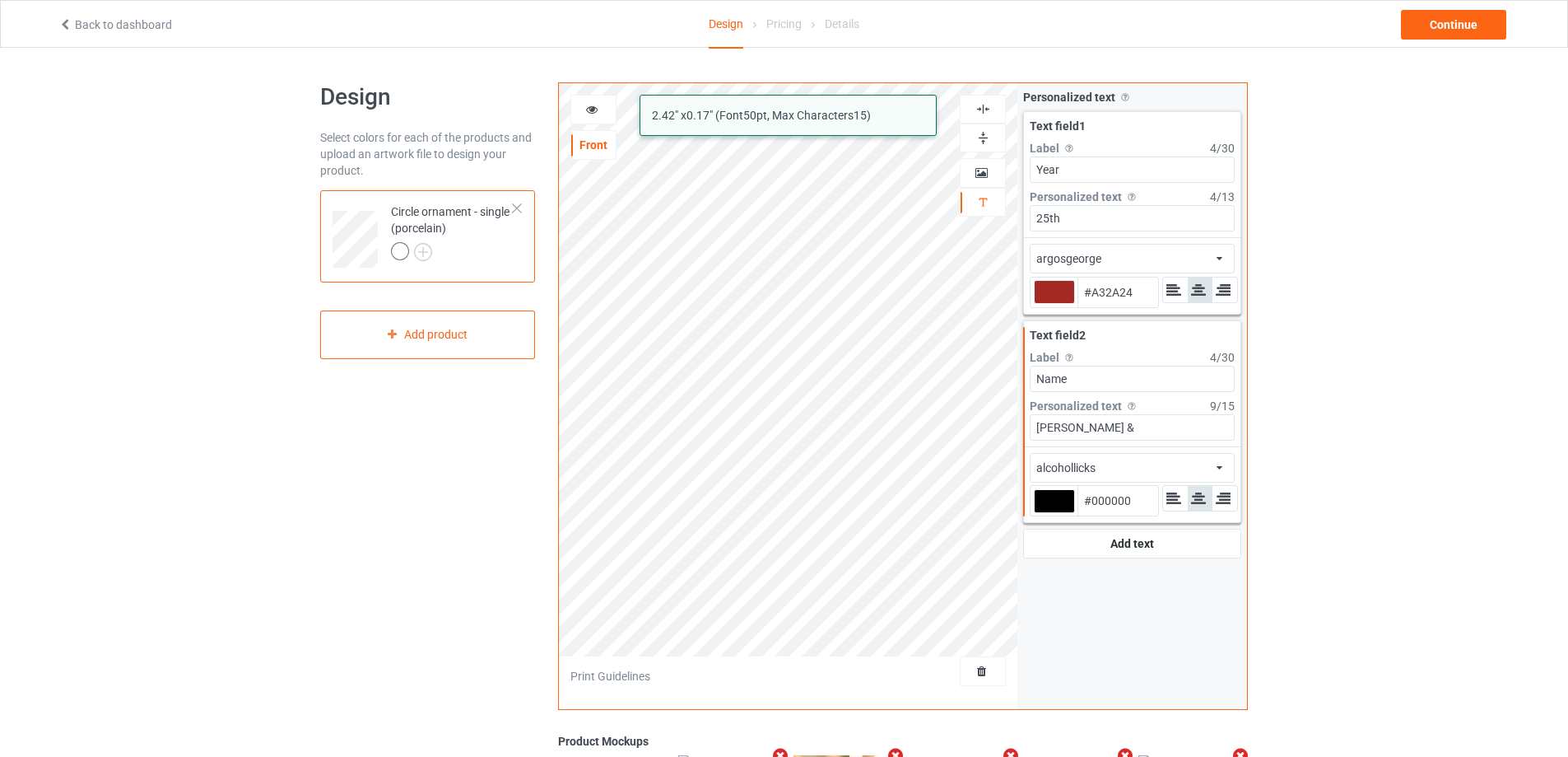
type input "[PERSON_NAME] &"
type input "#a32a24"
type input "[PERSON_NAME] & S"
type input "#a32a24"
type input "[PERSON_NAME] & So"
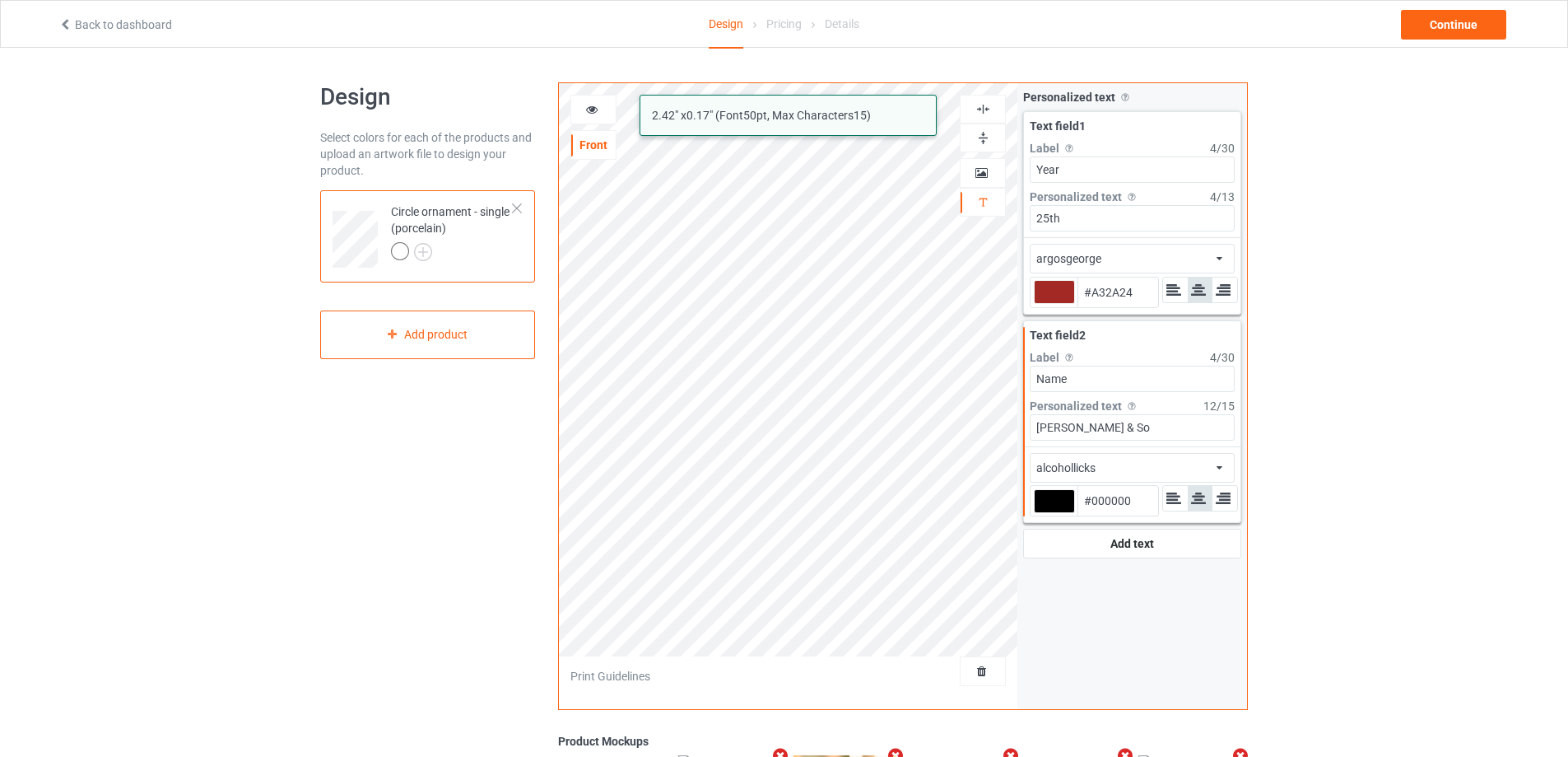
type input "#a32a24"
type input "[PERSON_NAME] & Soph"
type input "#a32a24"
type input "[PERSON_NAME] & Sophi"
type input "#a32a24"
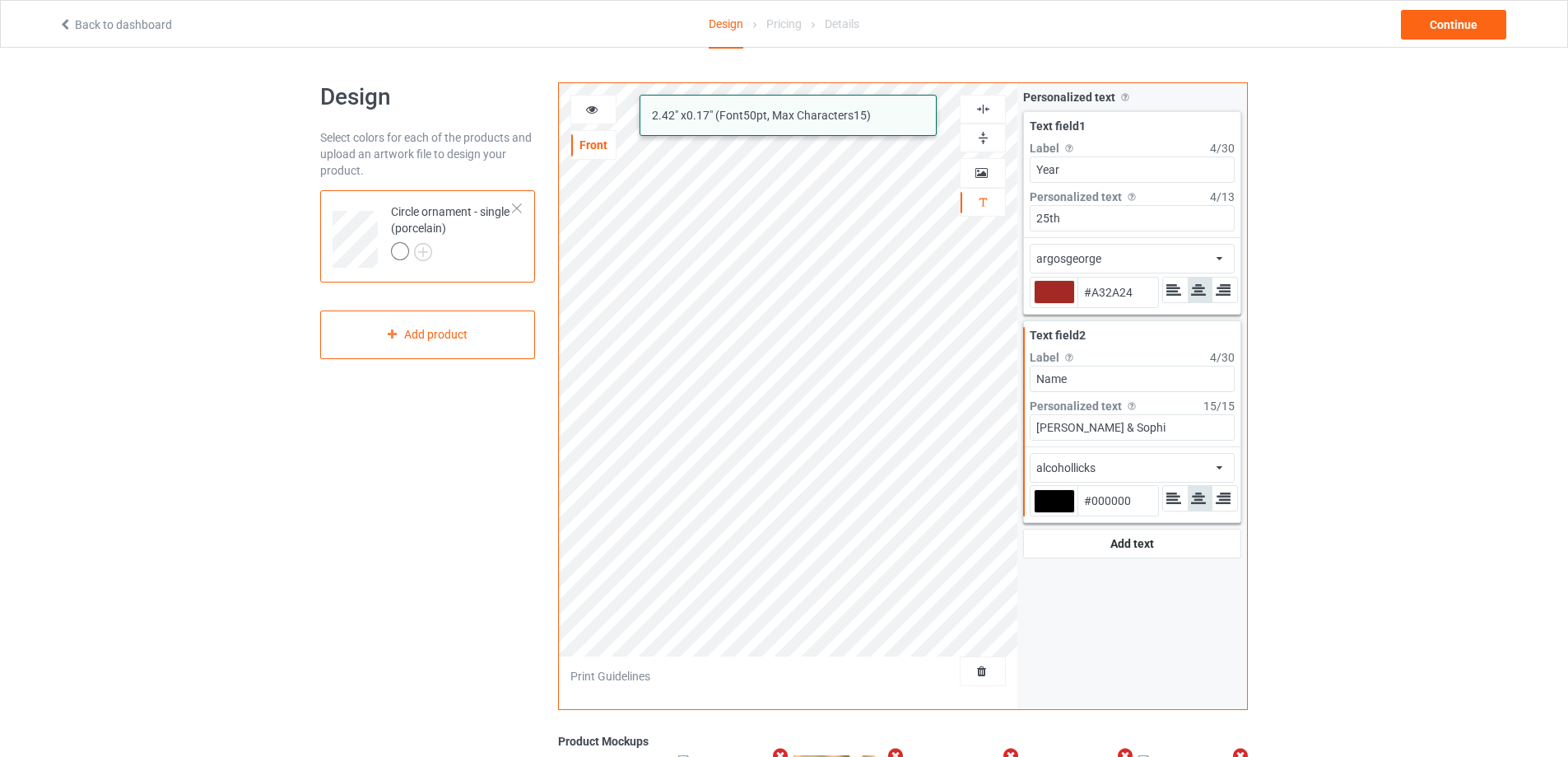
type input "[PERSON_NAME] & [PERSON_NAME]"
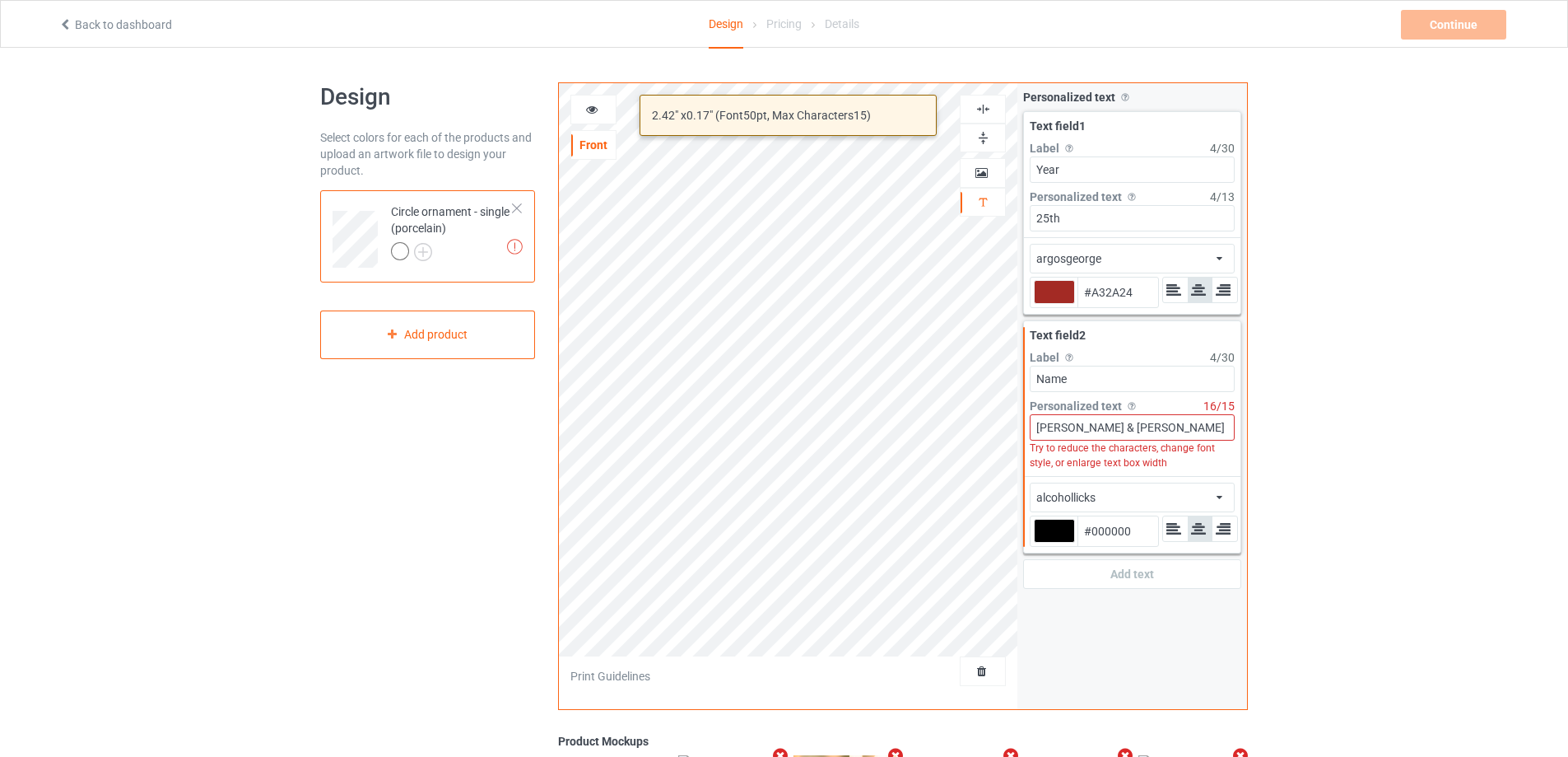
type input "#a32a24"
type input "[PERSON_NAME] & [PERSON_NAME]"
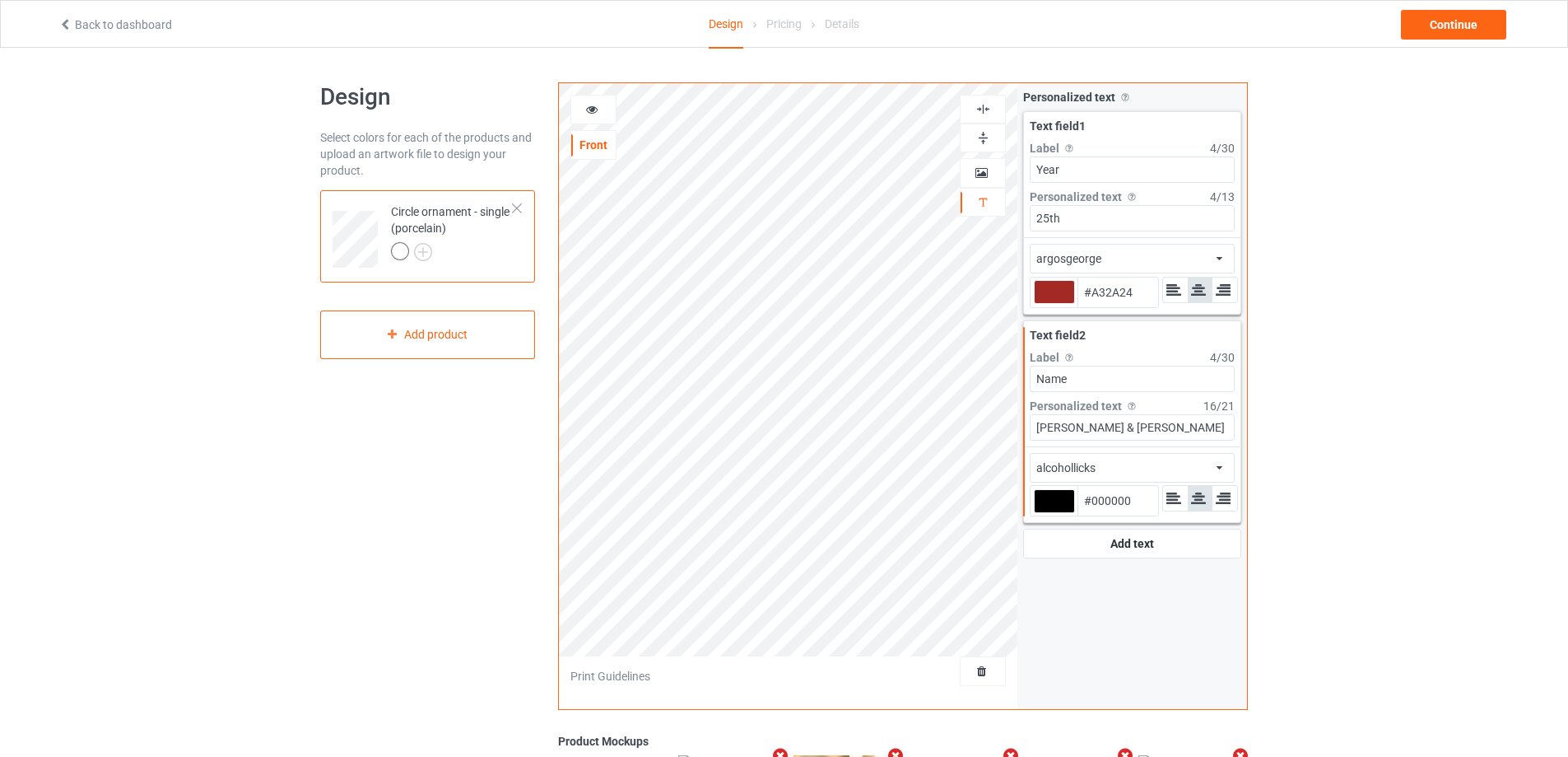
click at [1121, 468] on div "alcohollicks african airstream aladdin alcohollicks [PERSON_NAME] almontesnow a…" at bounding box center [1131, 468] width 205 height 29
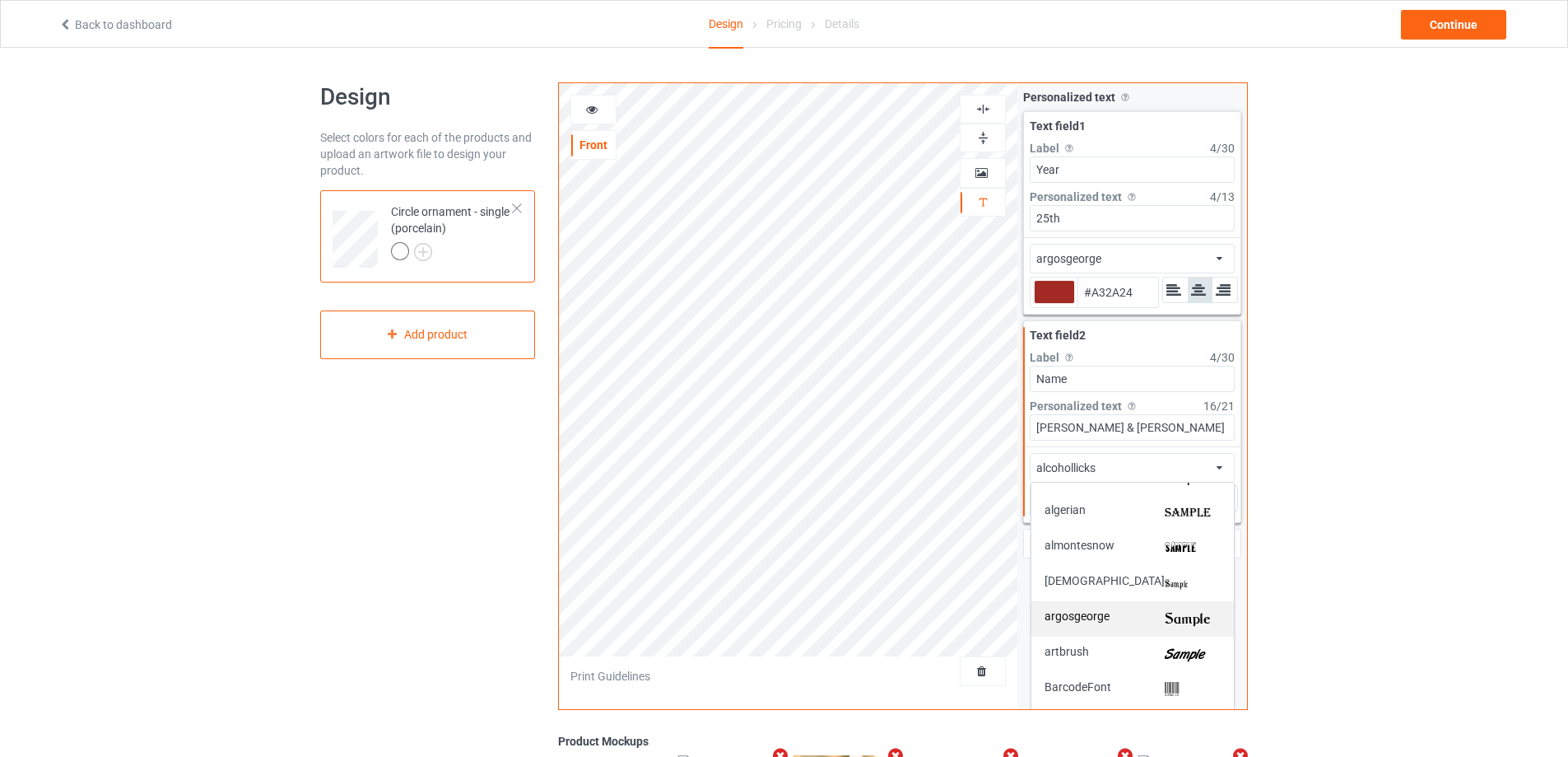
click at [1146, 620] on div "argosgeorge" at bounding box center [1133, 619] width 176 height 18
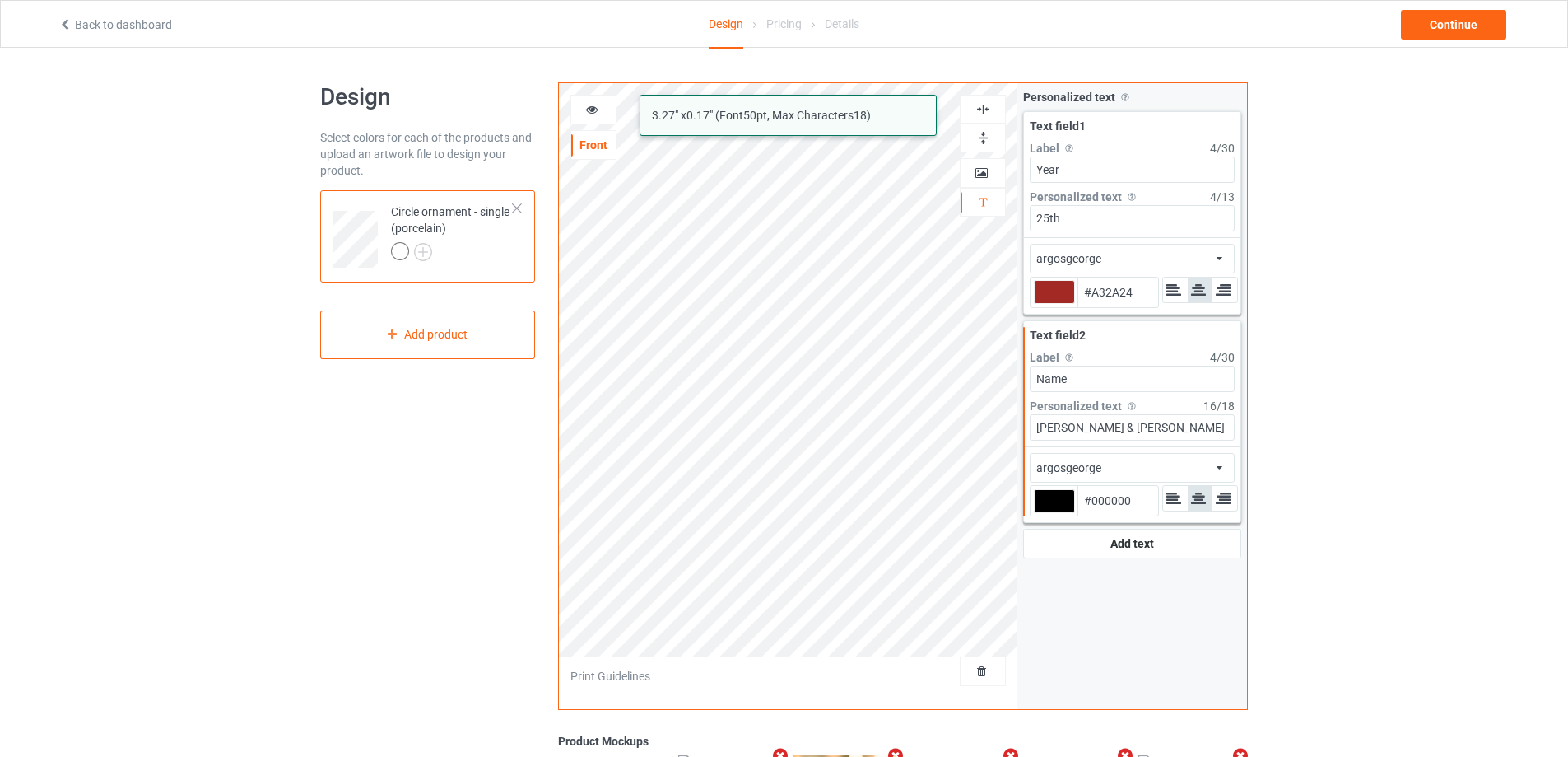
click at [1048, 497] on div at bounding box center [1054, 501] width 41 height 24
click at [1048, 513] on input "#000000" at bounding box center [1054, 524] width 41 height 23
type input "#a32a24"
type input "#A32A24"
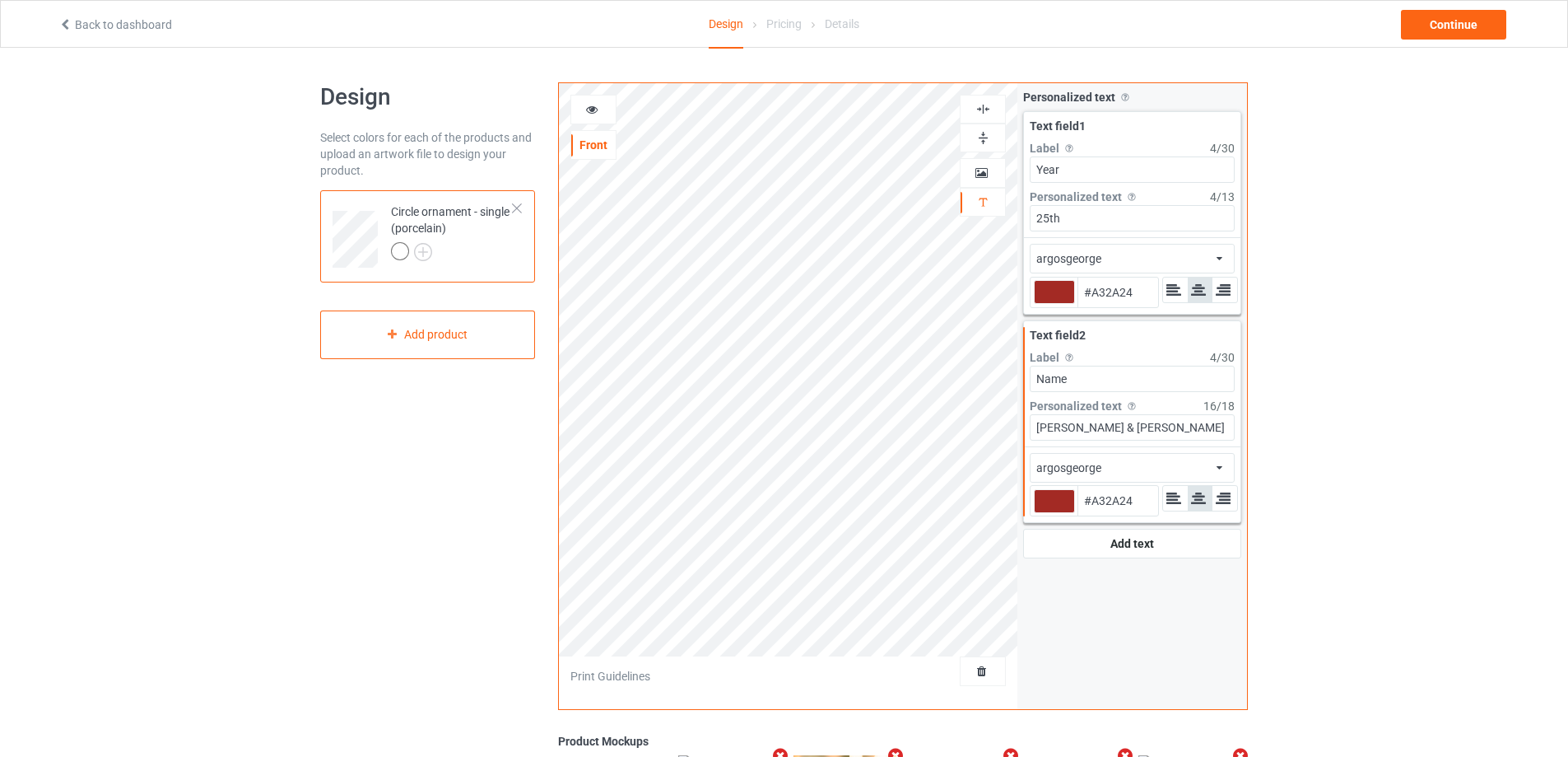
type input "#a32a24"
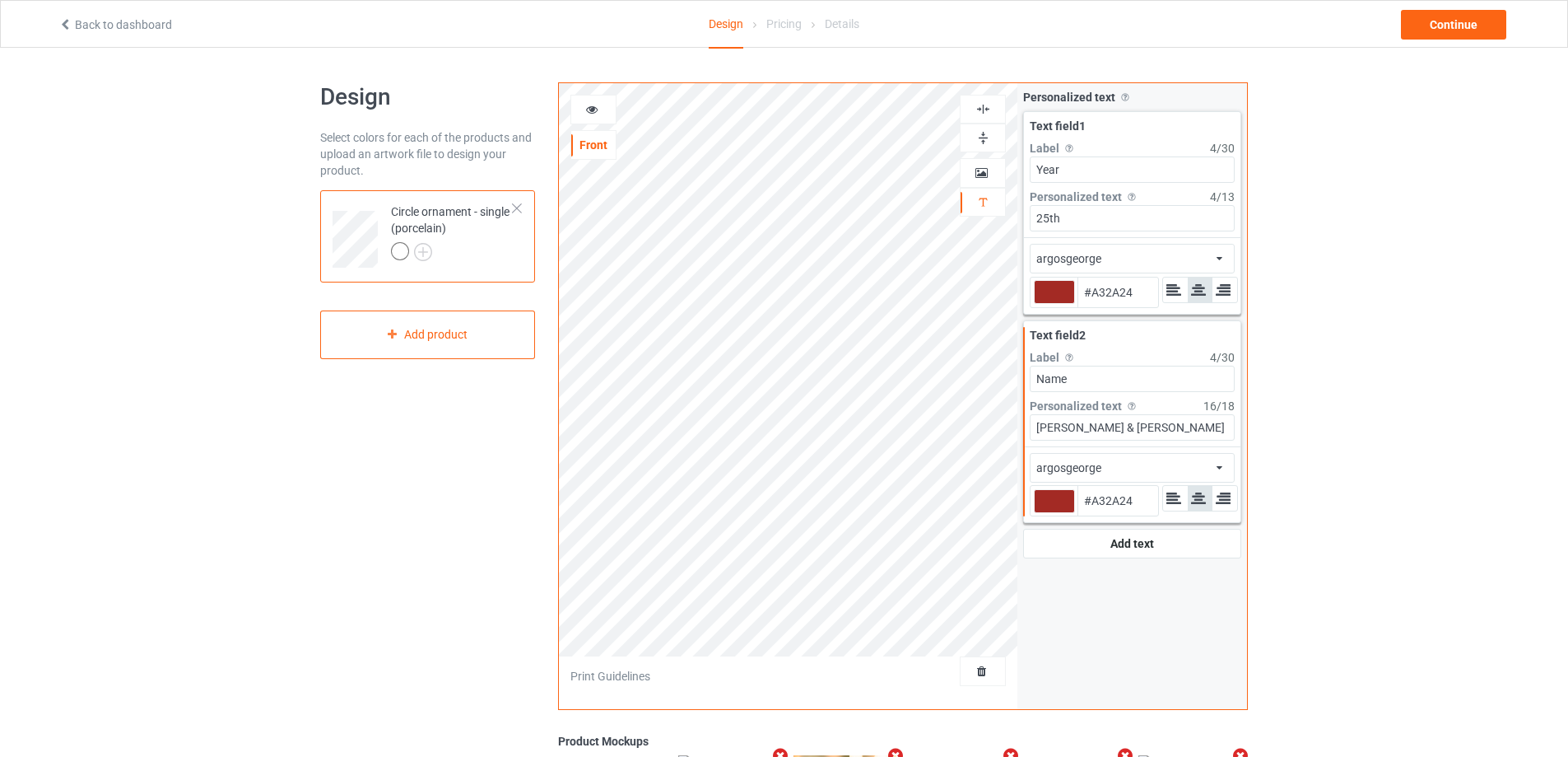
type input "#a32a24"
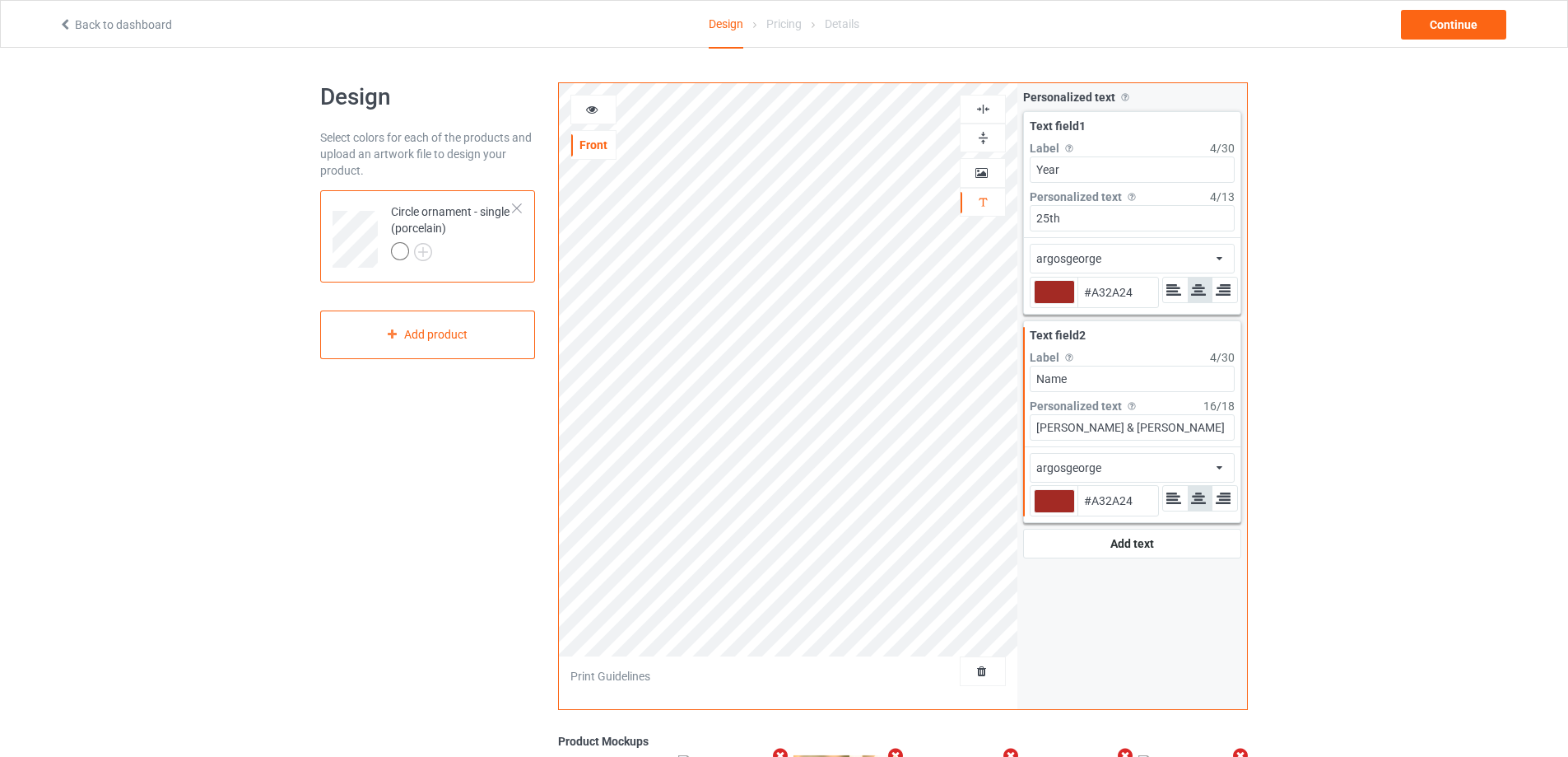
type input "#a32a24"
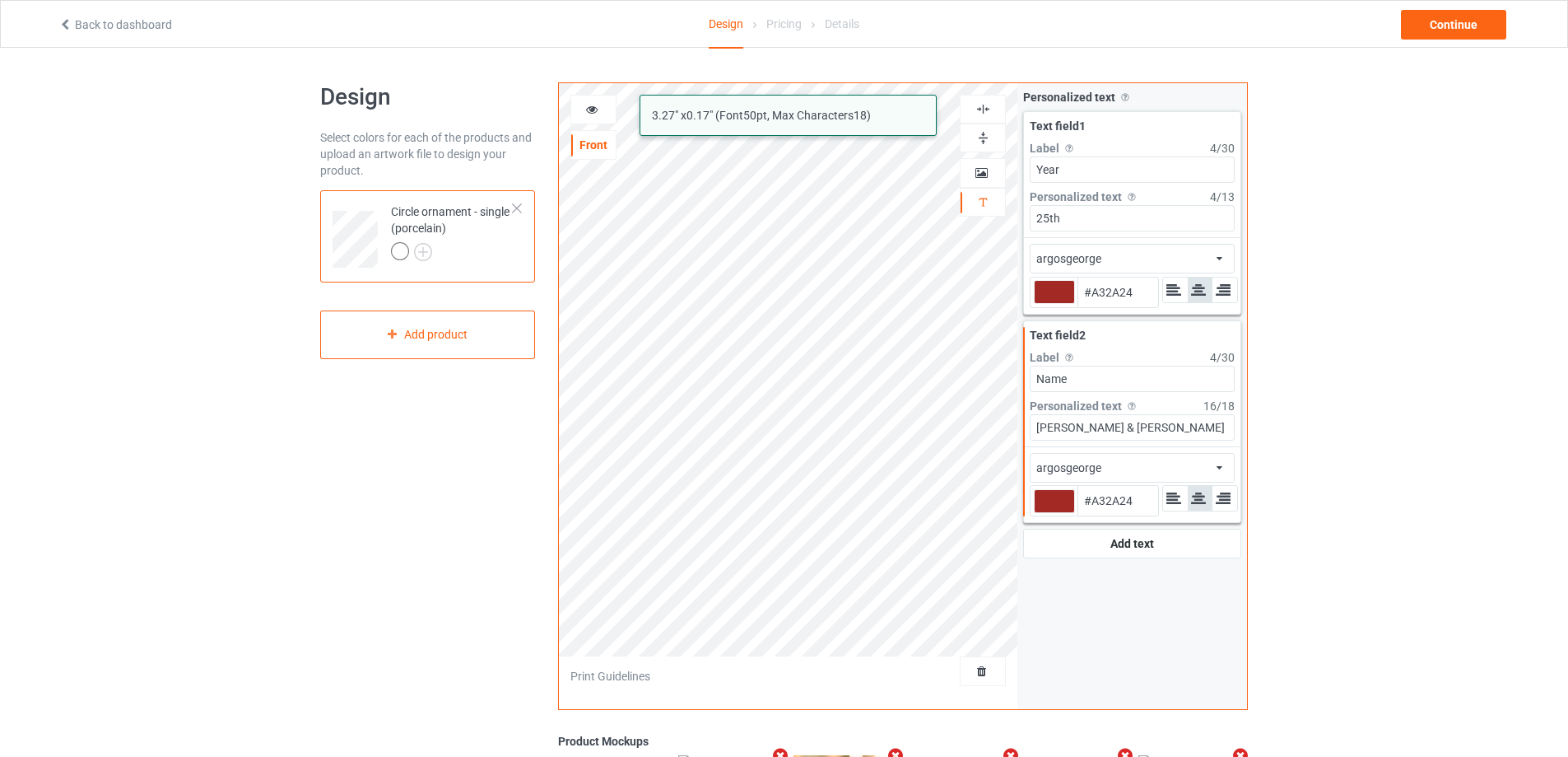
type input "#a32a24"
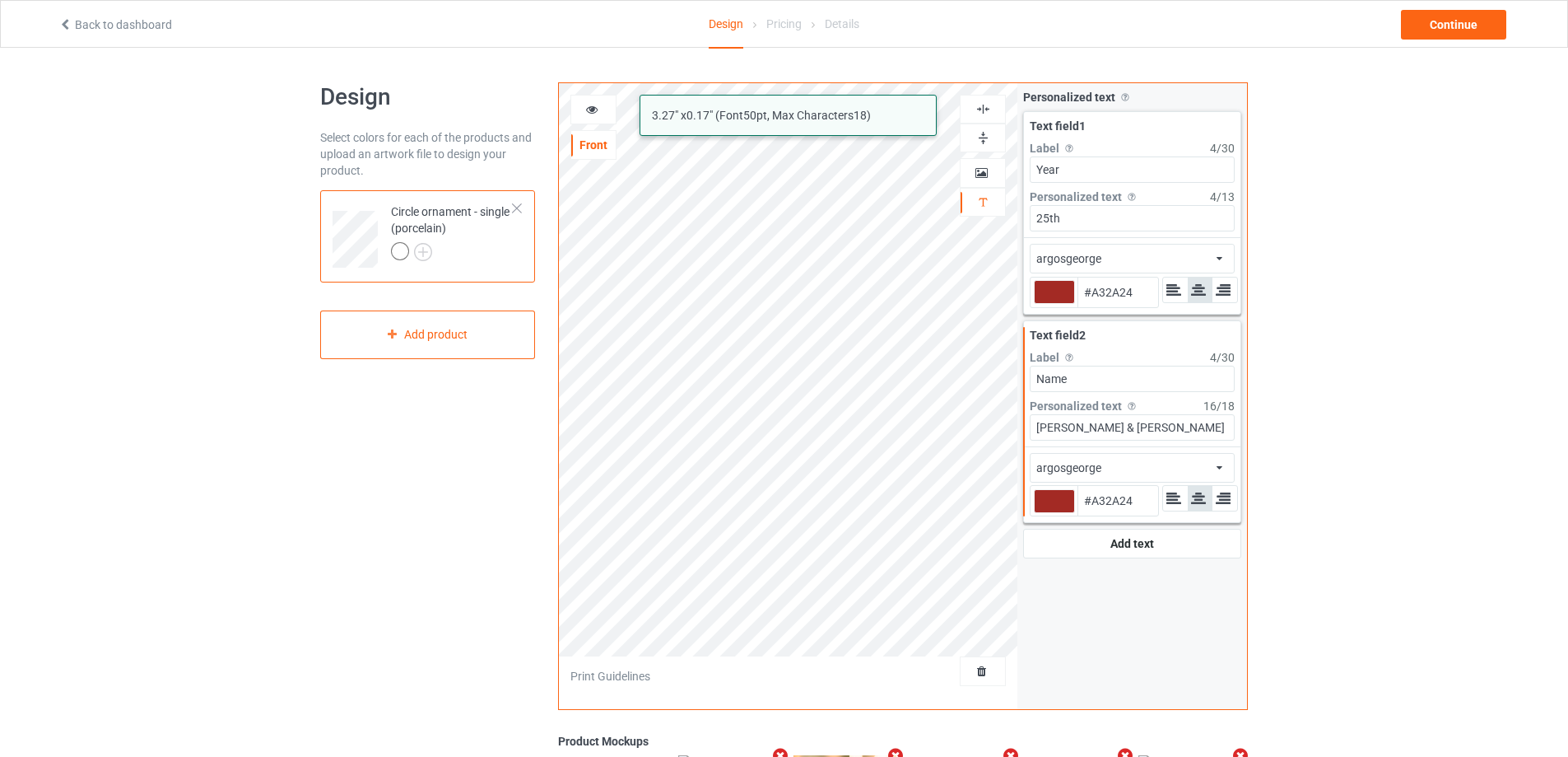
type input "#a32a24"
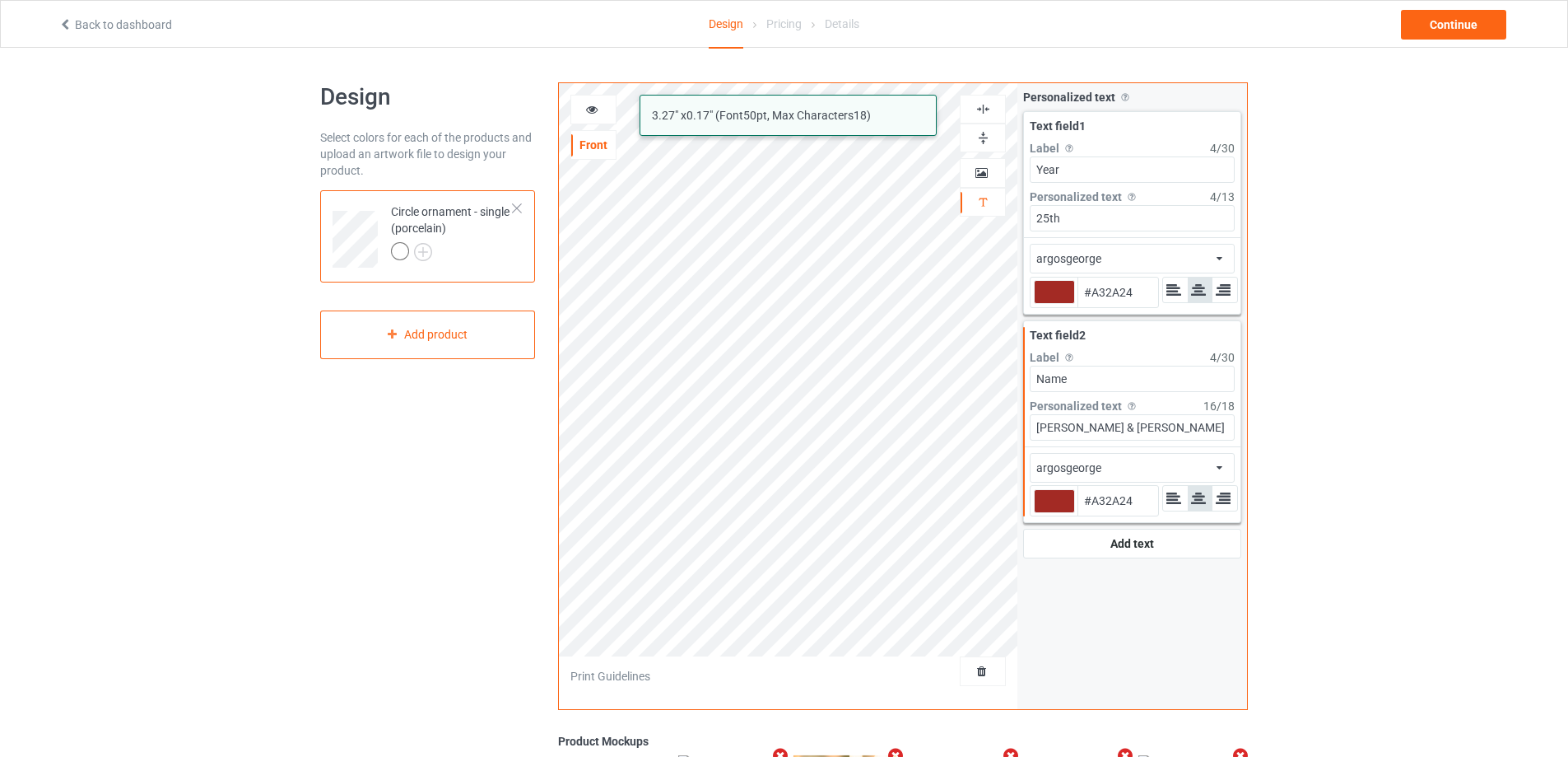
type input "#a32a24"
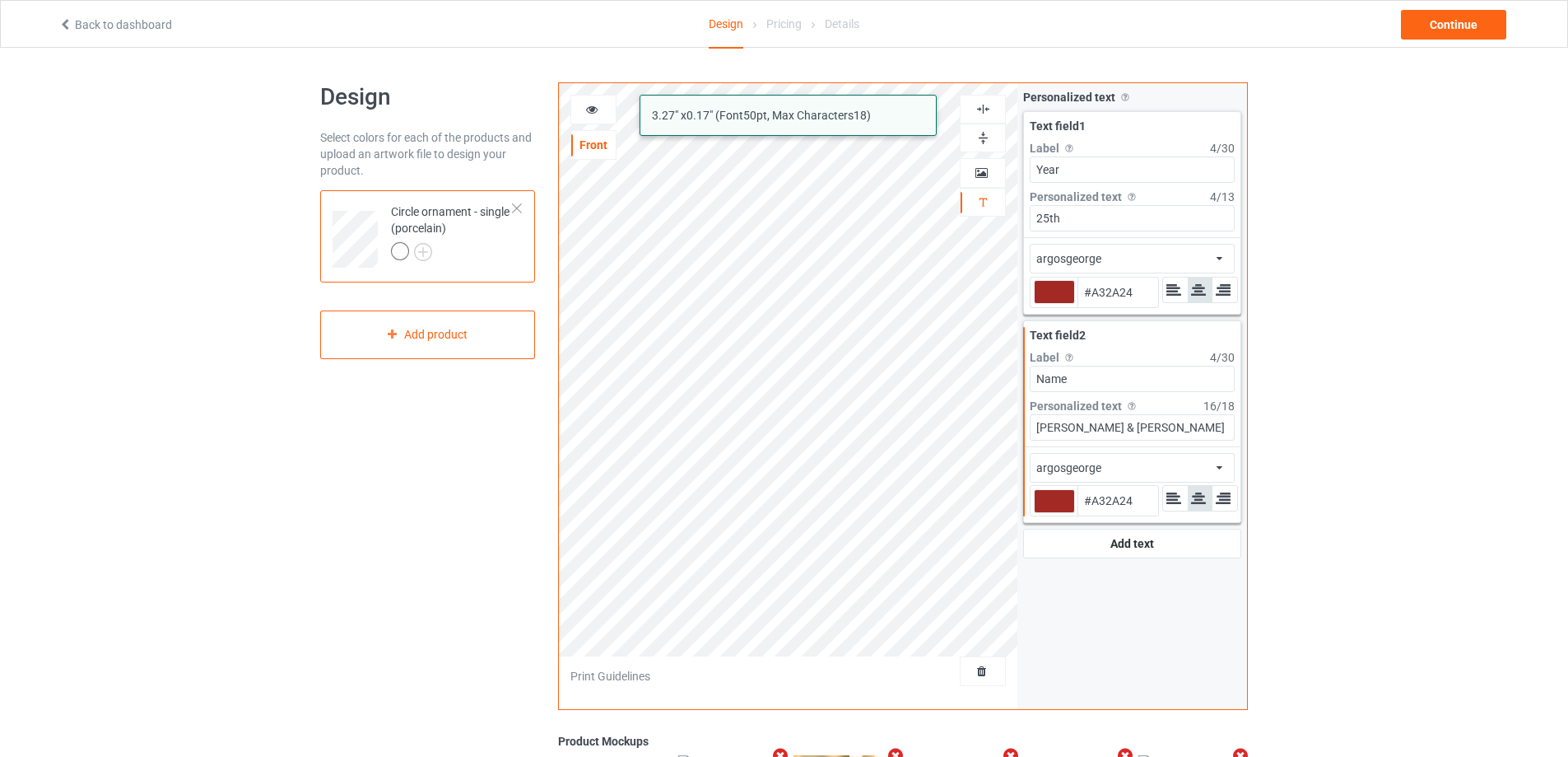
type input "#a32a24"
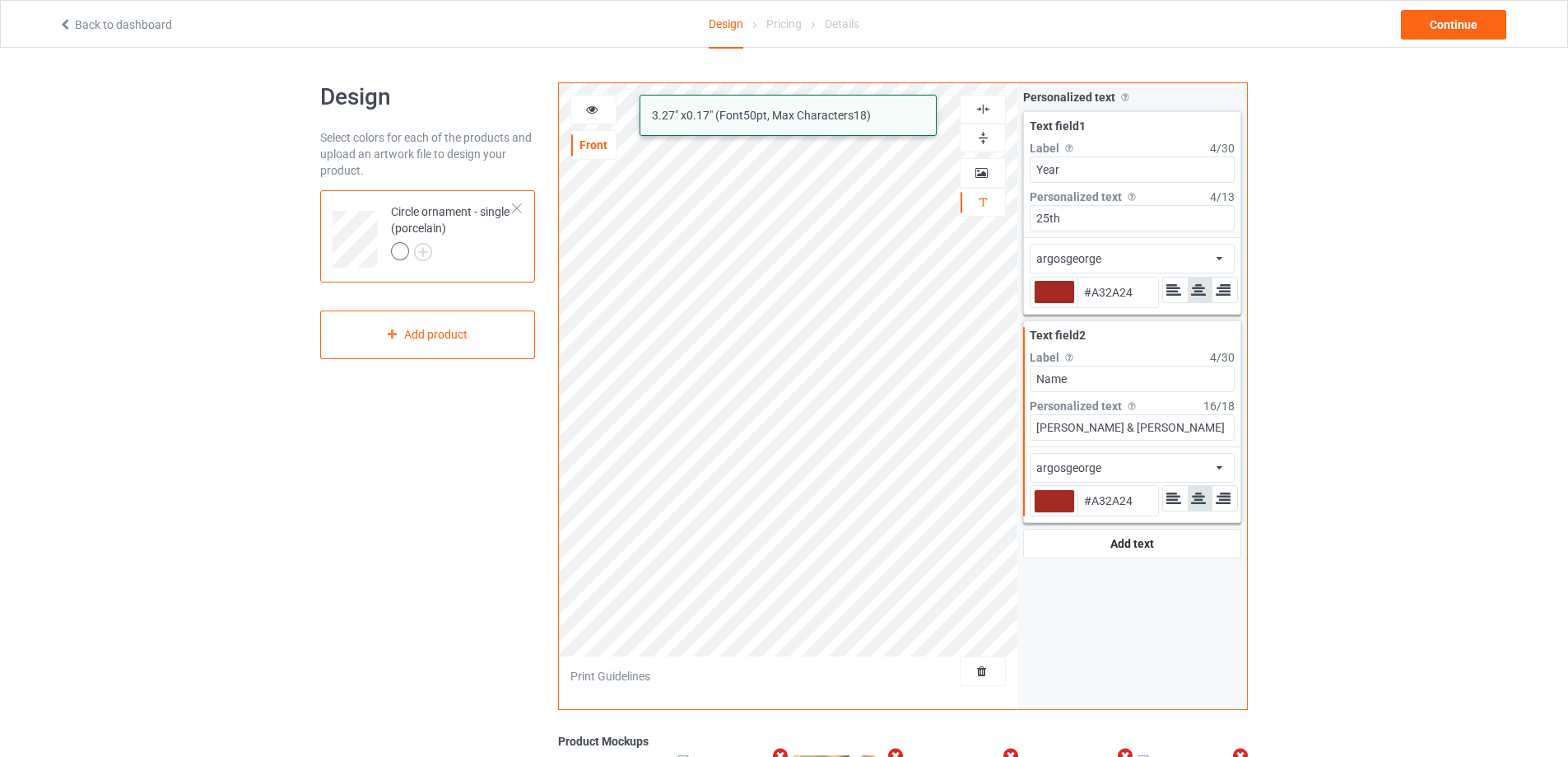
type input "#a32a24"
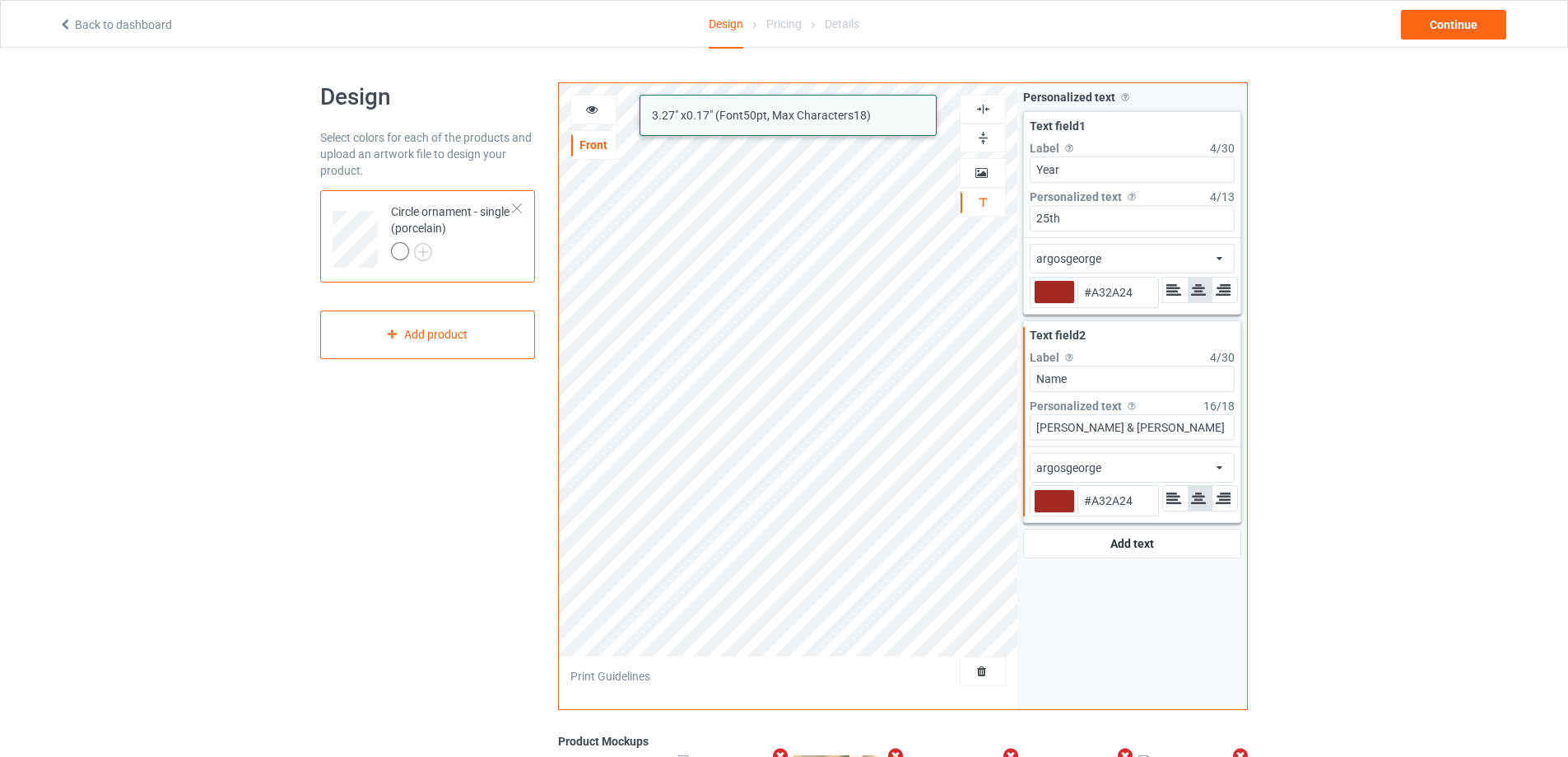
type input "#a32a24"
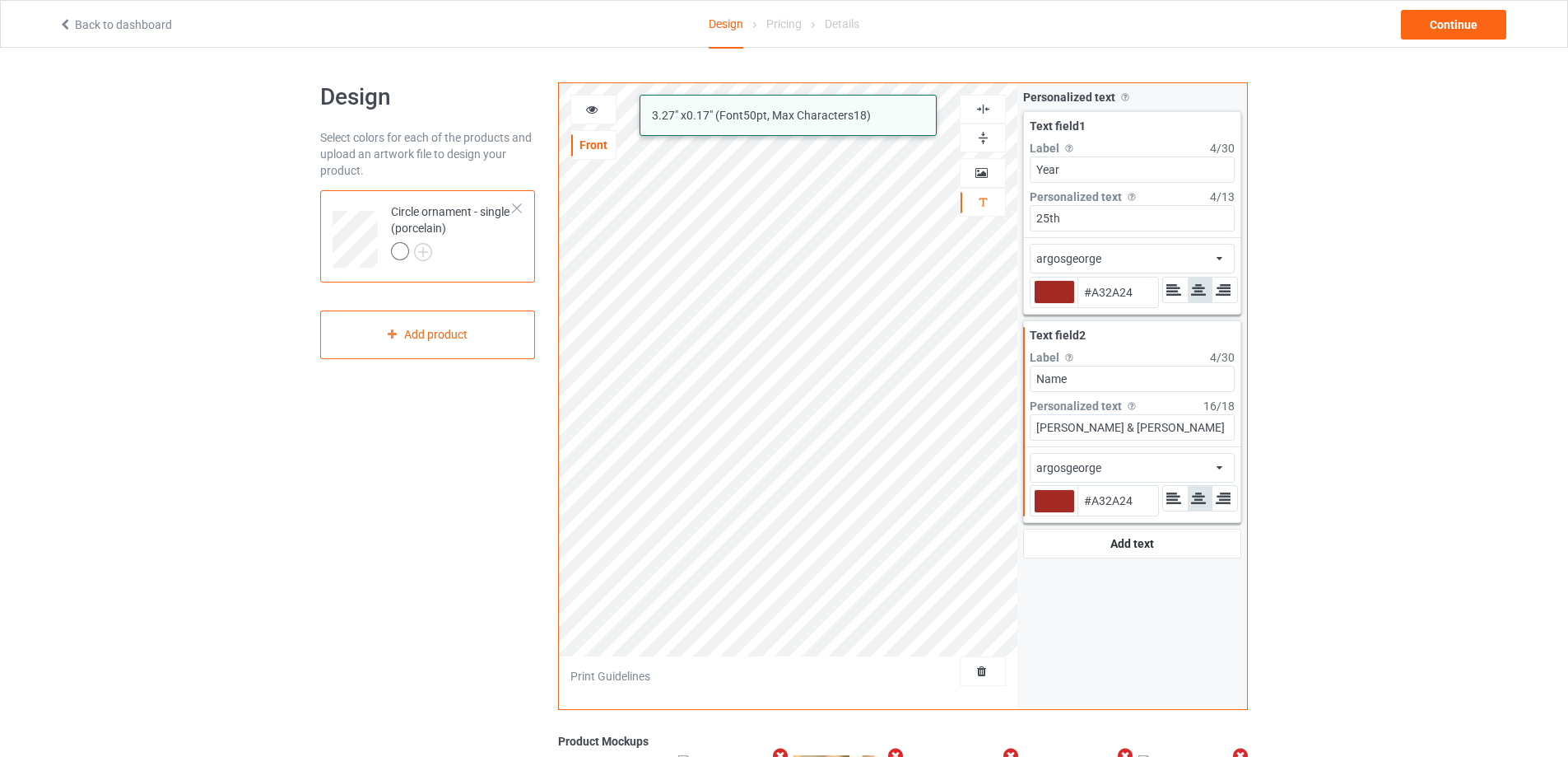
type input "#a32a24"
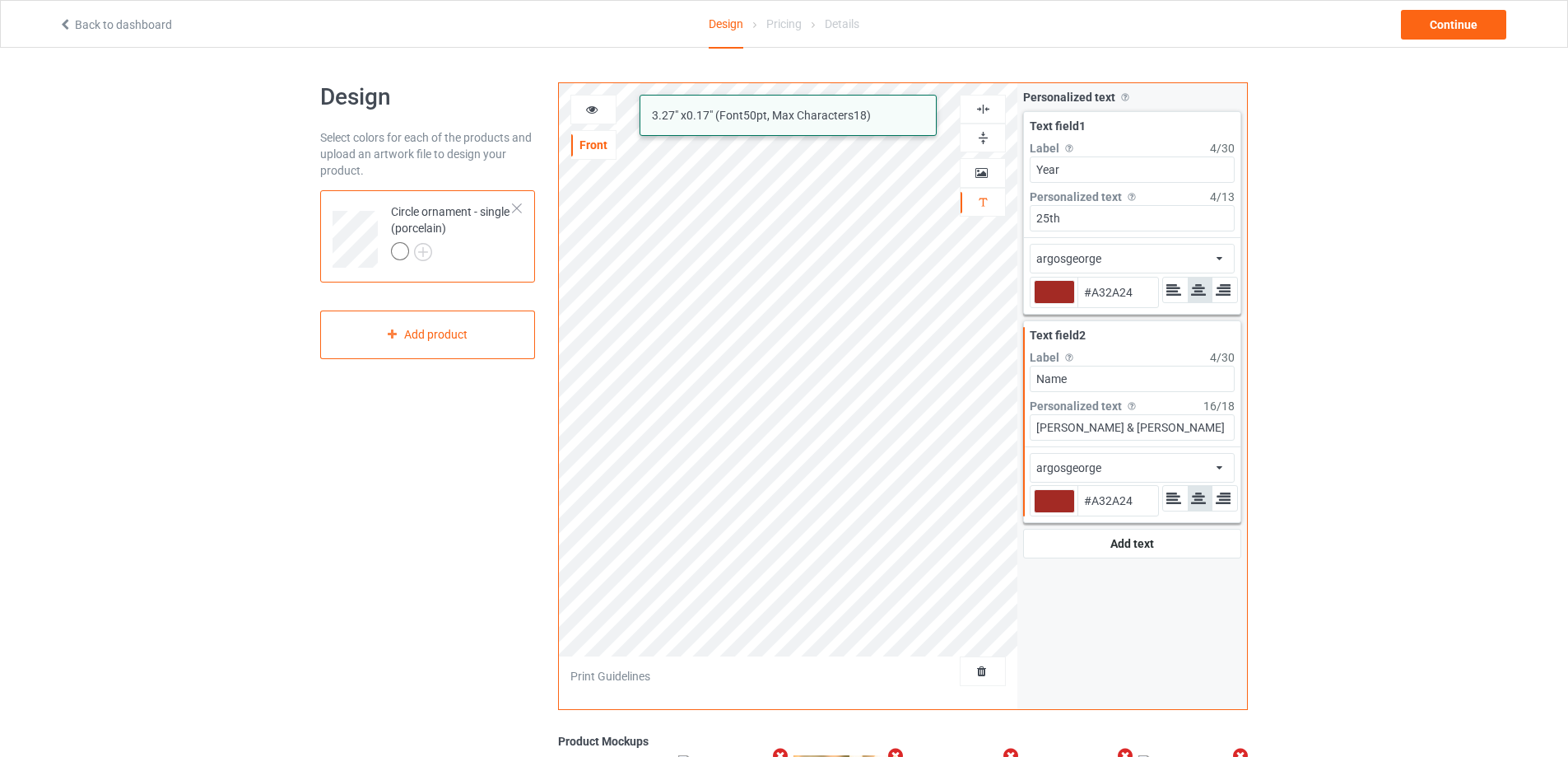
type input "#a32a24"
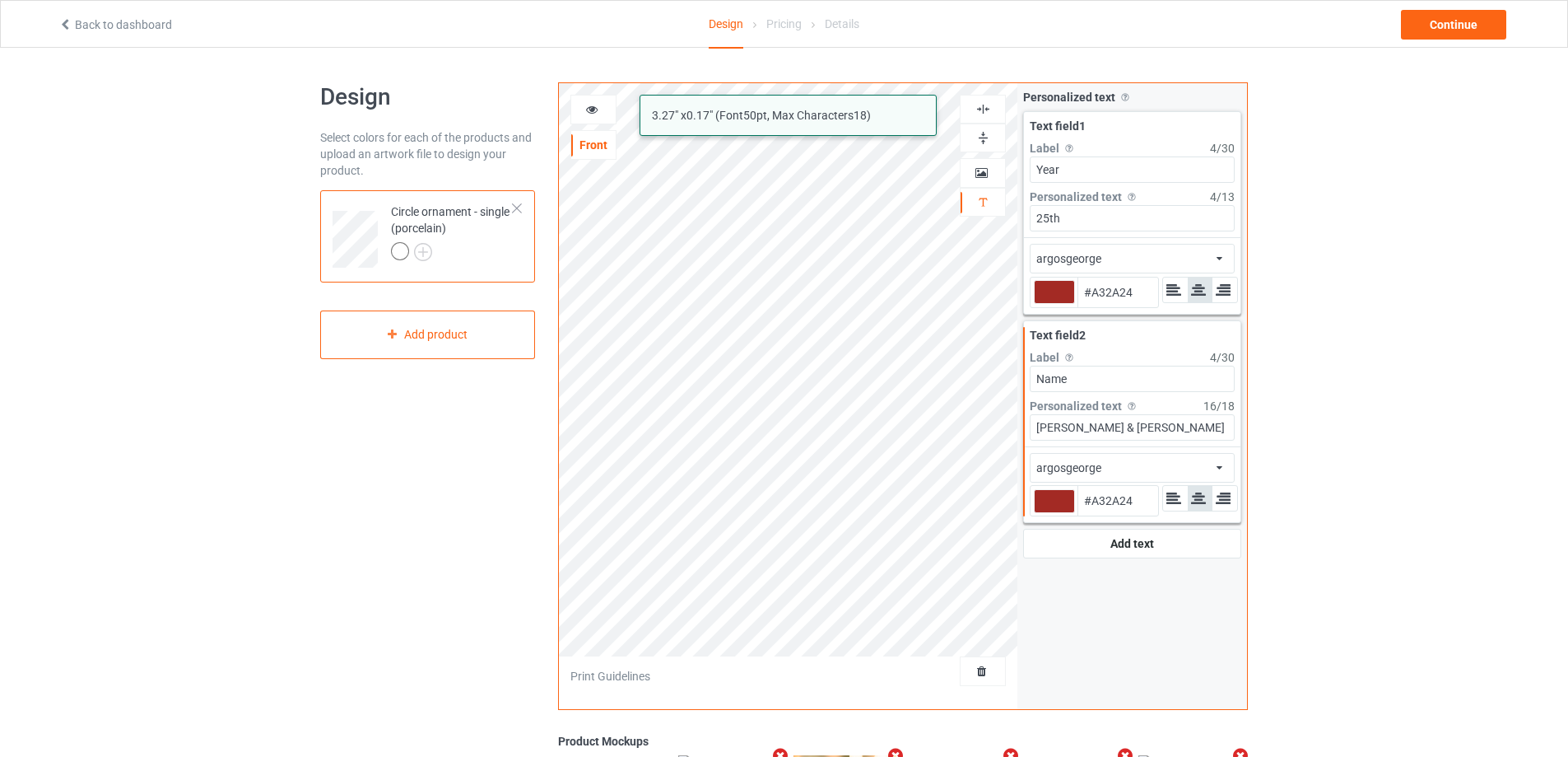
type input "#a32a24"
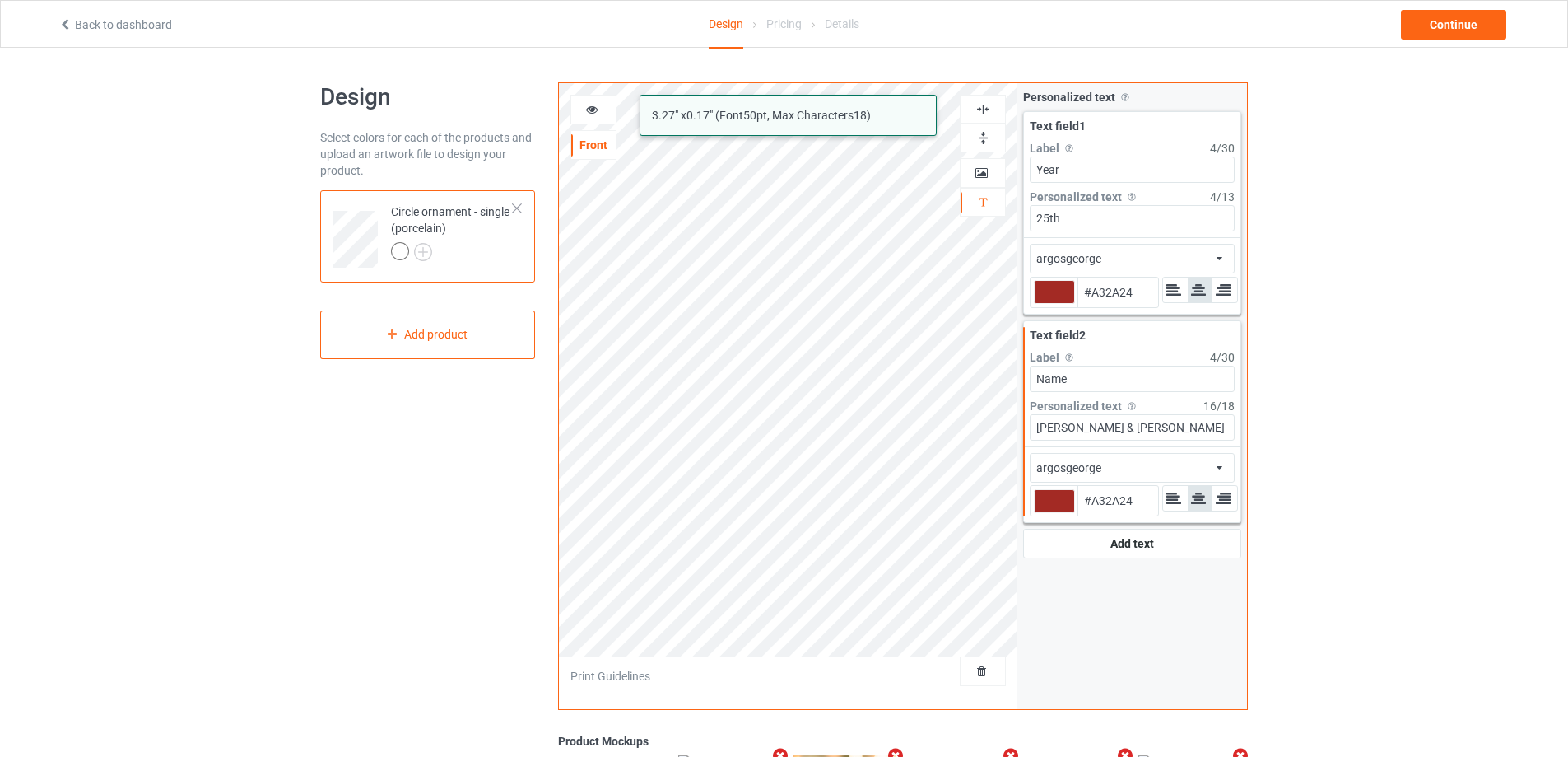
type input "#a32a24"
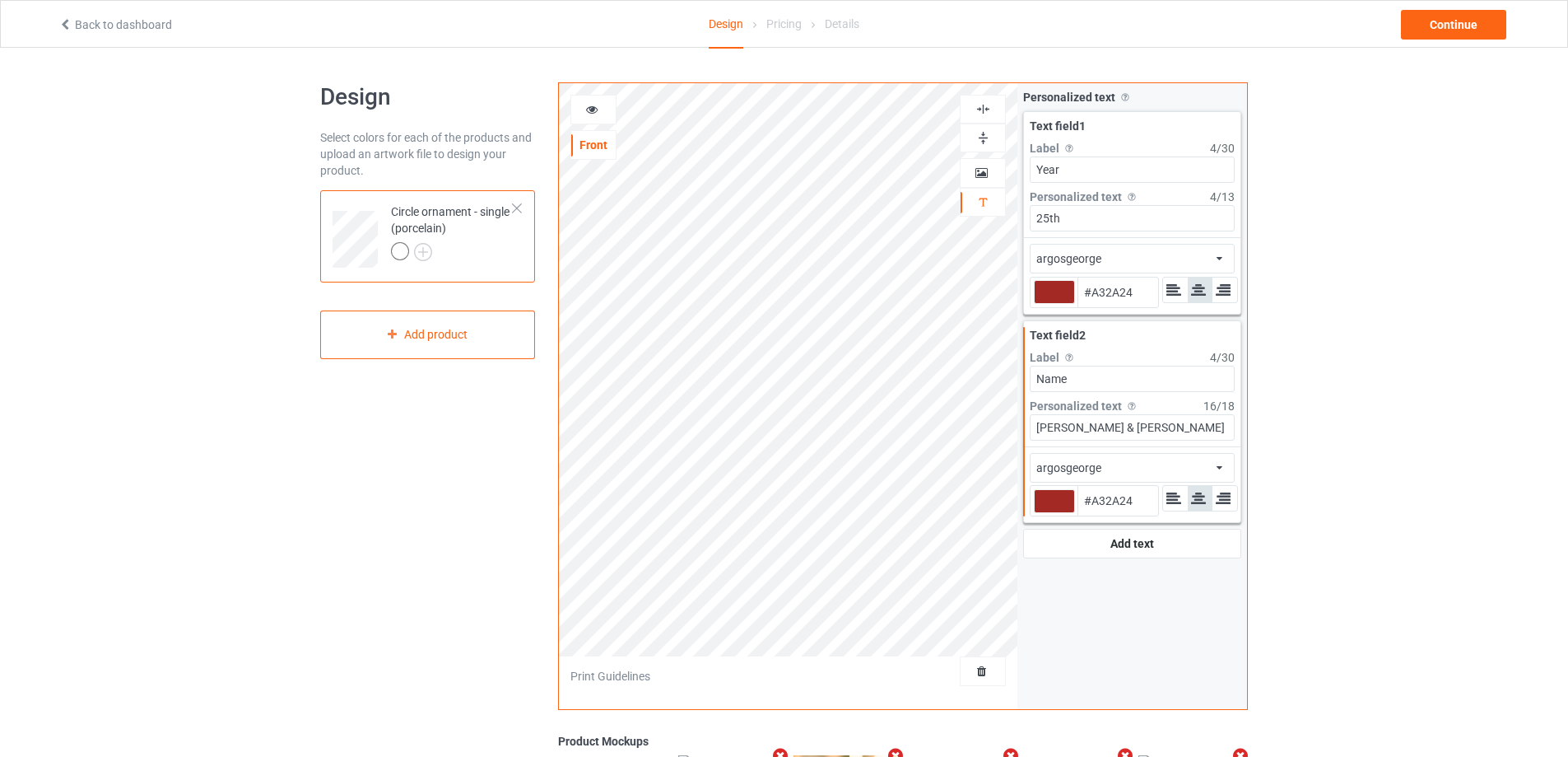
click at [593, 110] on icon at bounding box center [592, 107] width 14 height 12
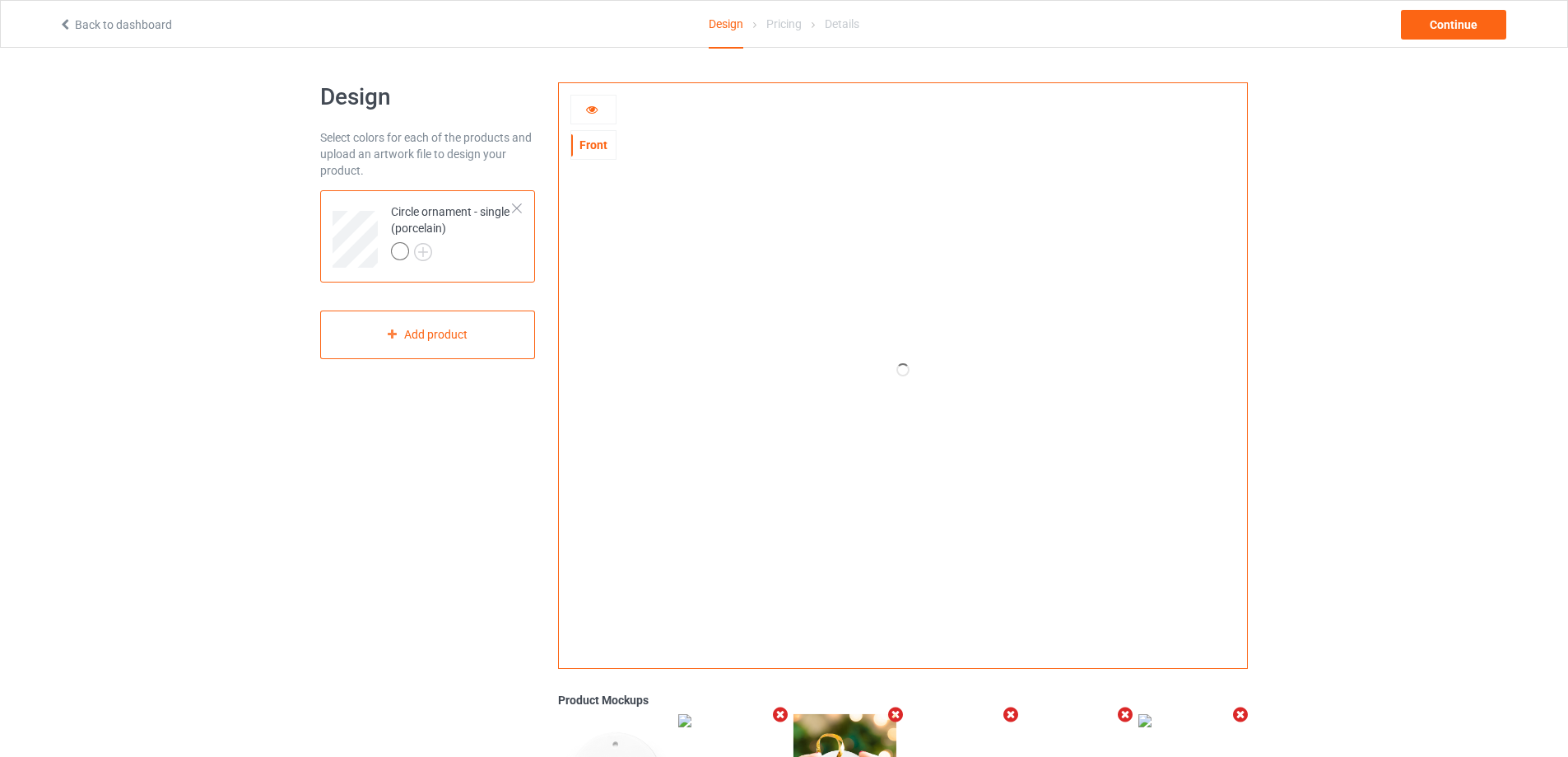
click at [591, 107] on icon at bounding box center [592, 107] width 14 height 12
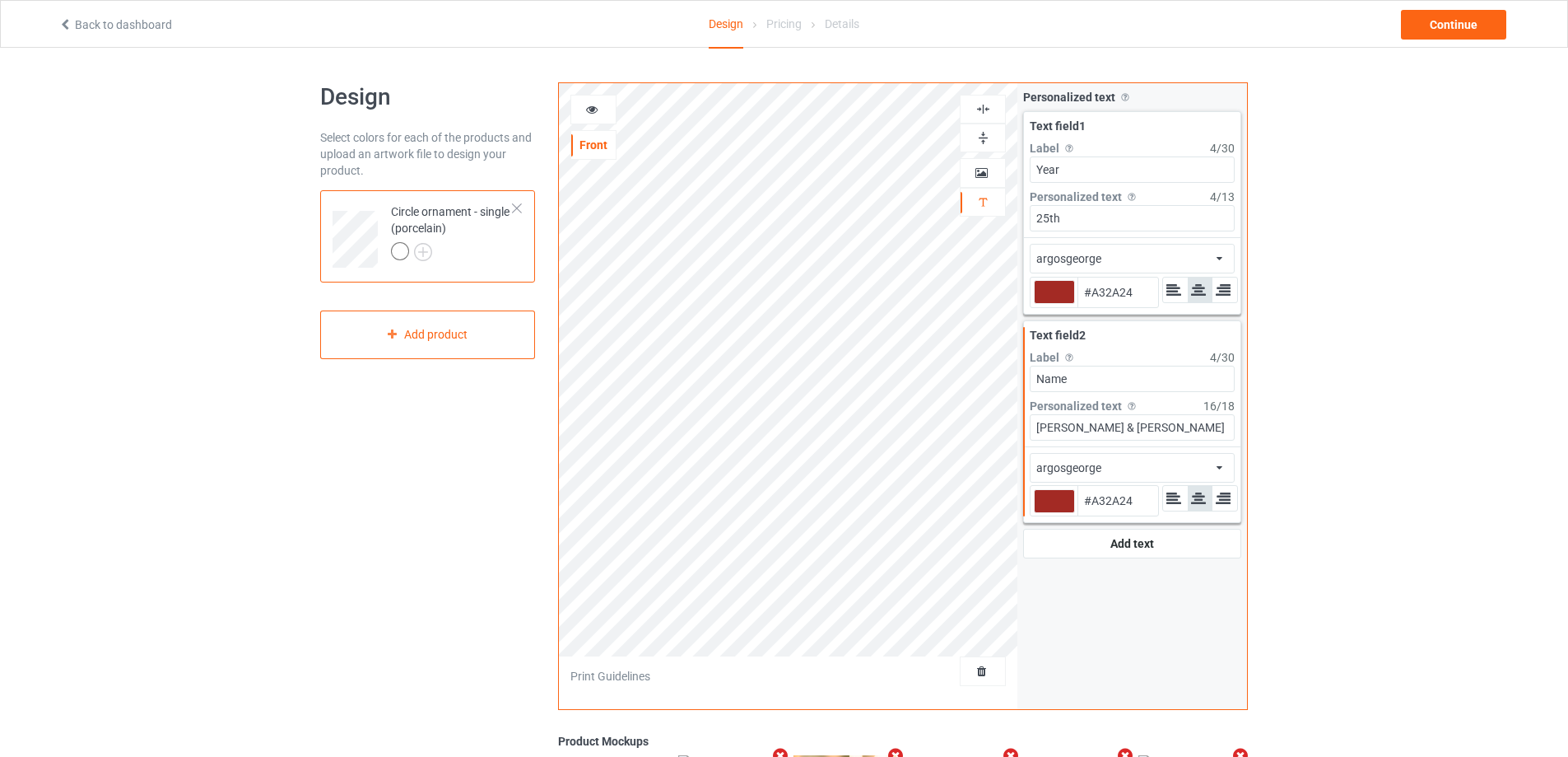
click at [591, 107] on icon at bounding box center [592, 107] width 14 height 12
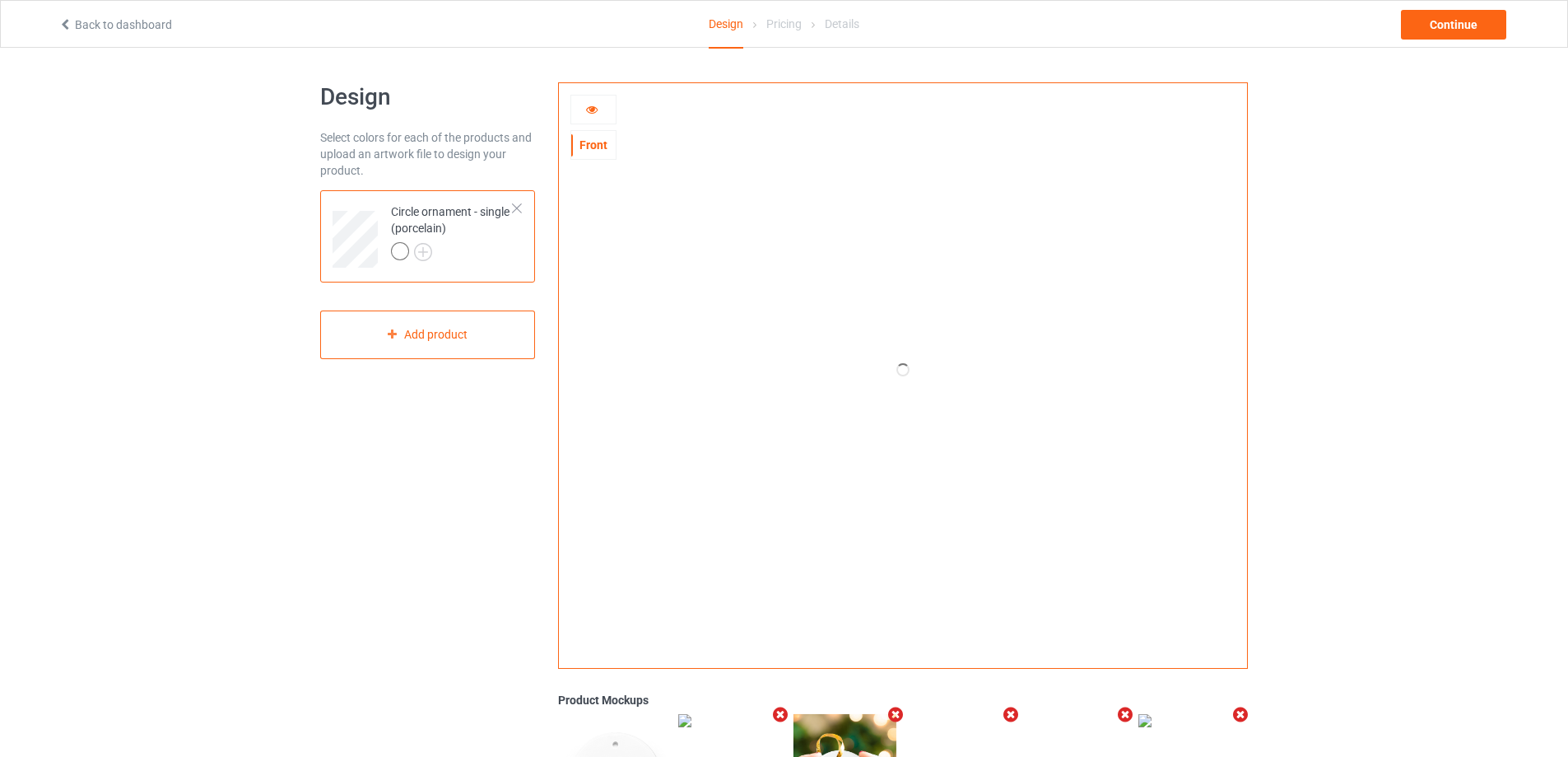
click at [591, 107] on icon at bounding box center [592, 107] width 14 height 12
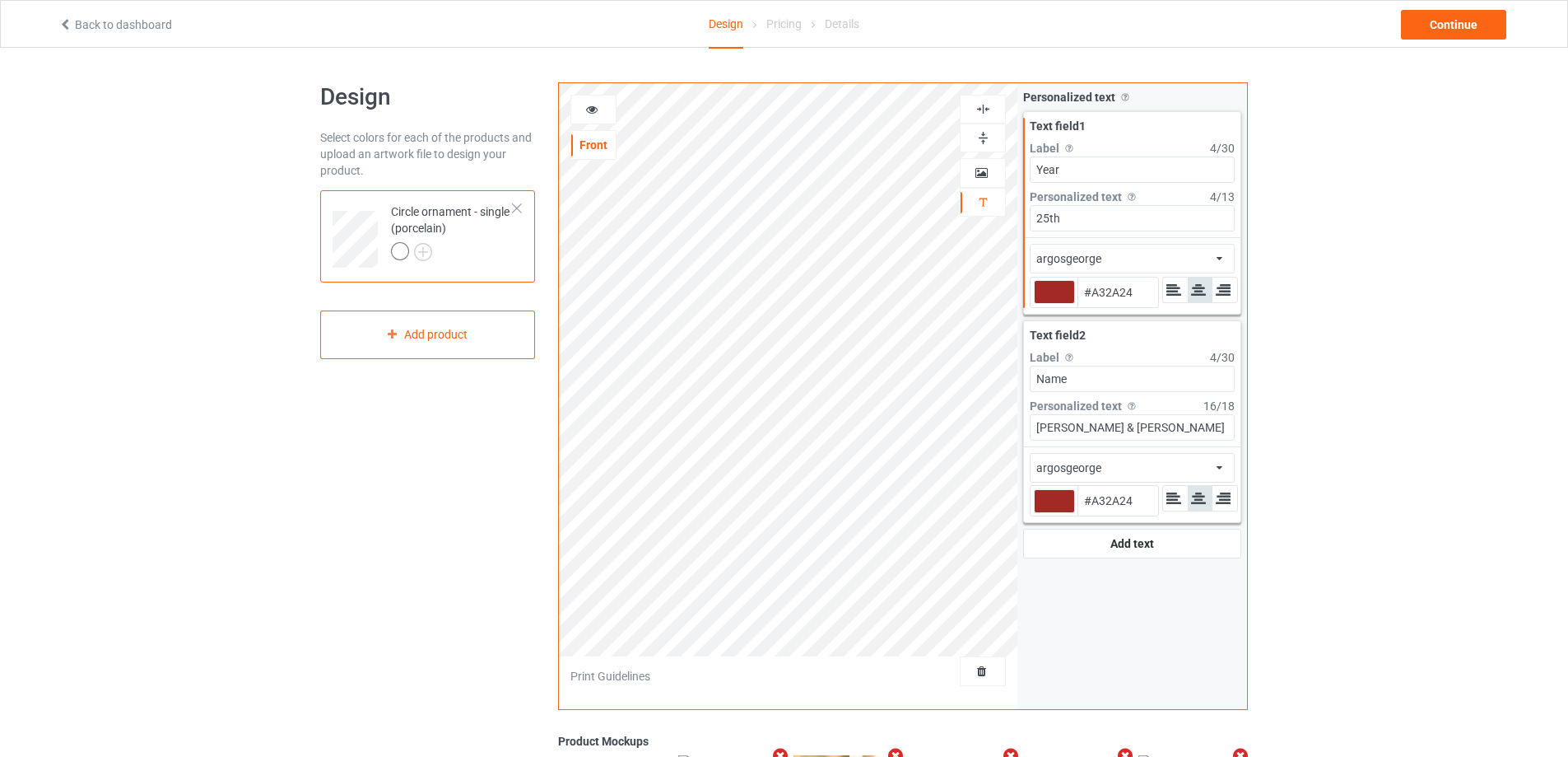
click at [1056, 293] on div at bounding box center [1054, 291] width 41 height 24
click at [1056, 304] on input "#a32a24" at bounding box center [1054, 315] width 41 height 23
click at [1056, 507] on div at bounding box center [1054, 501] width 41 height 24
click at [1056, 513] on input "#a32a24" at bounding box center [1054, 524] width 41 height 23
click at [1055, 293] on div at bounding box center [1054, 291] width 41 height 24
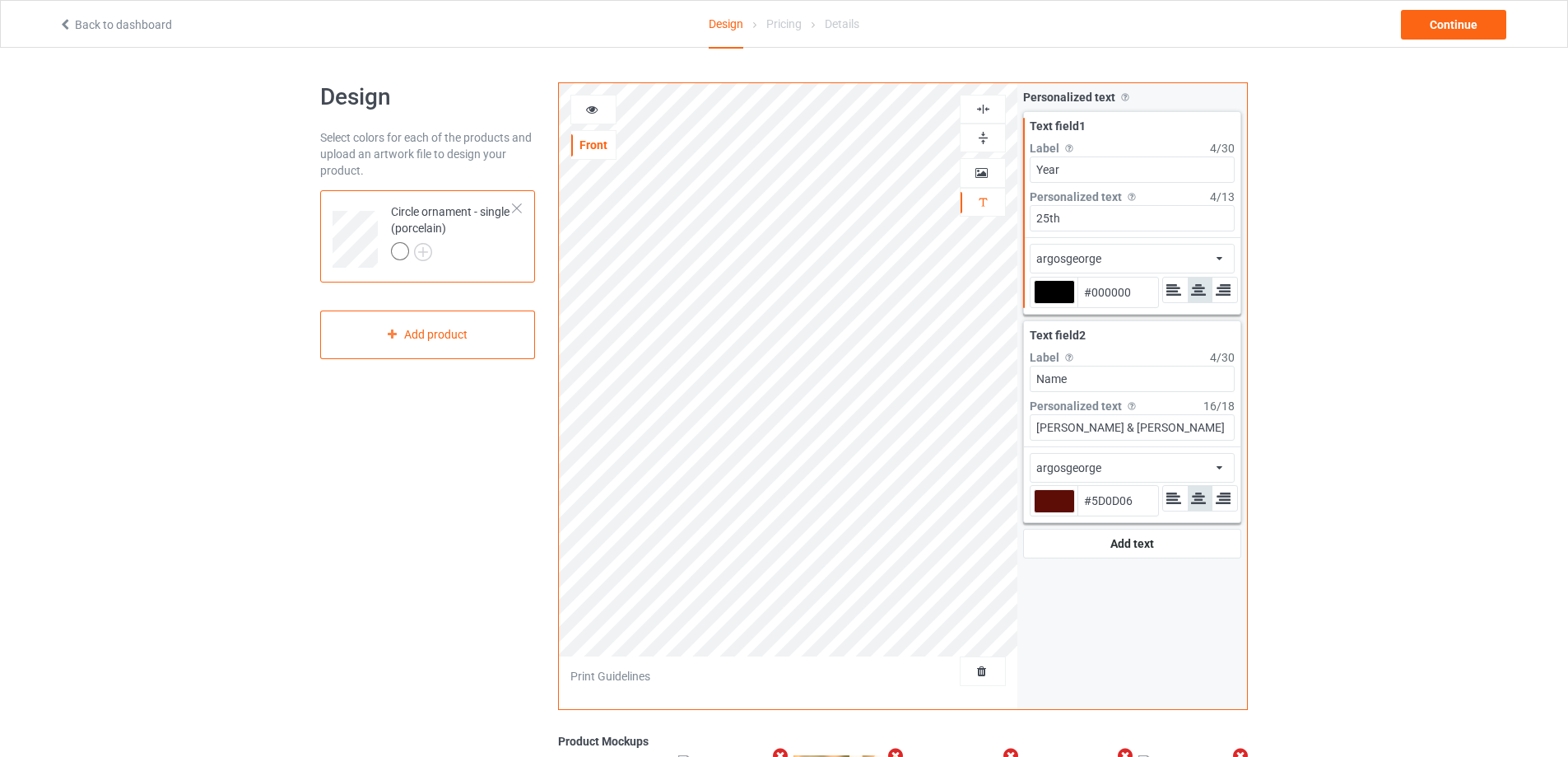
click at [1055, 304] on input "#000000" at bounding box center [1054, 315] width 41 height 23
click at [589, 107] on icon at bounding box center [592, 107] width 14 height 12
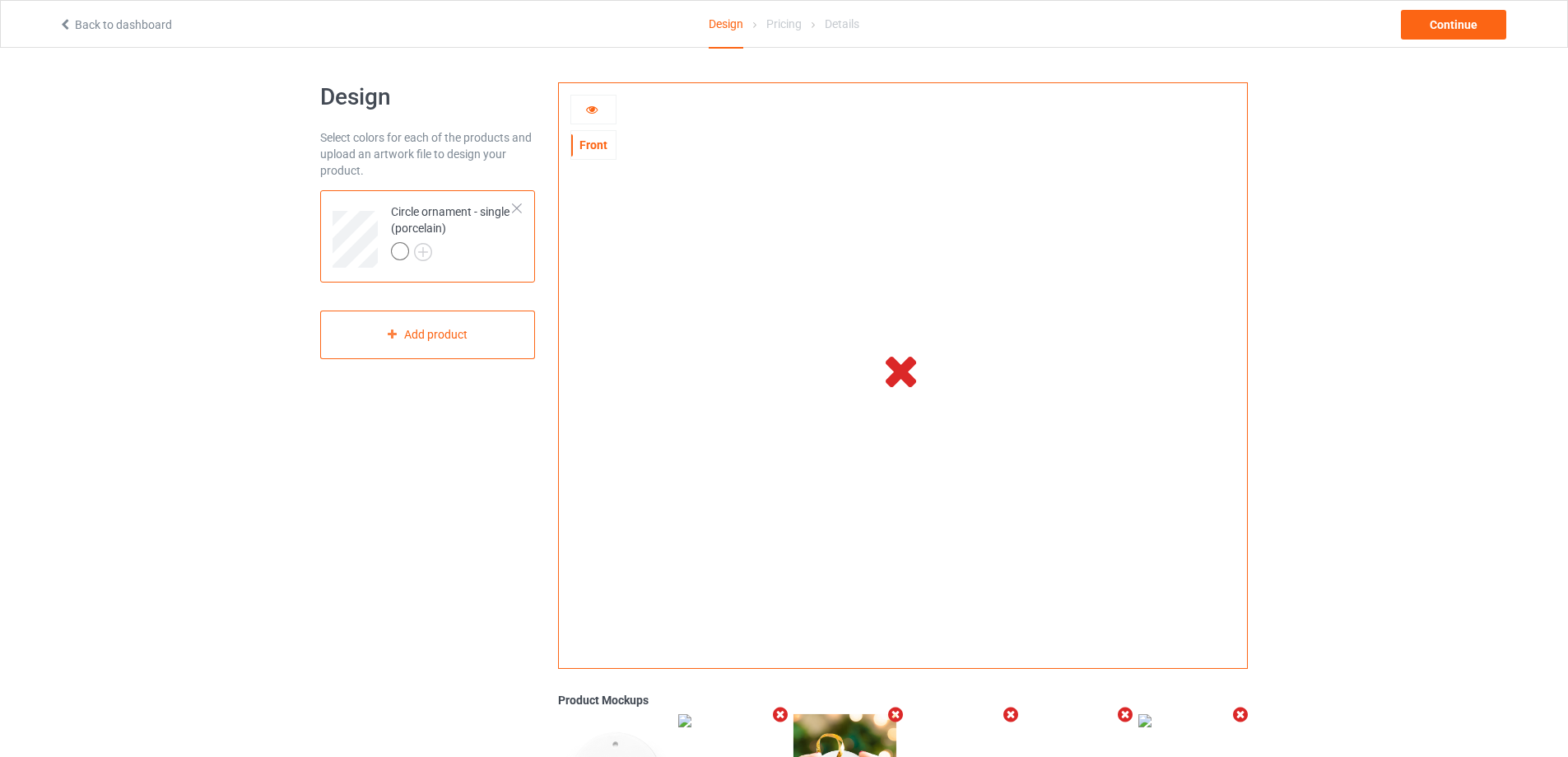
click at [587, 105] on icon at bounding box center [592, 107] width 14 height 12
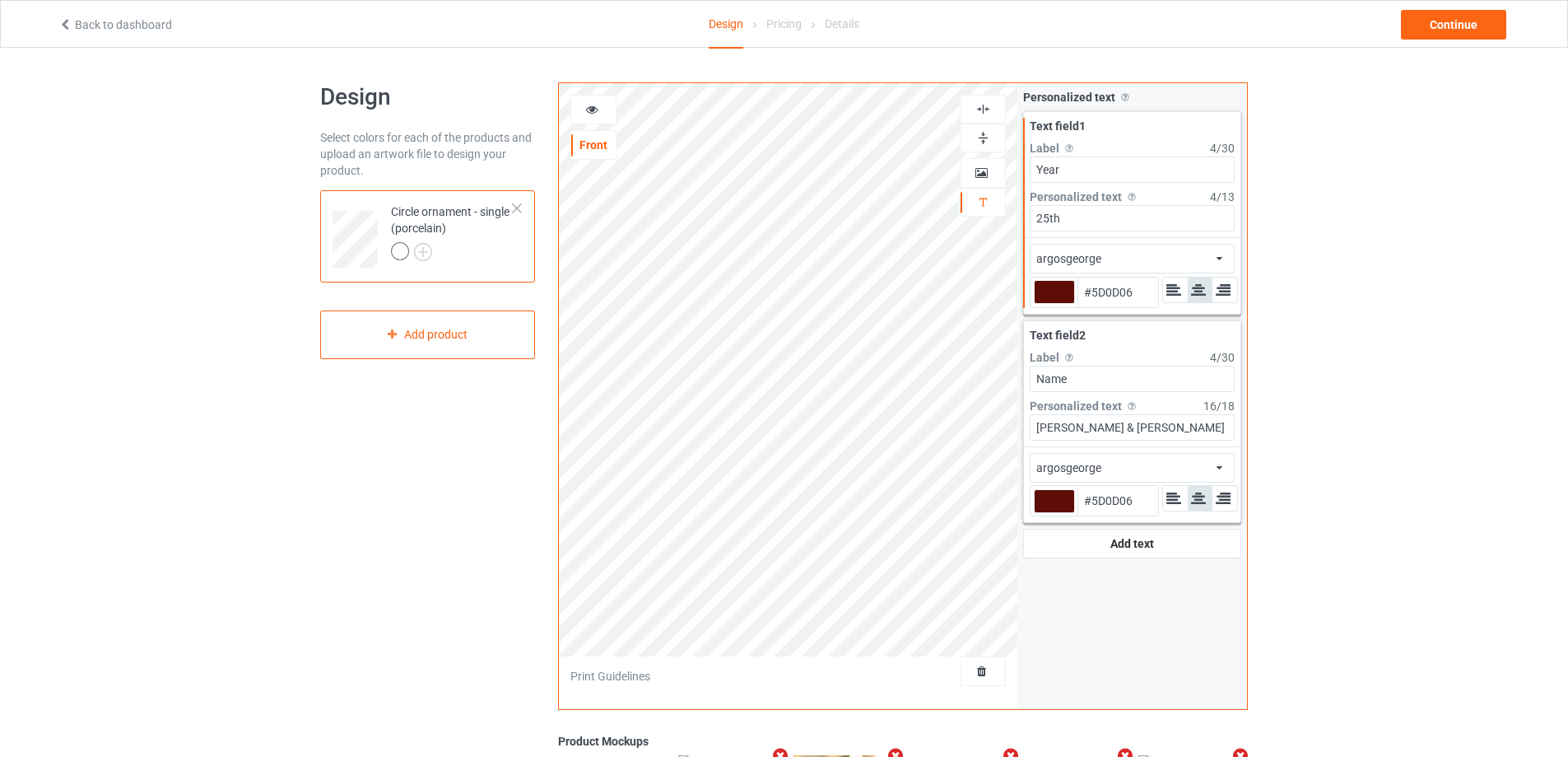
click at [587, 105] on icon at bounding box center [592, 107] width 14 height 12
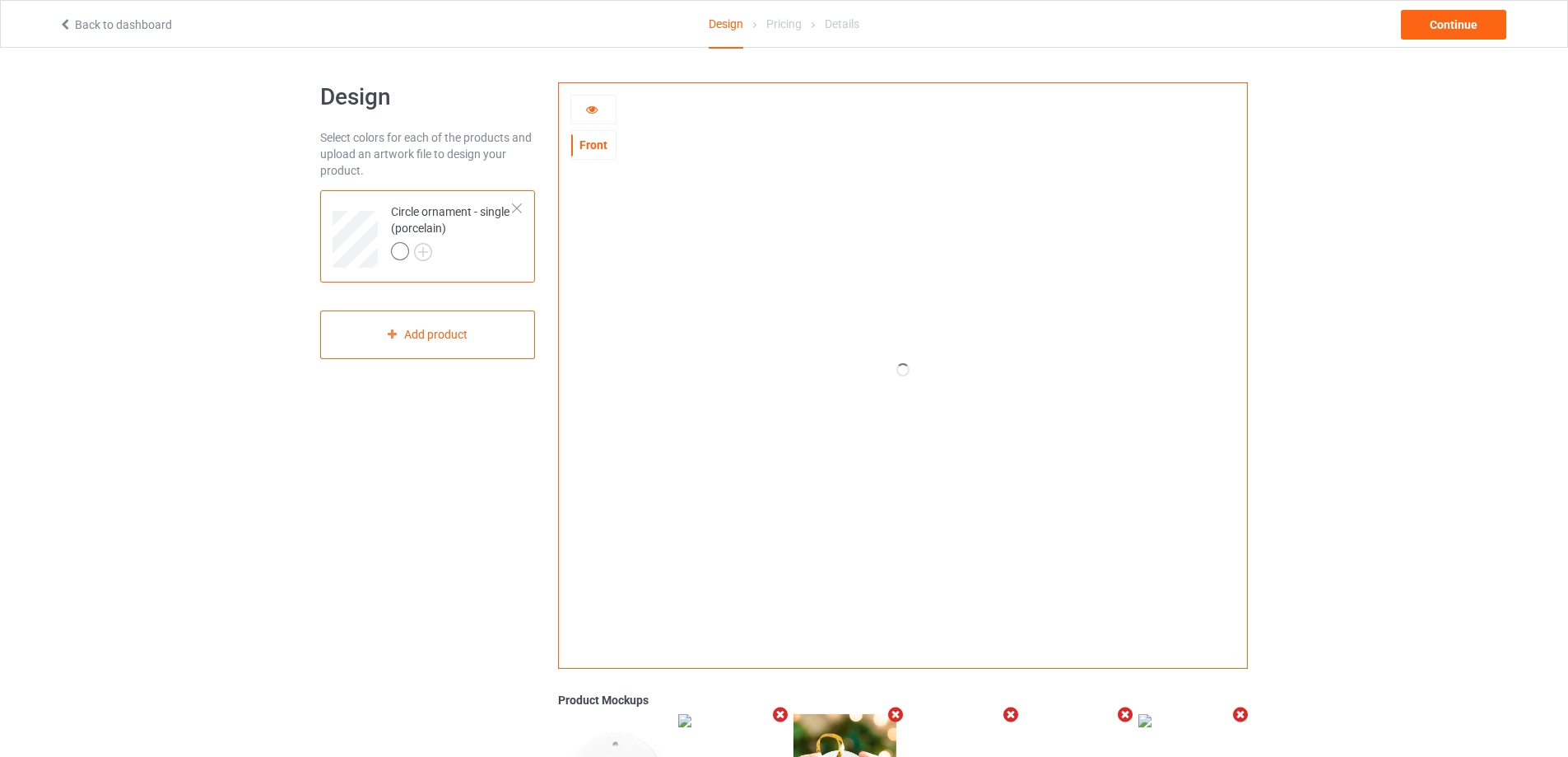
click at [587, 105] on icon at bounding box center [592, 107] width 14 height 12
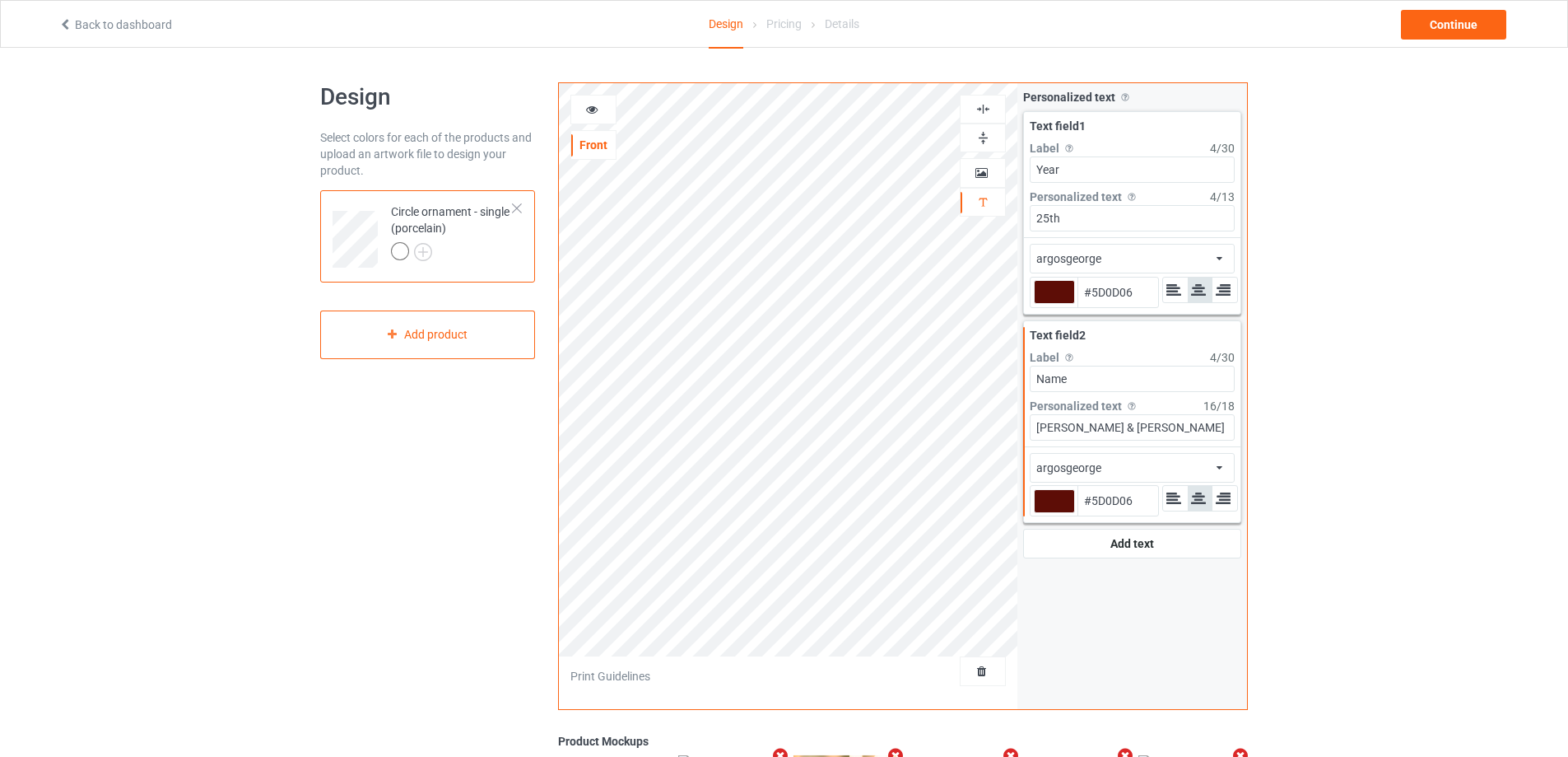
click at [1093, 262] on div "argosgeorge" at bounding box center [1068, 258] width 65 height 17
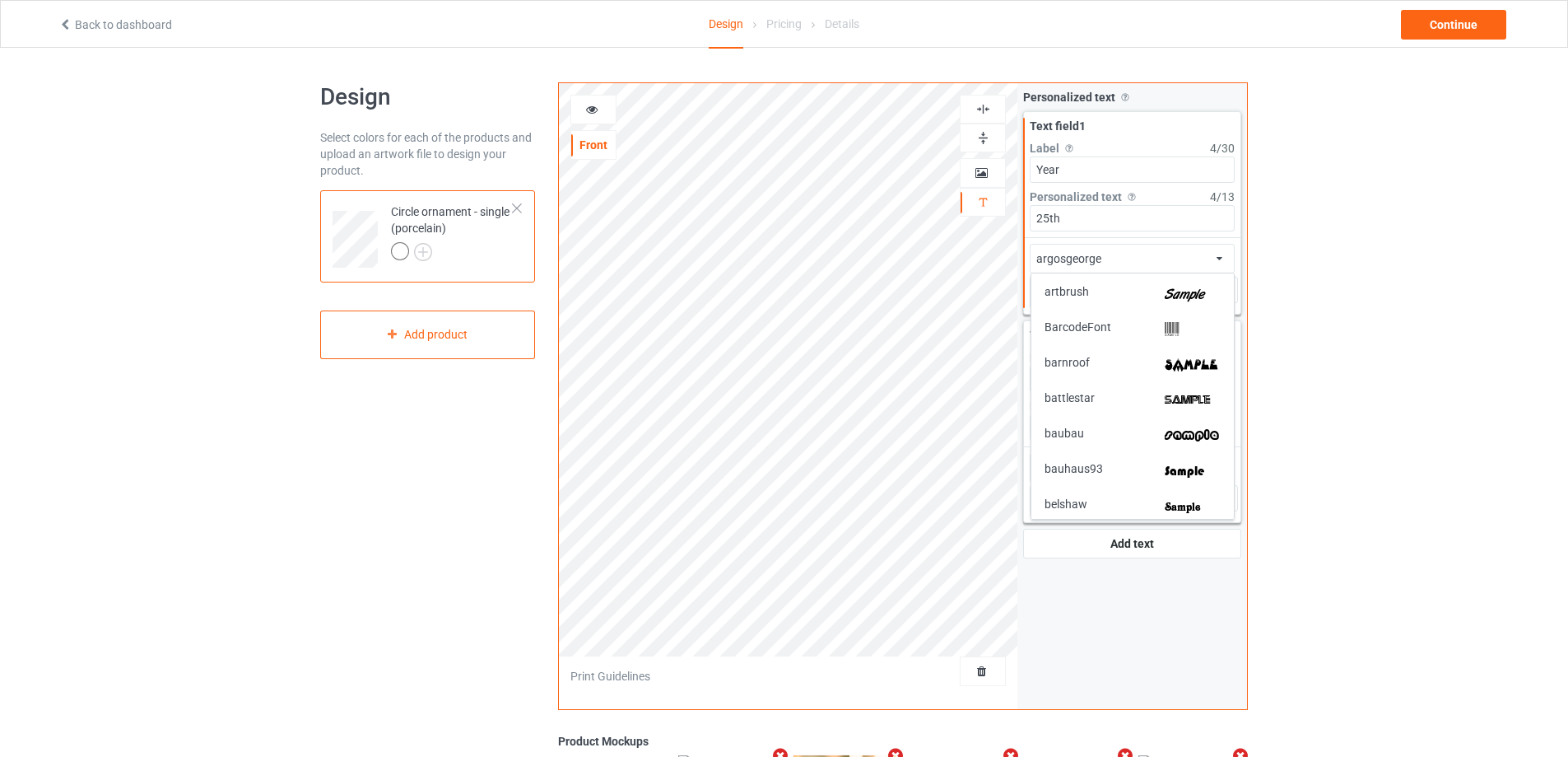
scroll to position [329, 0]
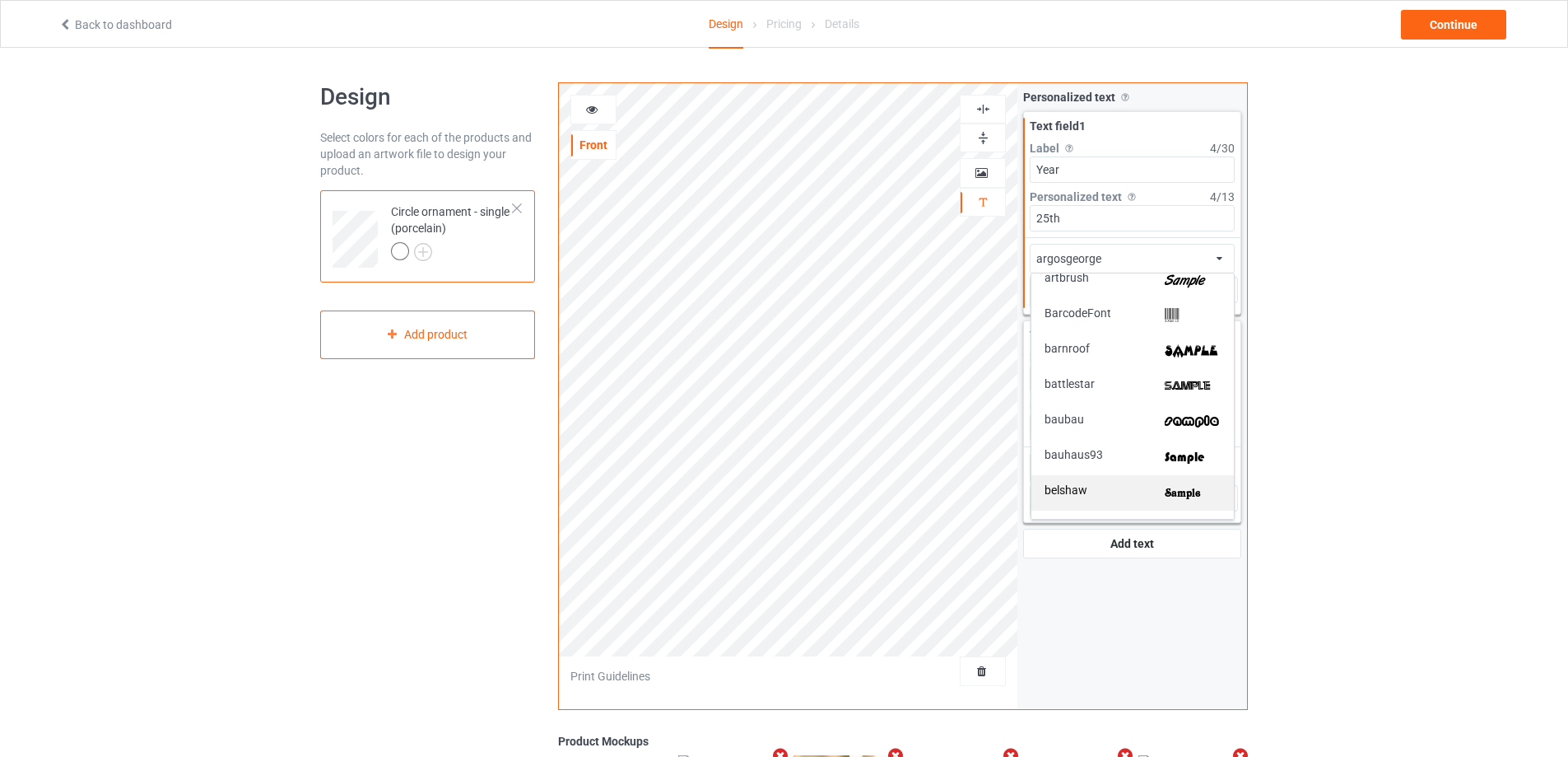
click at [1176, 485] on img at bounding box center [1192, 493] width 56 height 18
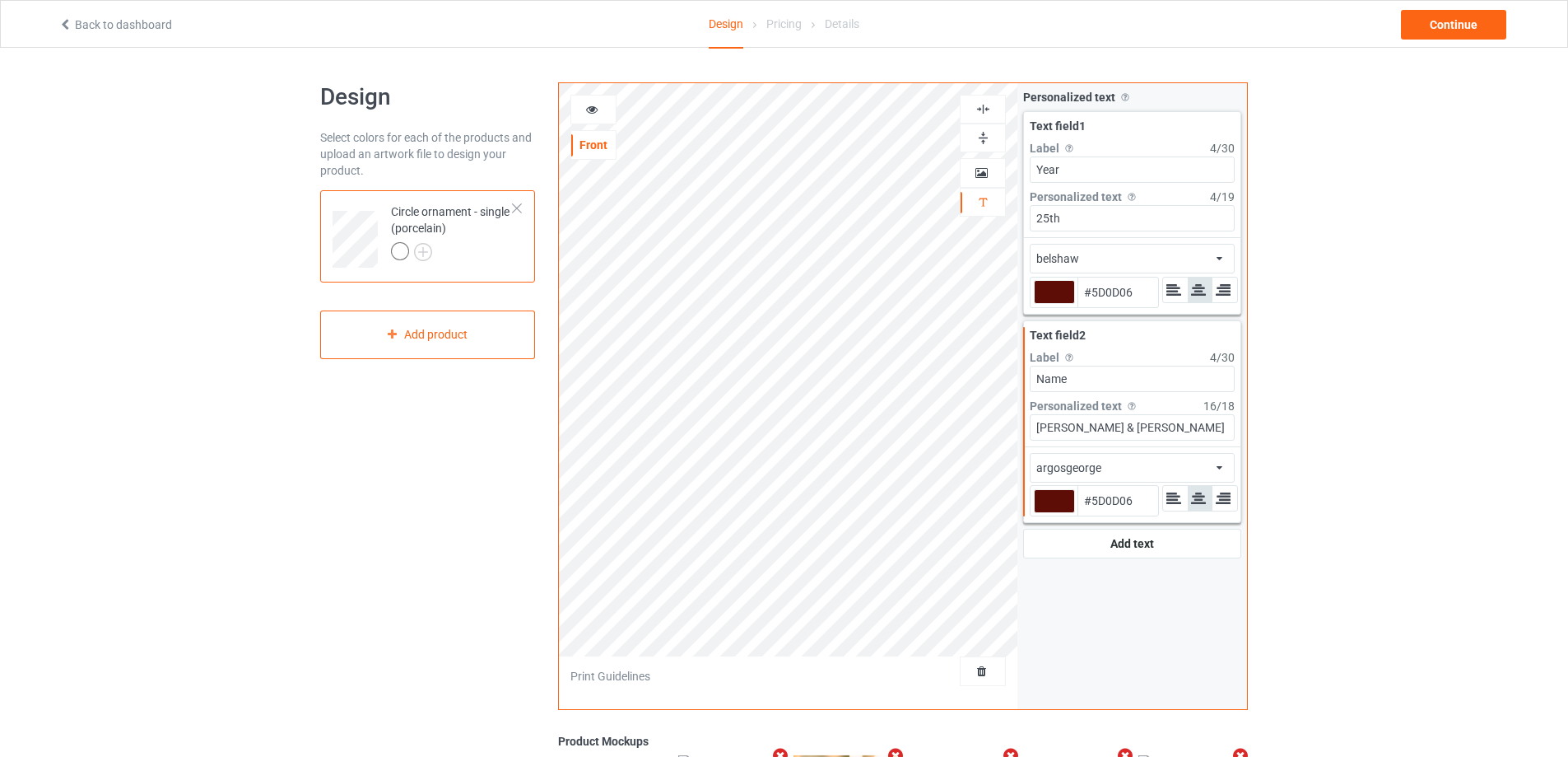
click at [1135, 459] on div "argosgeorge african airstream aladdin alcohollicks [PERSON_NAME] almontesnow an…" at bounding box center [1131, 468] width 205 height 29
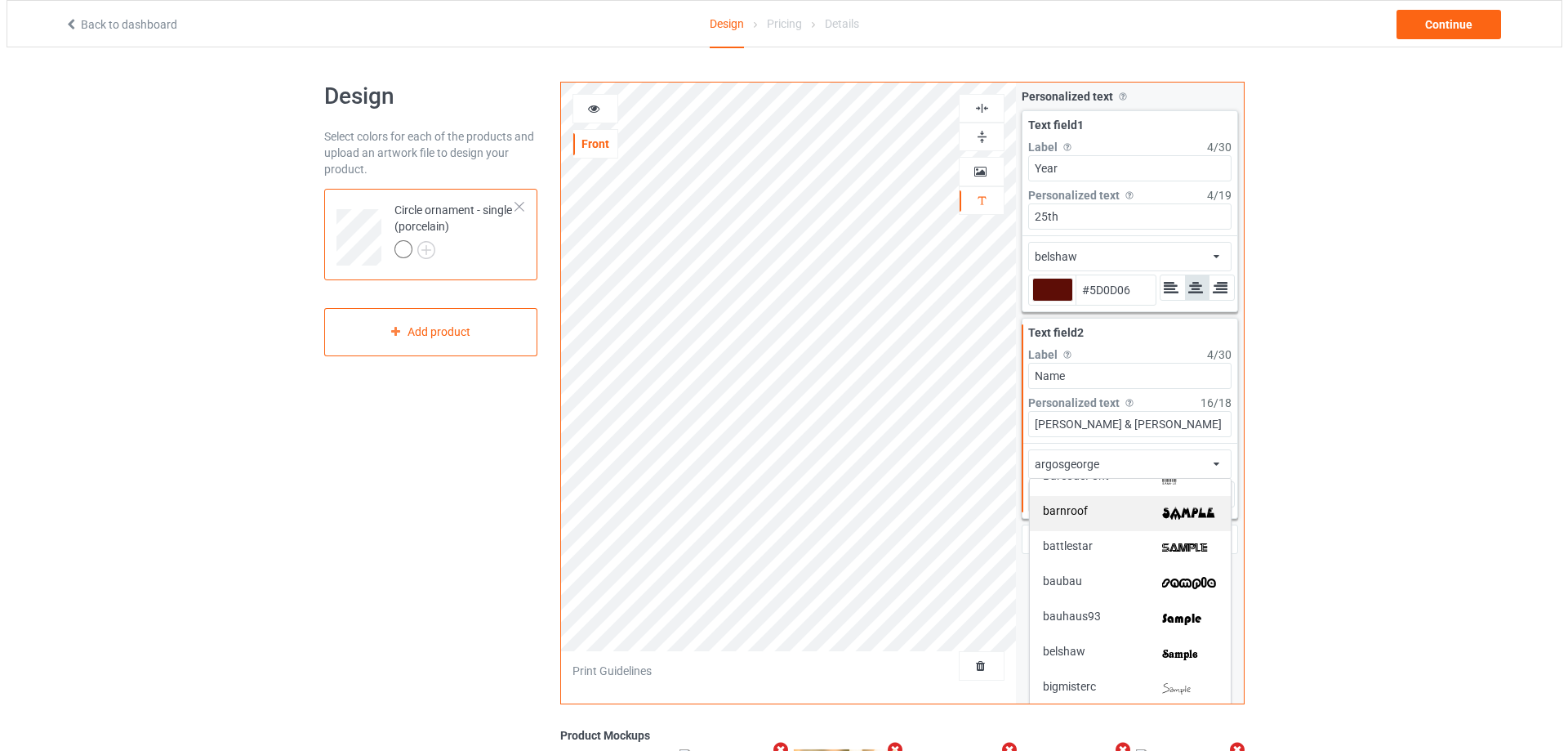
scroll to position [409, 0]
click at [1163, 610] on img at bounding box center [1183, 615] width 55 height 18
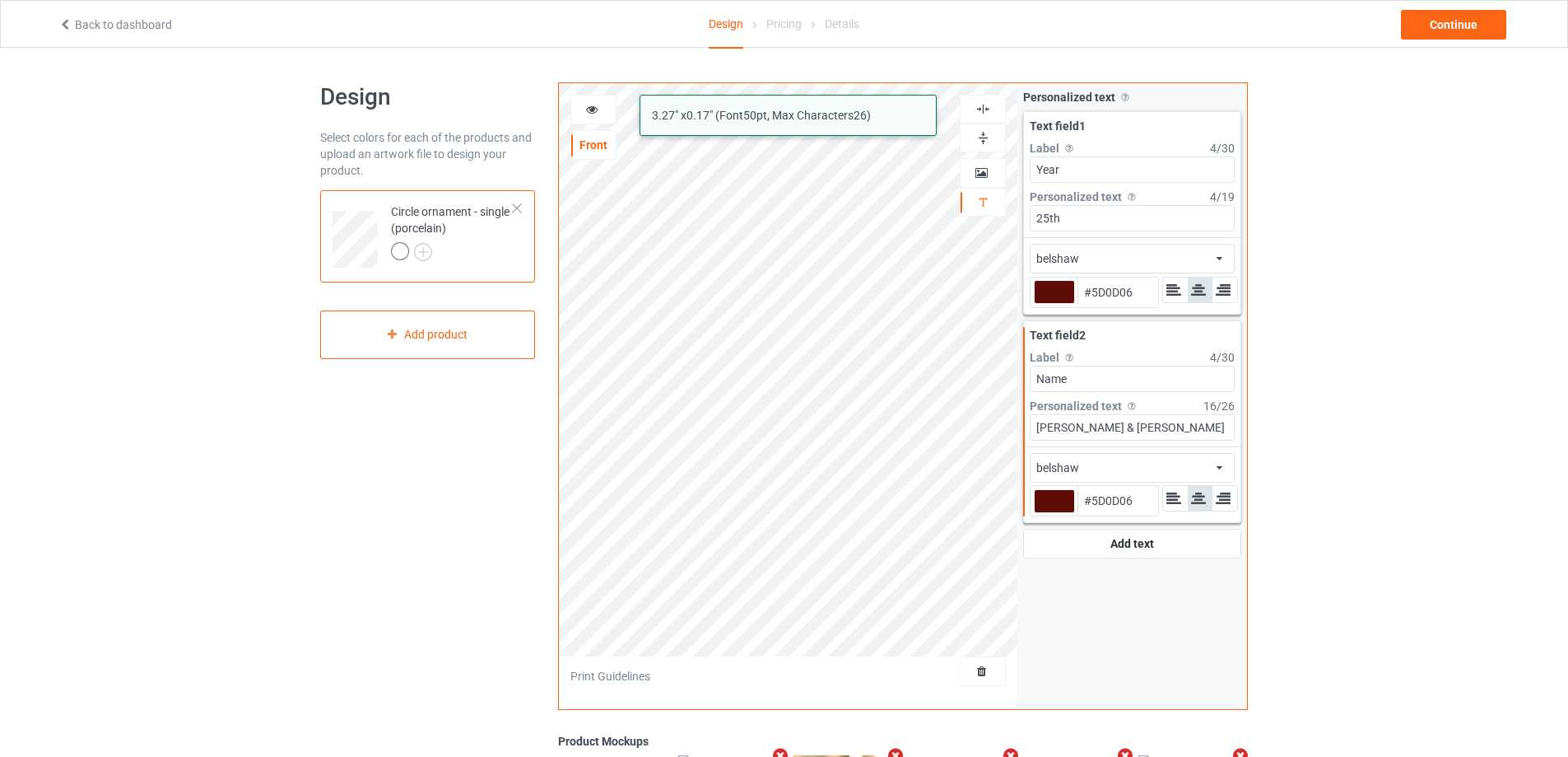
click at [598, 111] on icon at bounding box center [592, 107] width 14 height 12
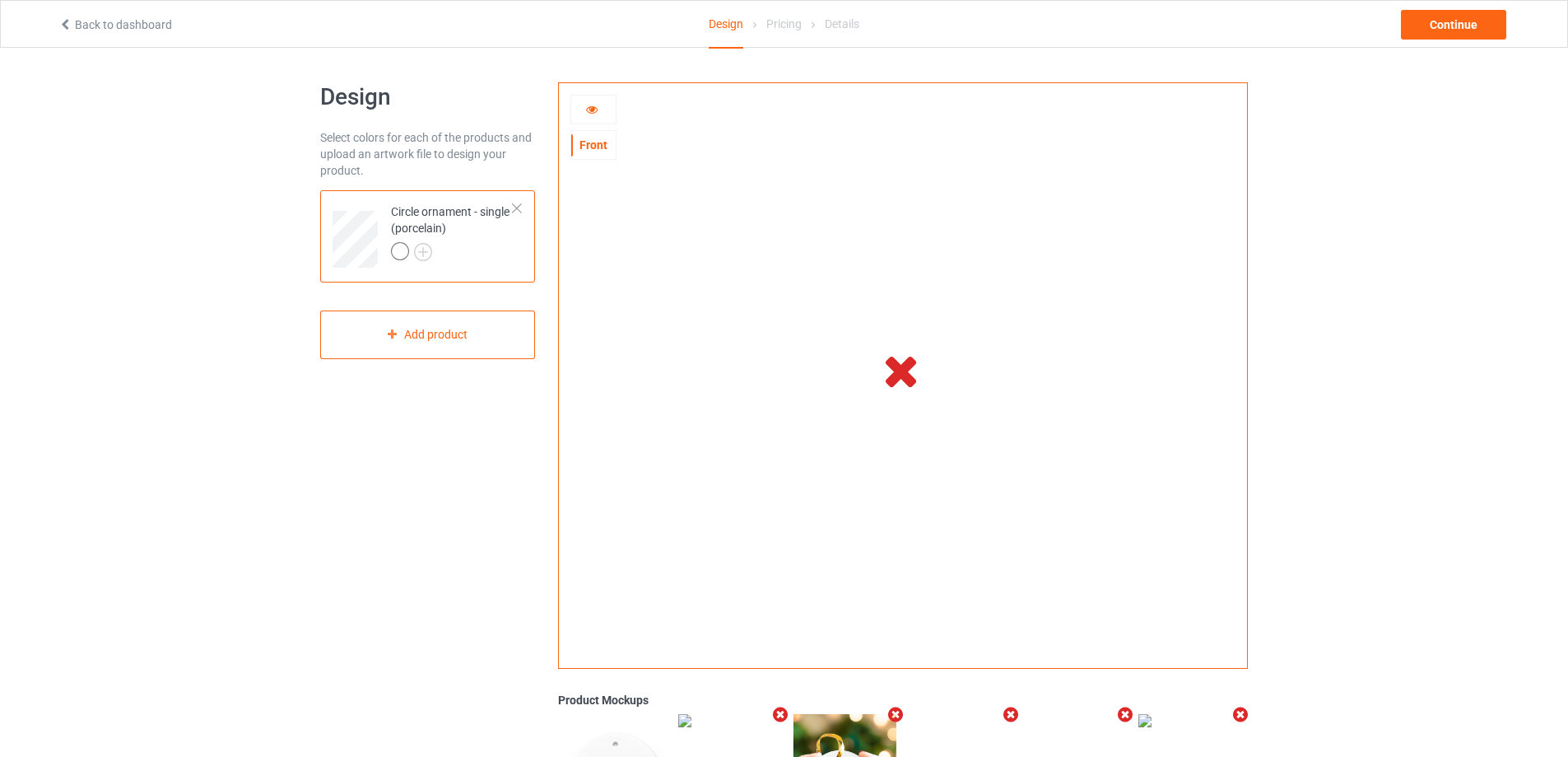
click at [583, 113] on div at bounding box center [593, 109] width 44 height 17
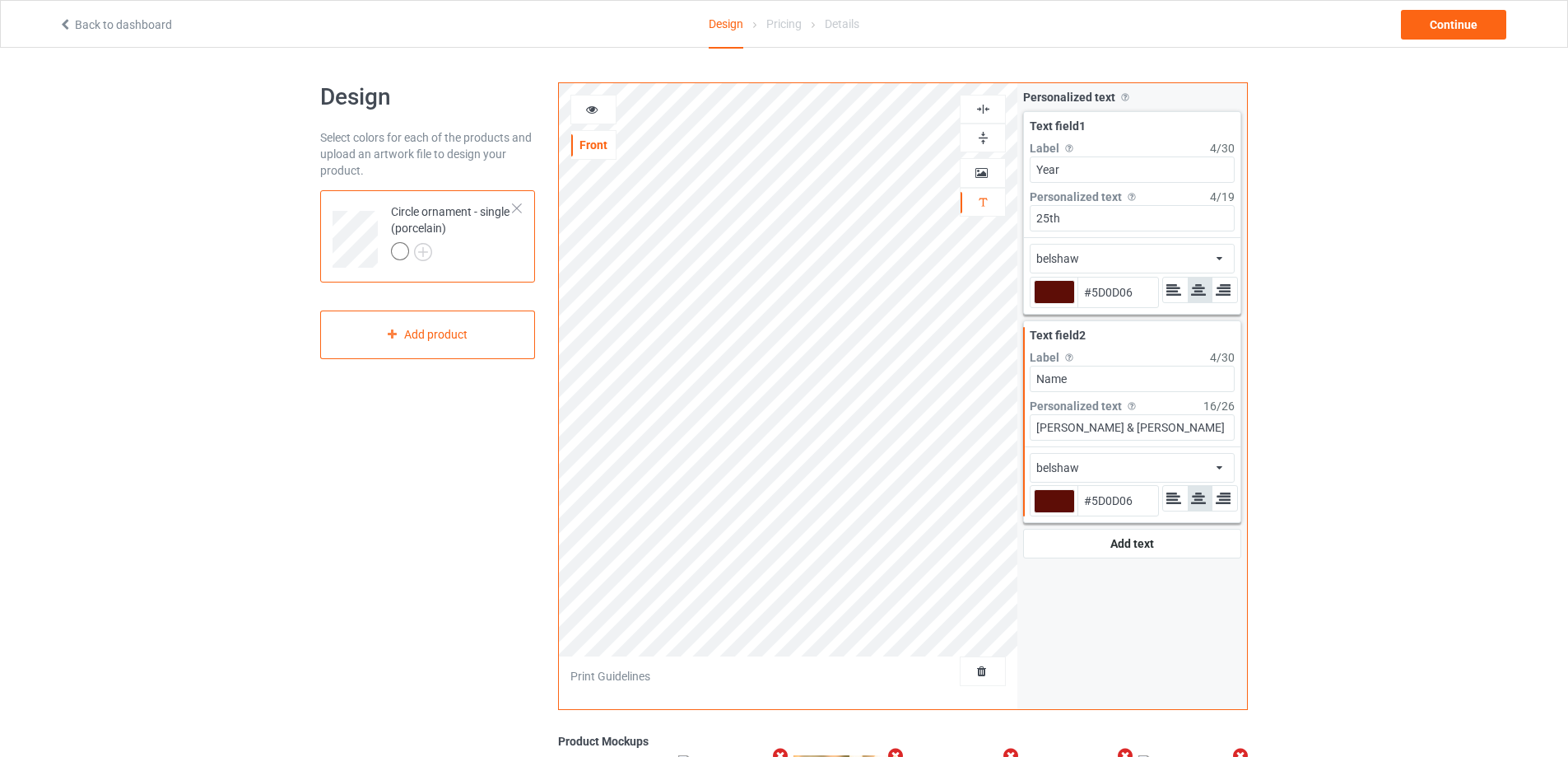
click at [590, 111] on icon at bounding box center [592, 107] width 14 height 12
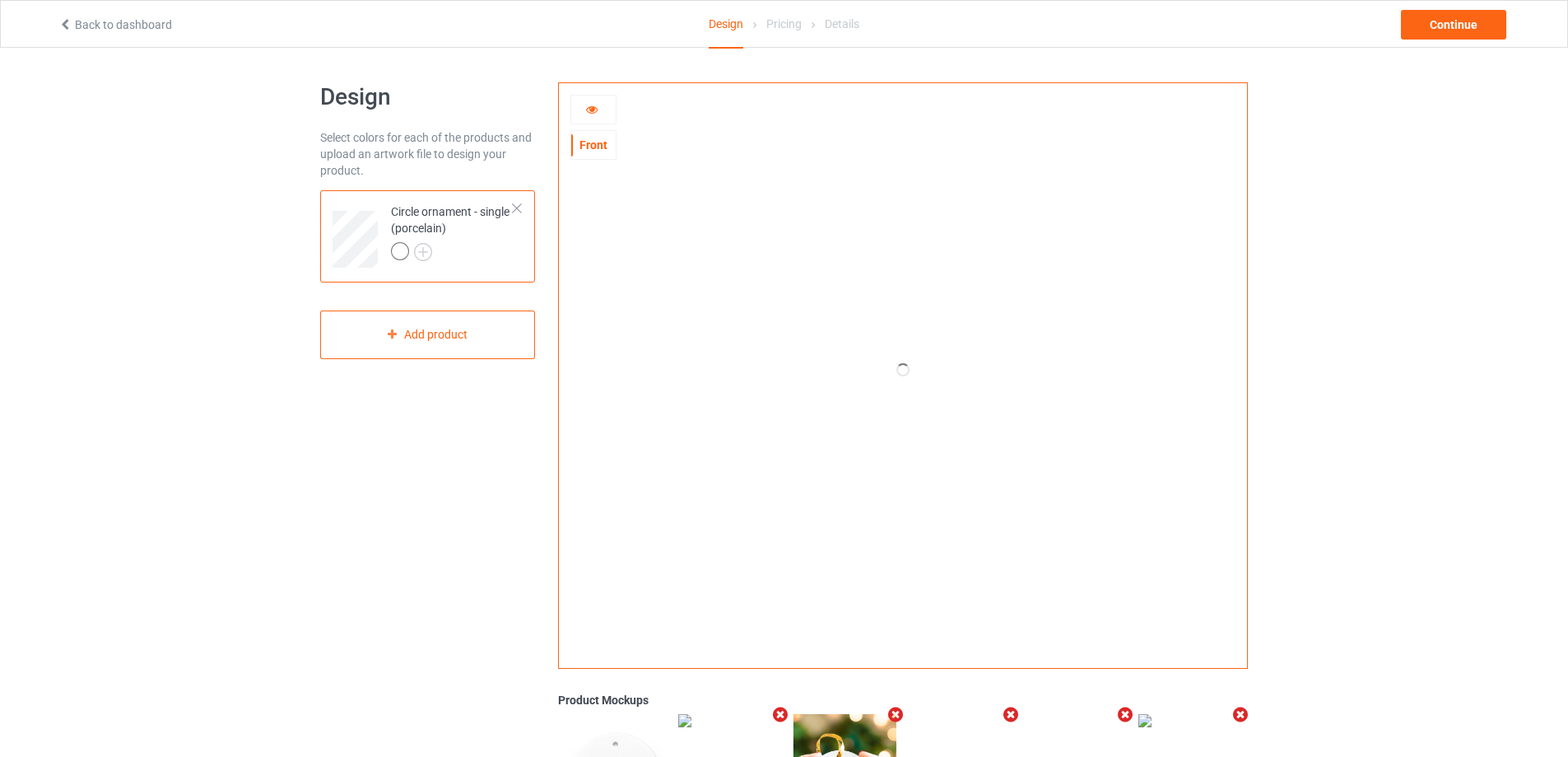
click at [585, 115] on div at bounding box center [593, 109] width 44 height 17
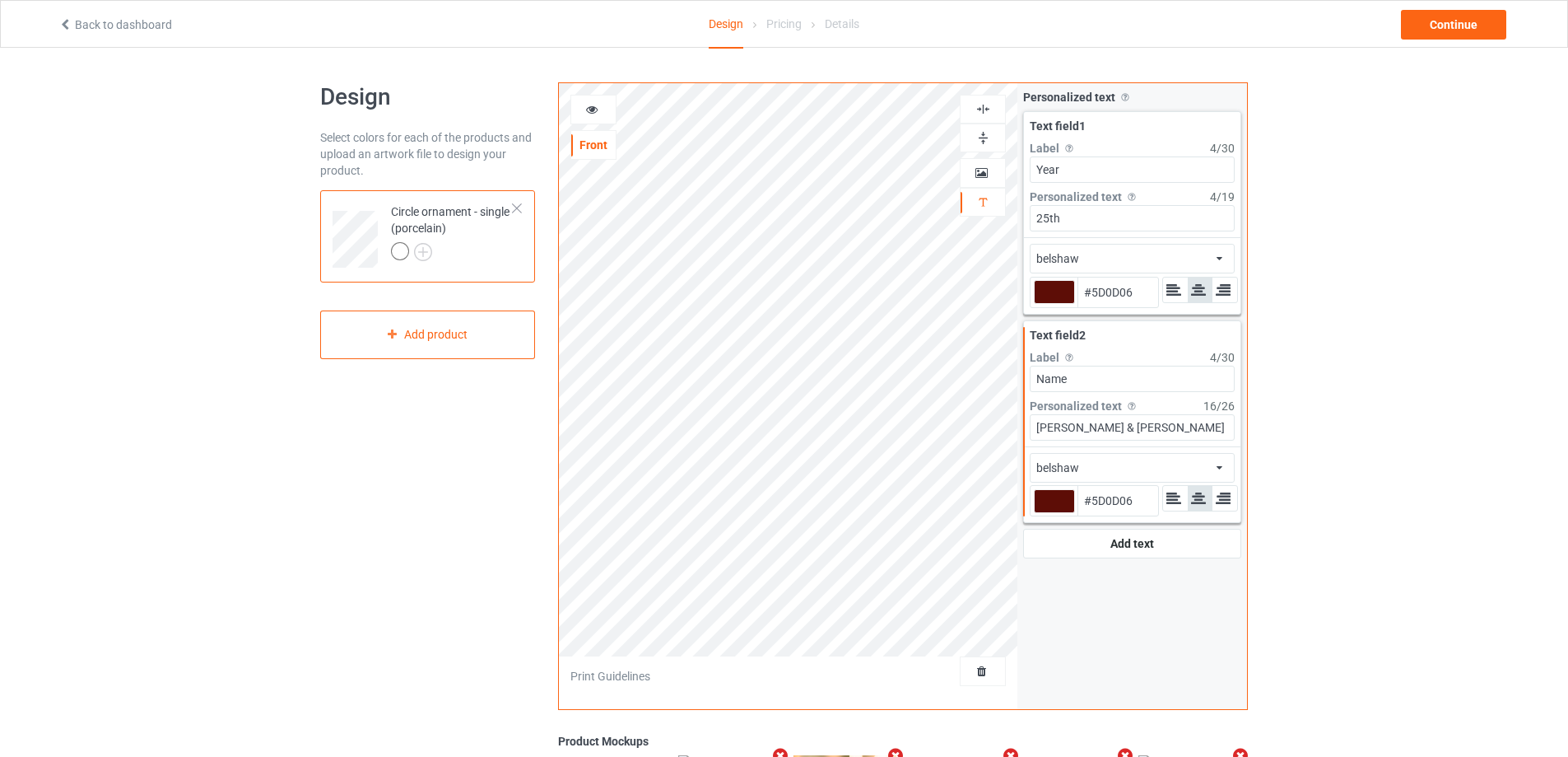
click at [590, 108] on icon at bounding box center [592, 107] width 14 height 12
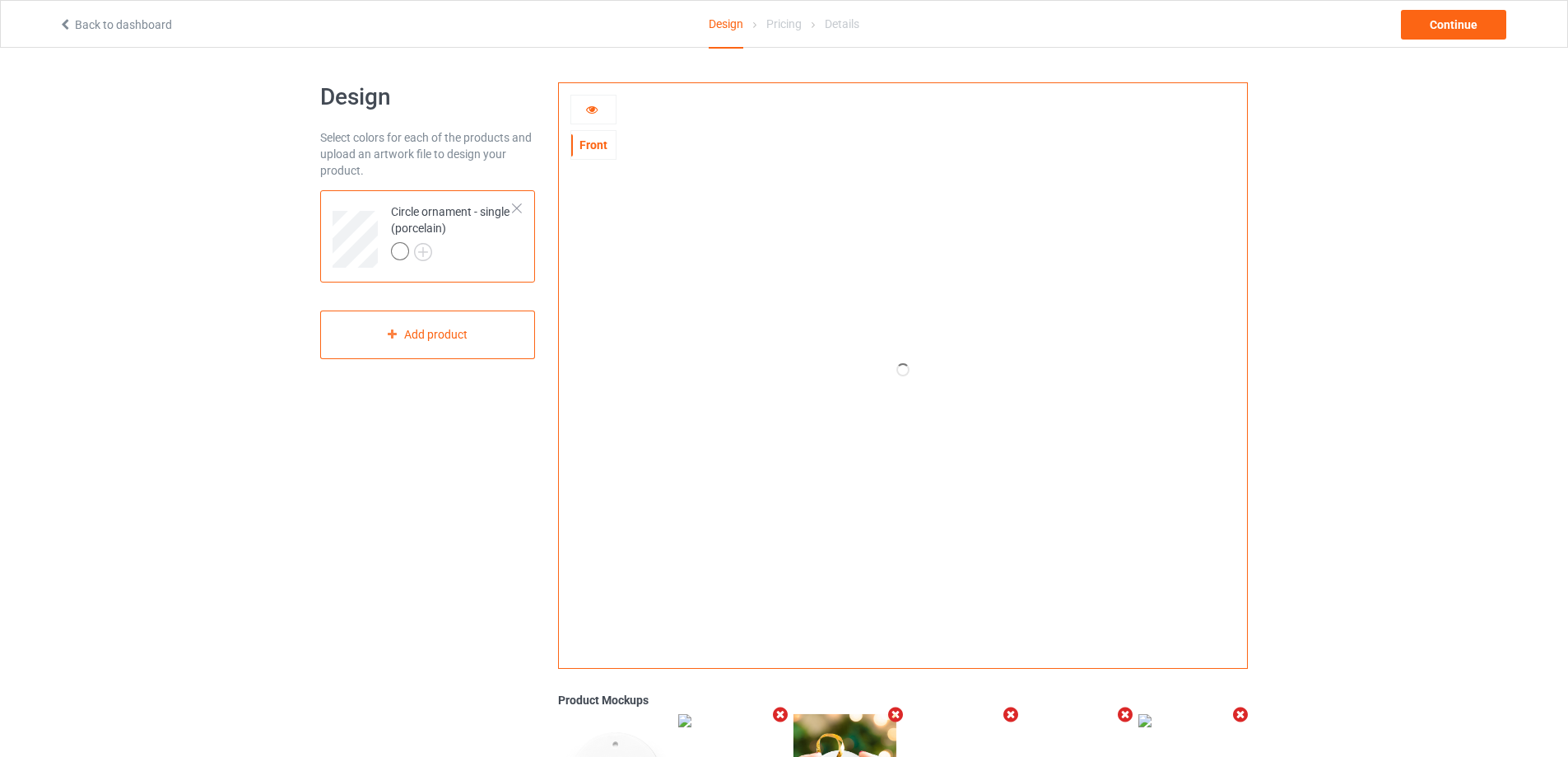
click at [597, 105] on icon at bounding box center [592, 107] width 14 height 12
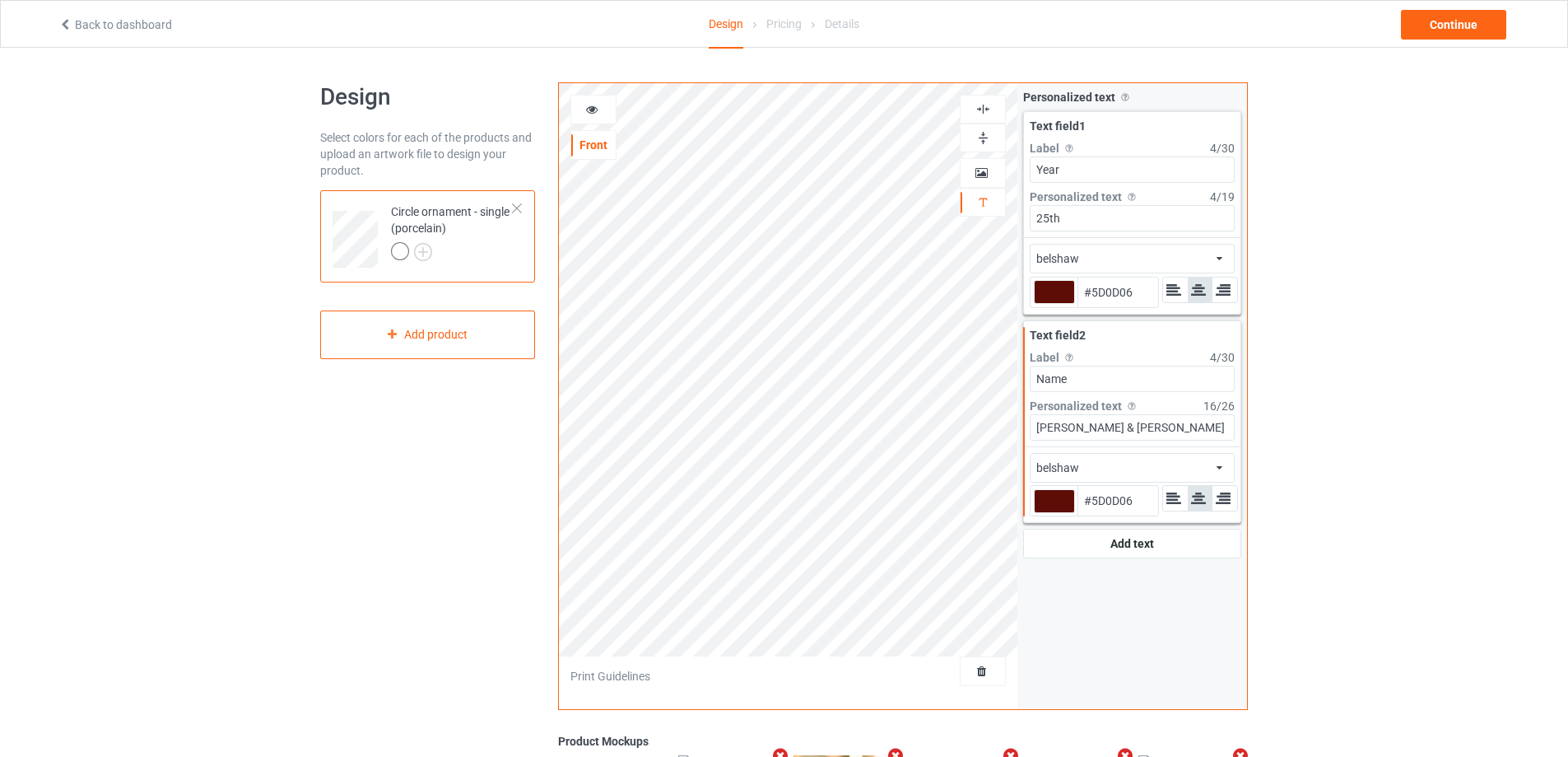
click at [594, 110] on icon at bounding box center [592, 107] width 14 height 12
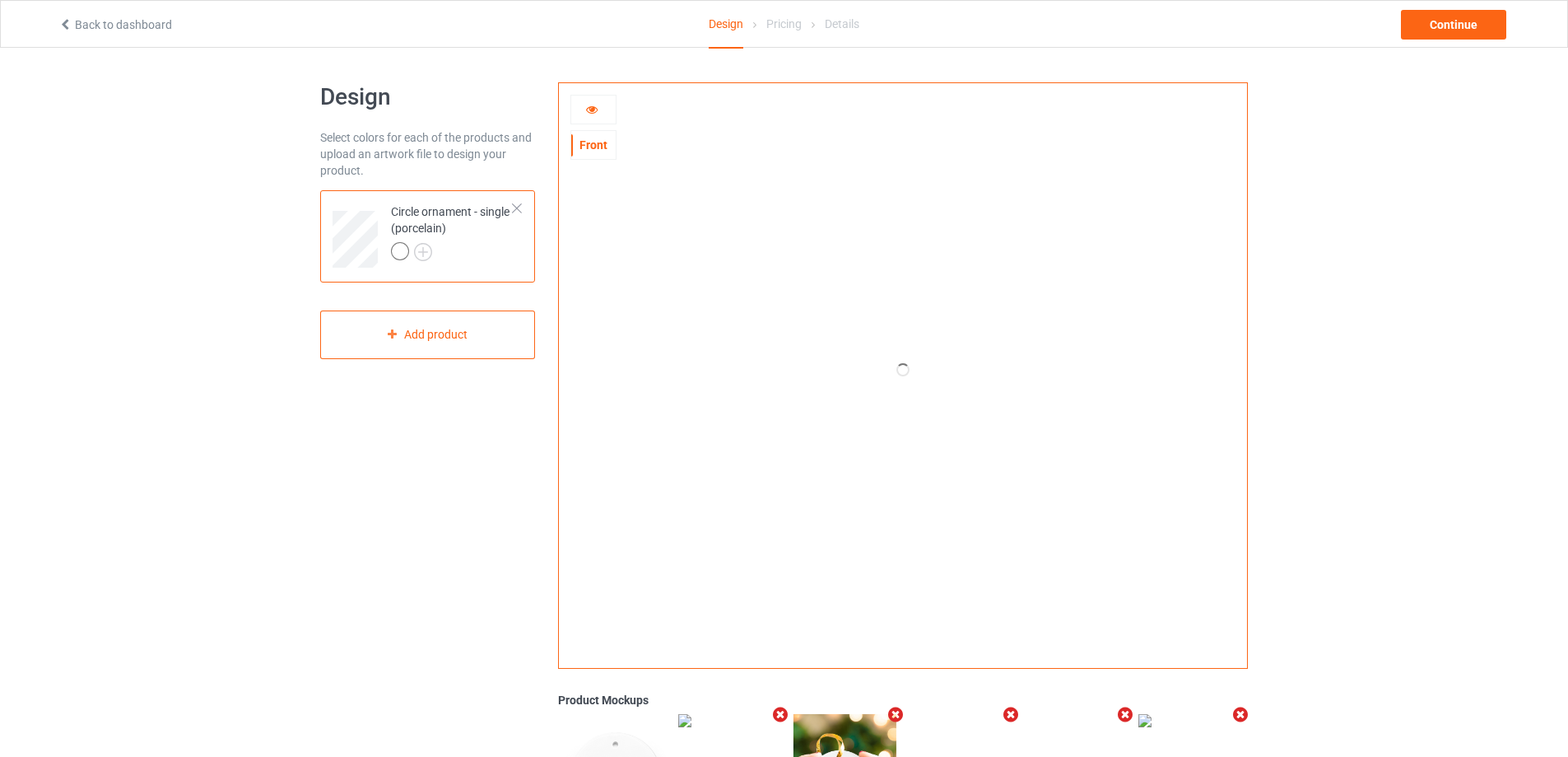
click at [594, 110] on icon at bounding box center [592, 107] width 14 height 12
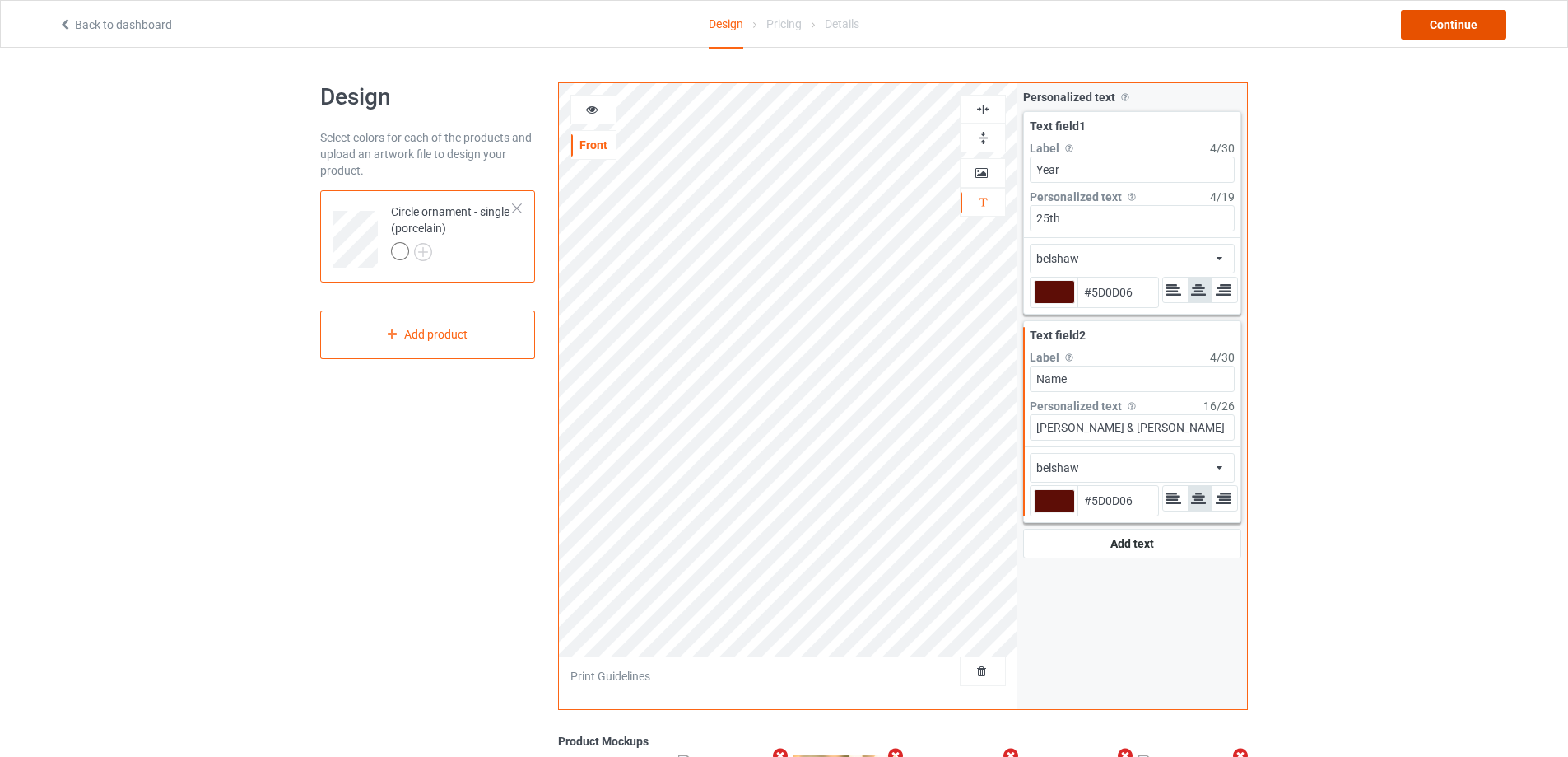
click at [1492, 15] on div "Continue" at bounding box center [1452, 25] width 105 height 29
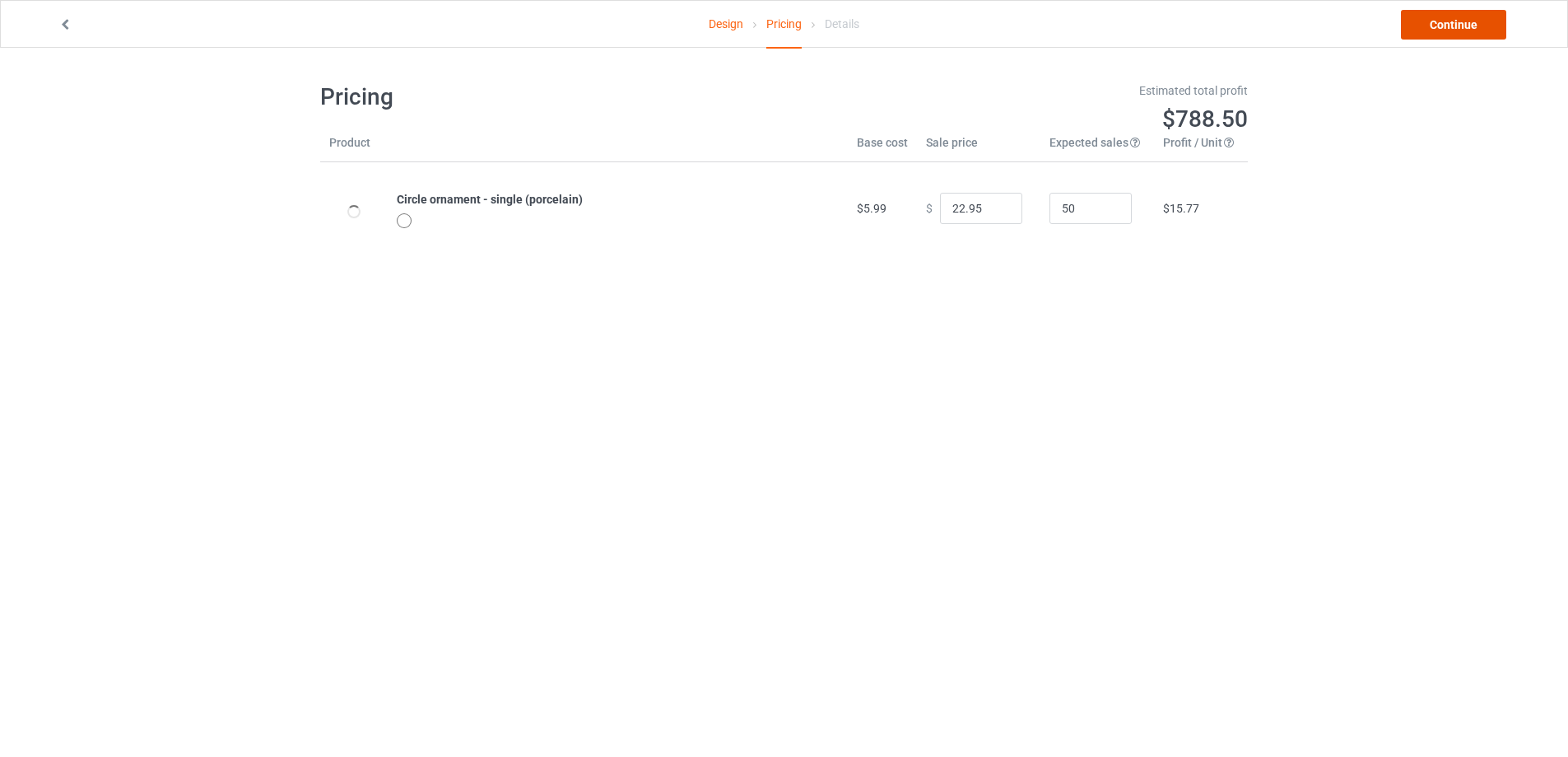
click at [1484, 20] on link "Continue" at bounding box center [1452, 25] width 105 height 29
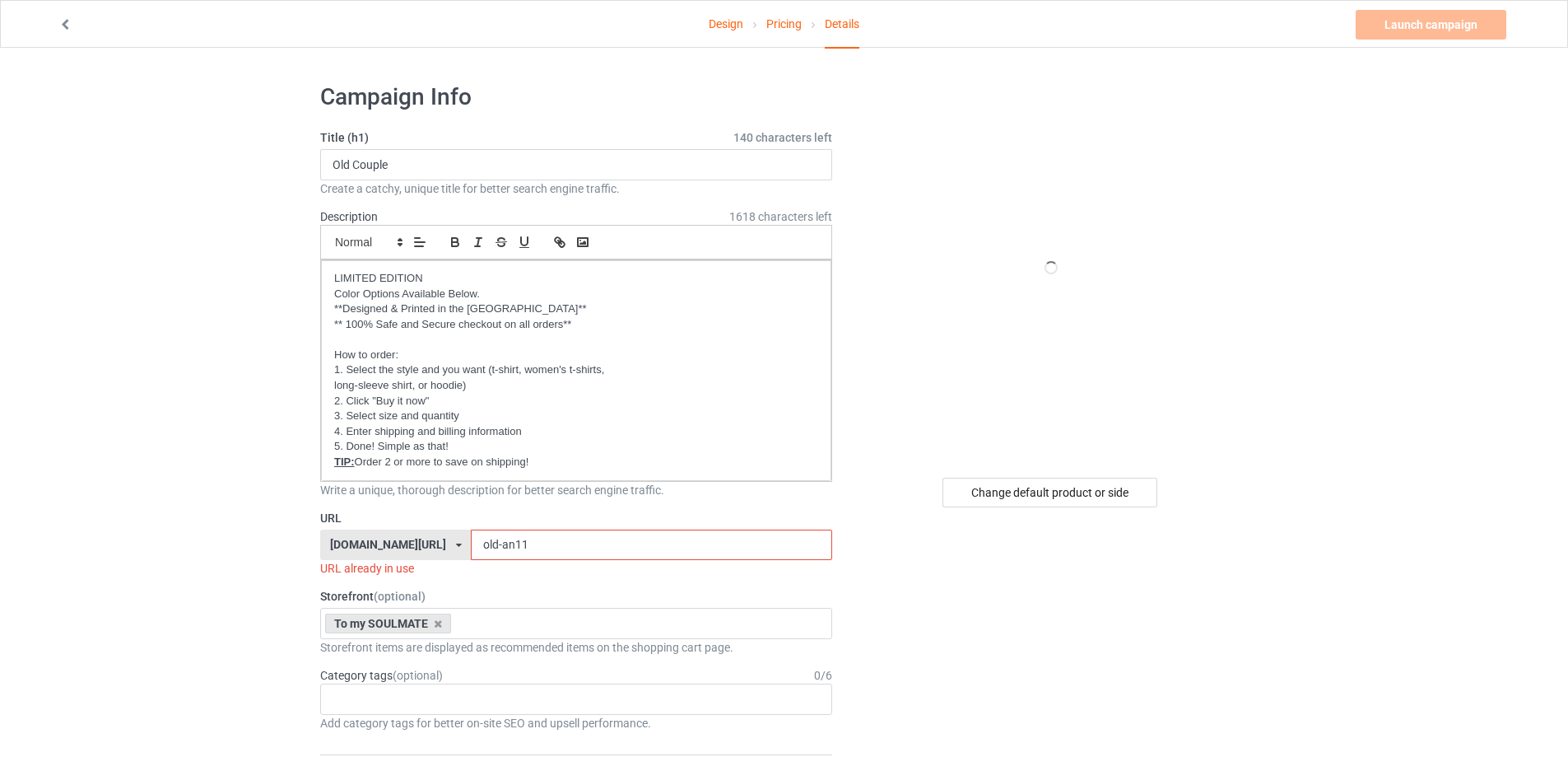
click at [527, 545] on input "old-an11" at bounding box center [651, 545] width 361 height 31
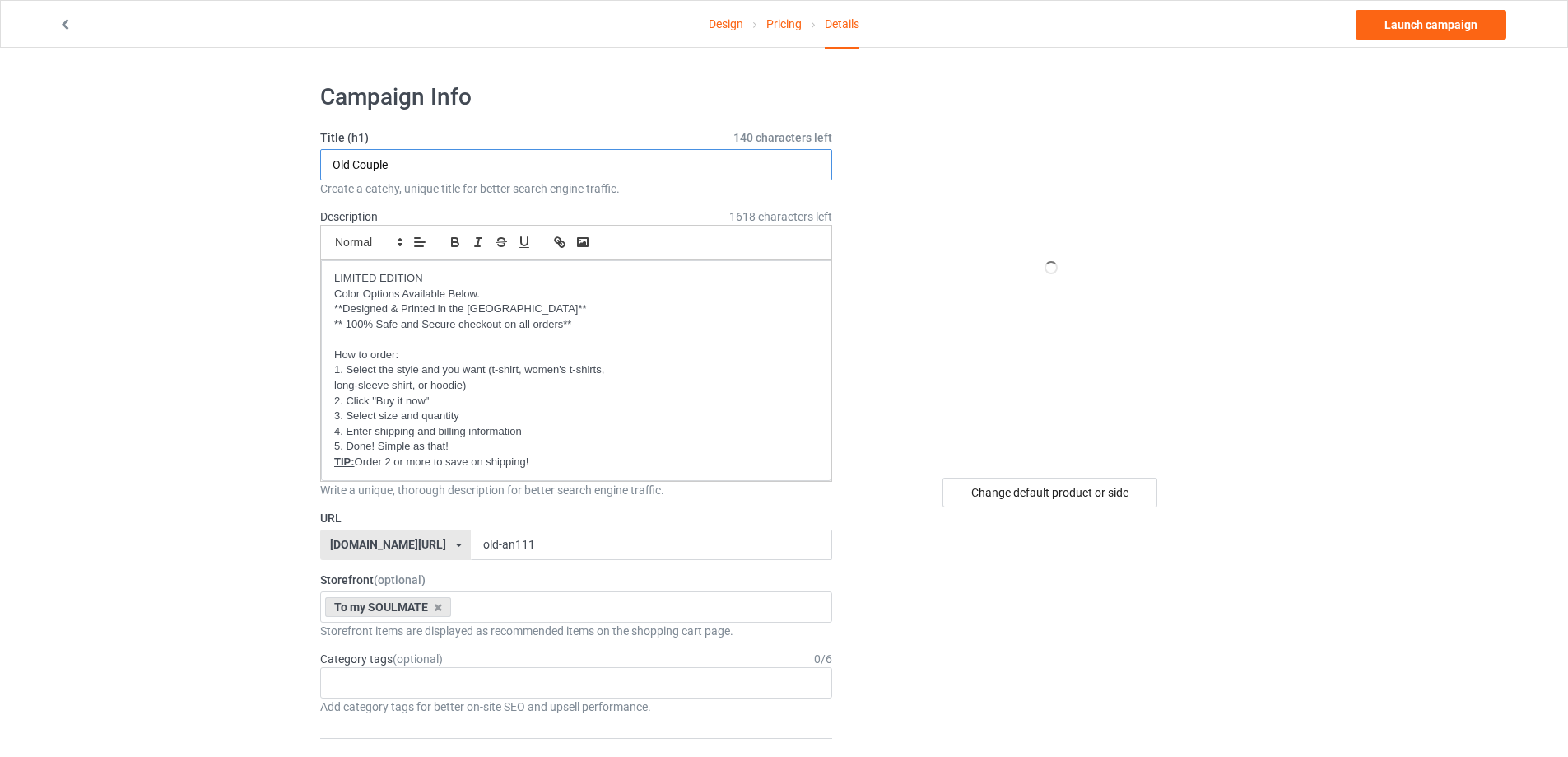
drag, startPoint x: 439, startPoint y: 170, endPoint x: 311, endPoint y: 158, distance: 128.6
click at [353, 165] on input "Old Couple" at bounding box center [576, 165] width 512 height 31
drag, startPoint x: 353, startPoint y: 165, endPoint x: 310, endPoint y: 171, distance: 43.4
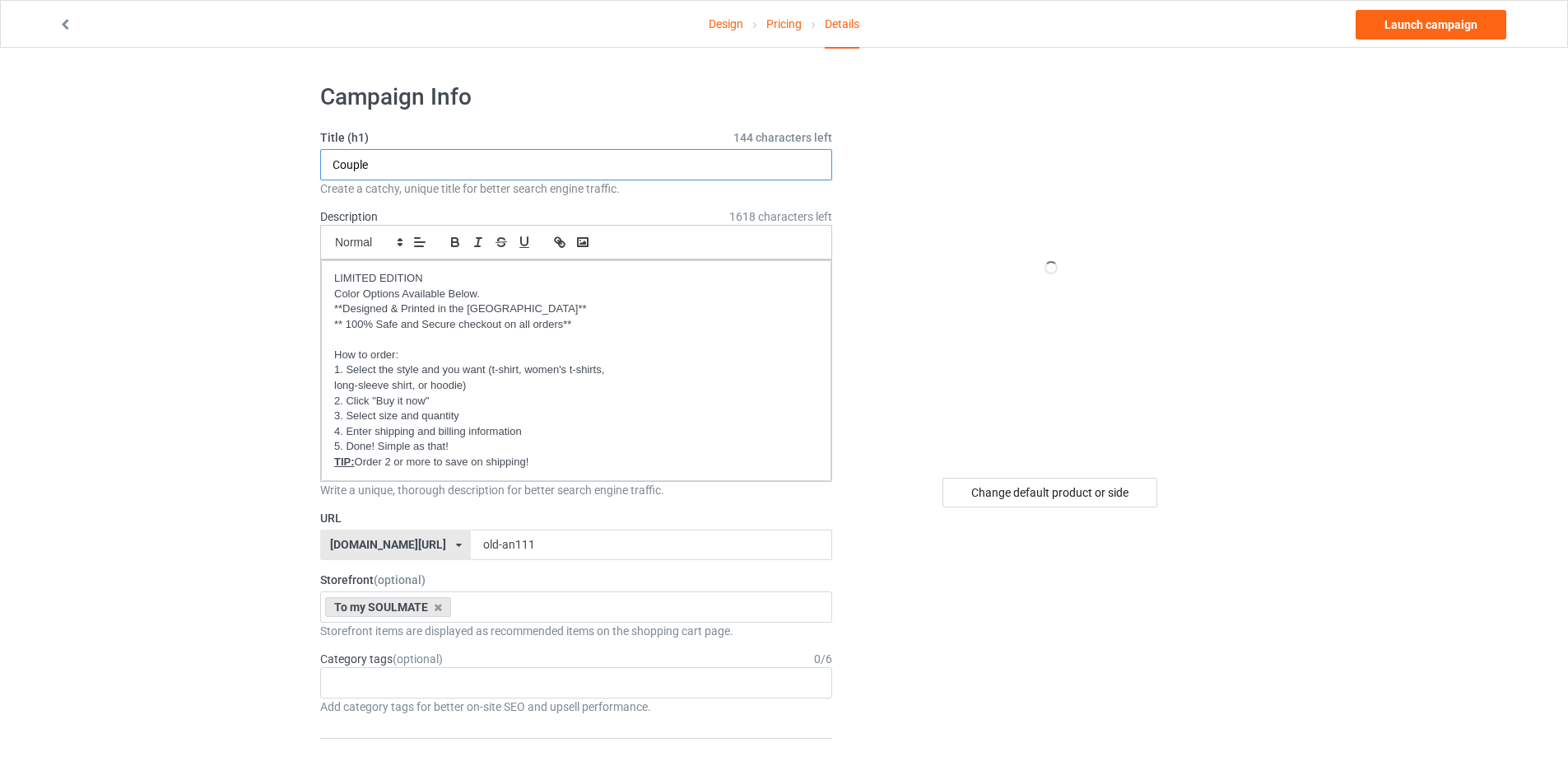
click at [428, 168] on input "Couple" at bounding box center [576, 165] width 512 height 31
drag, startPoint x: 531, startPoint y: 560, endPoint x: 331, endPoint y: 568, distance: 200.2
click at [1419, 28] on link "Launch campaign" at bounding box center [1431, 25] width 151 height 29
